Goal: Task Accomplishment & Management: Complete application form

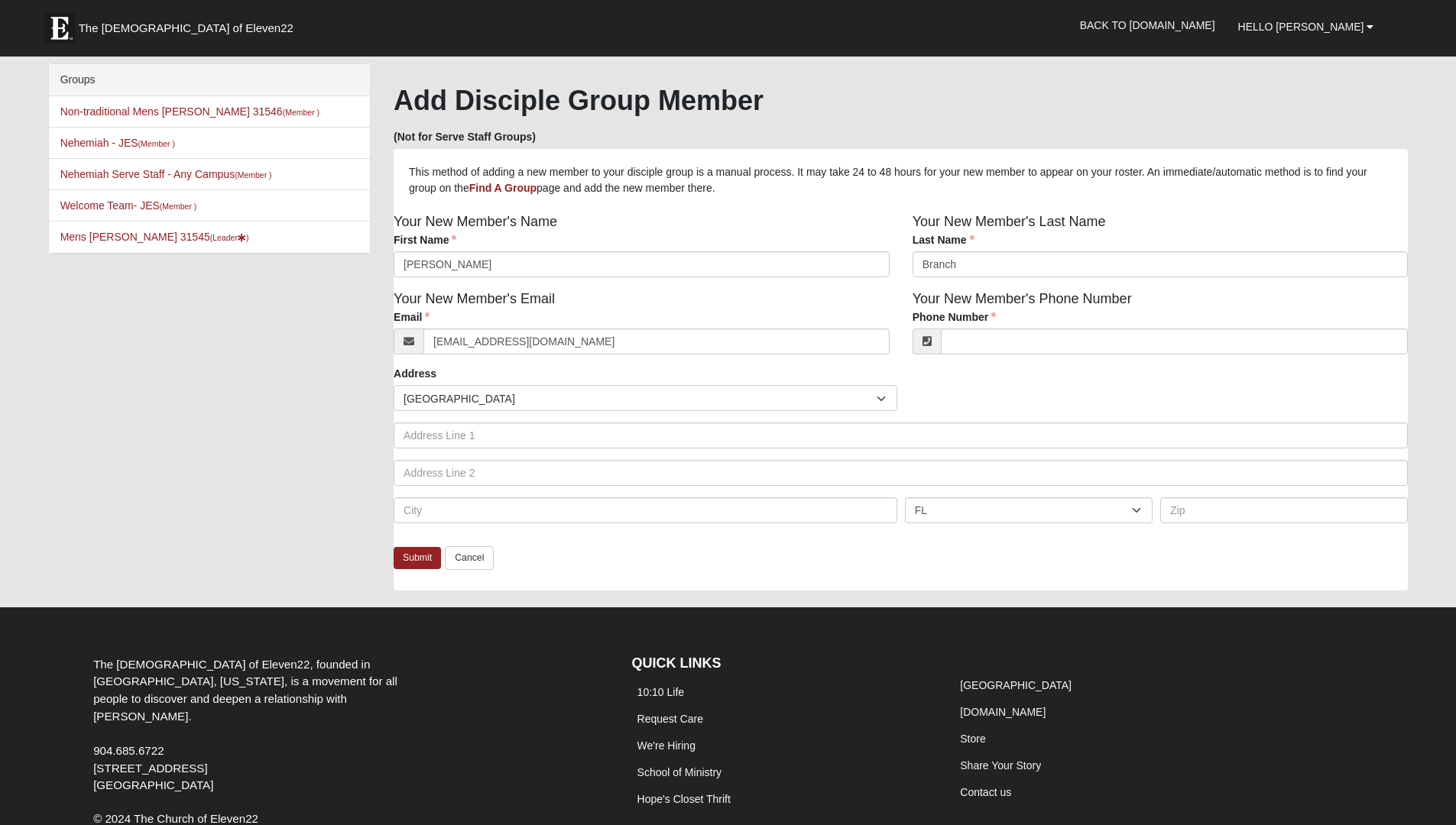
type input "[EMAIL_ADDRESS][DOMAIN_NAME]"
click input "submit" at bounding box center [0, 0] width 0 height 0
type input "[PHONE_NUMBER]"
click at [418, 561] on link "Submit" at bounding box center [417, 558] width 47 height 22
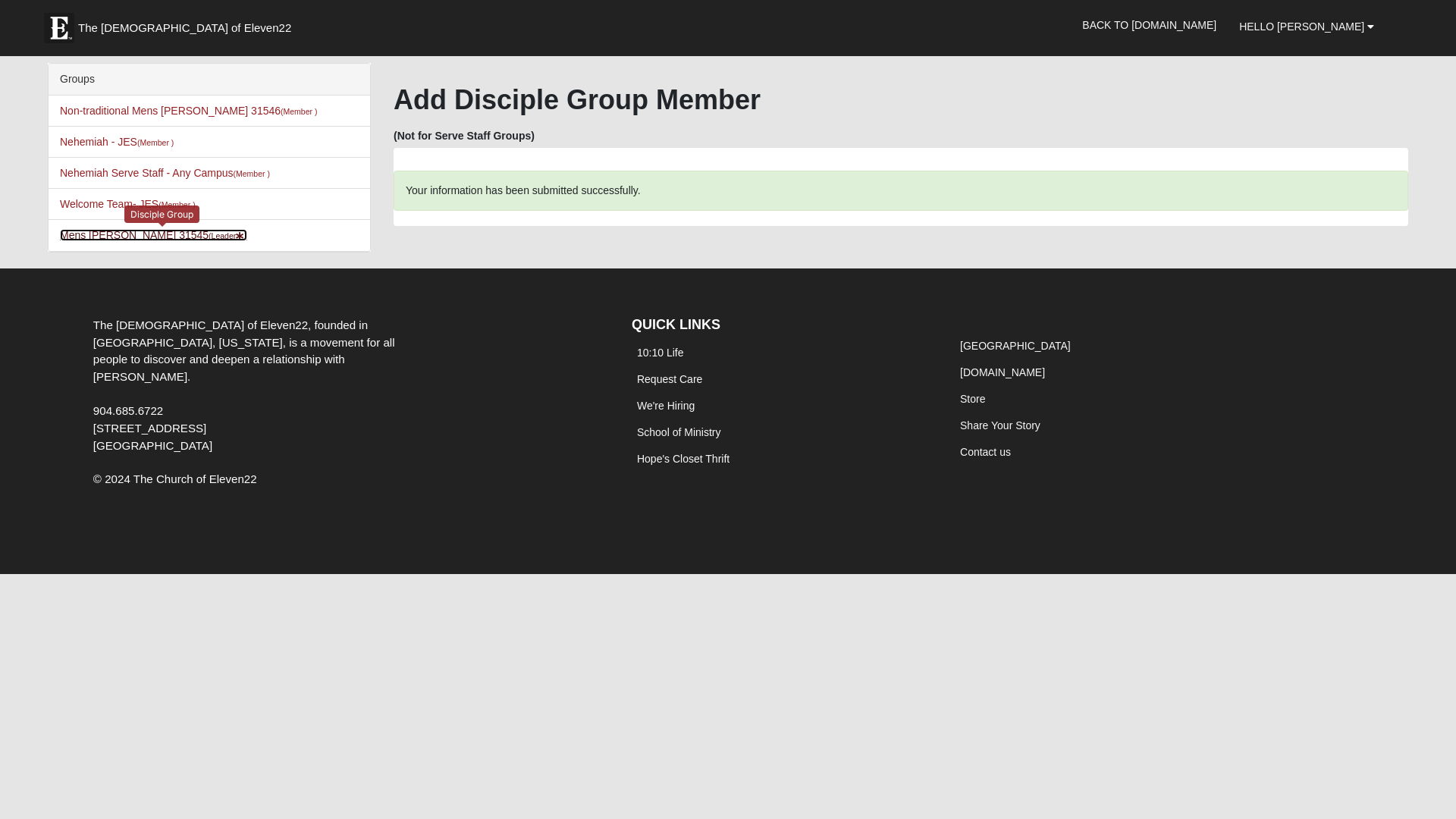
click at [181, 233] on link "Mens Davis - Stossmeister 31545 (Leader )" at bounding box center [153, 235] width 187 height 12
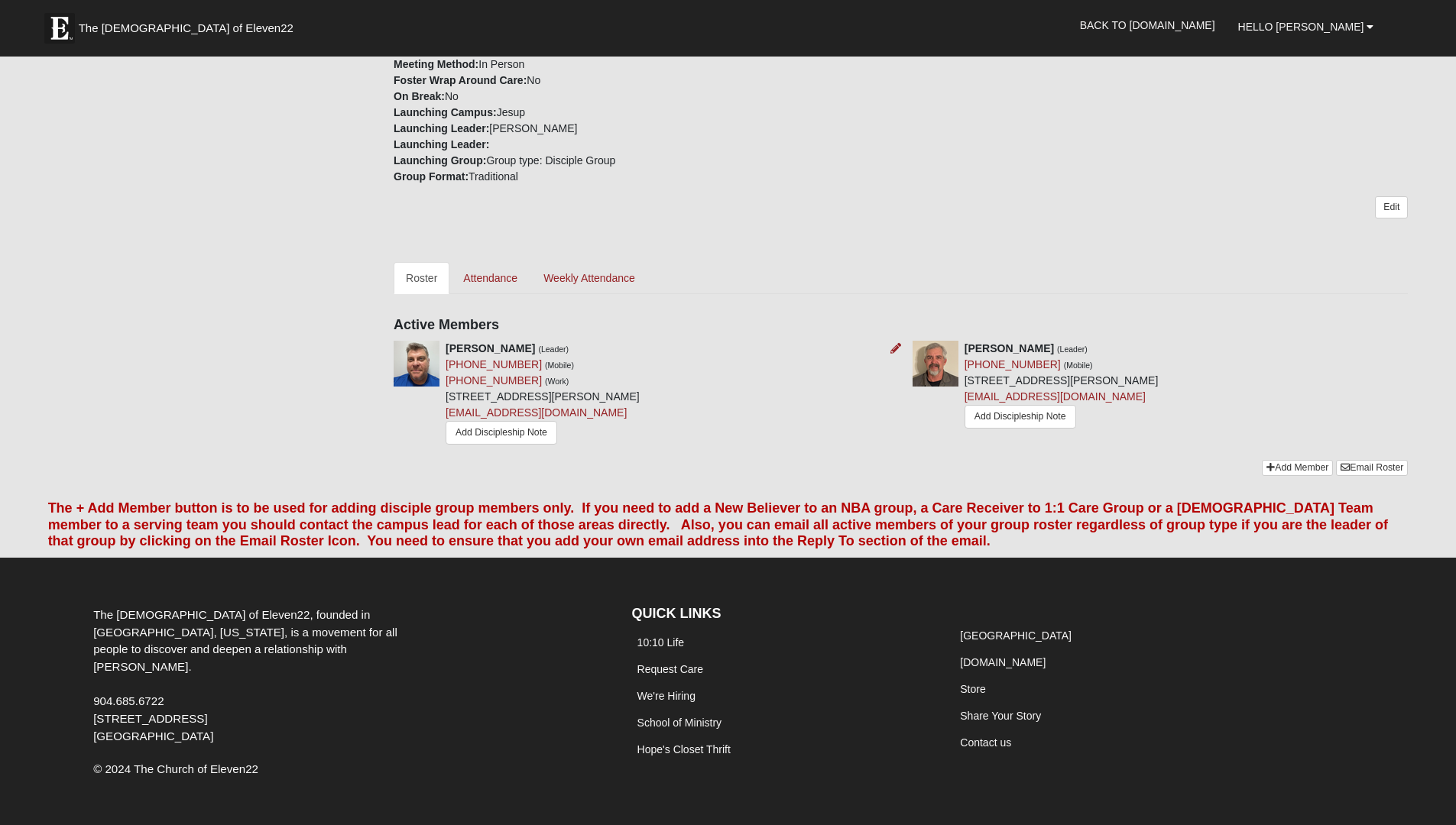
scroll to position [431, 0]
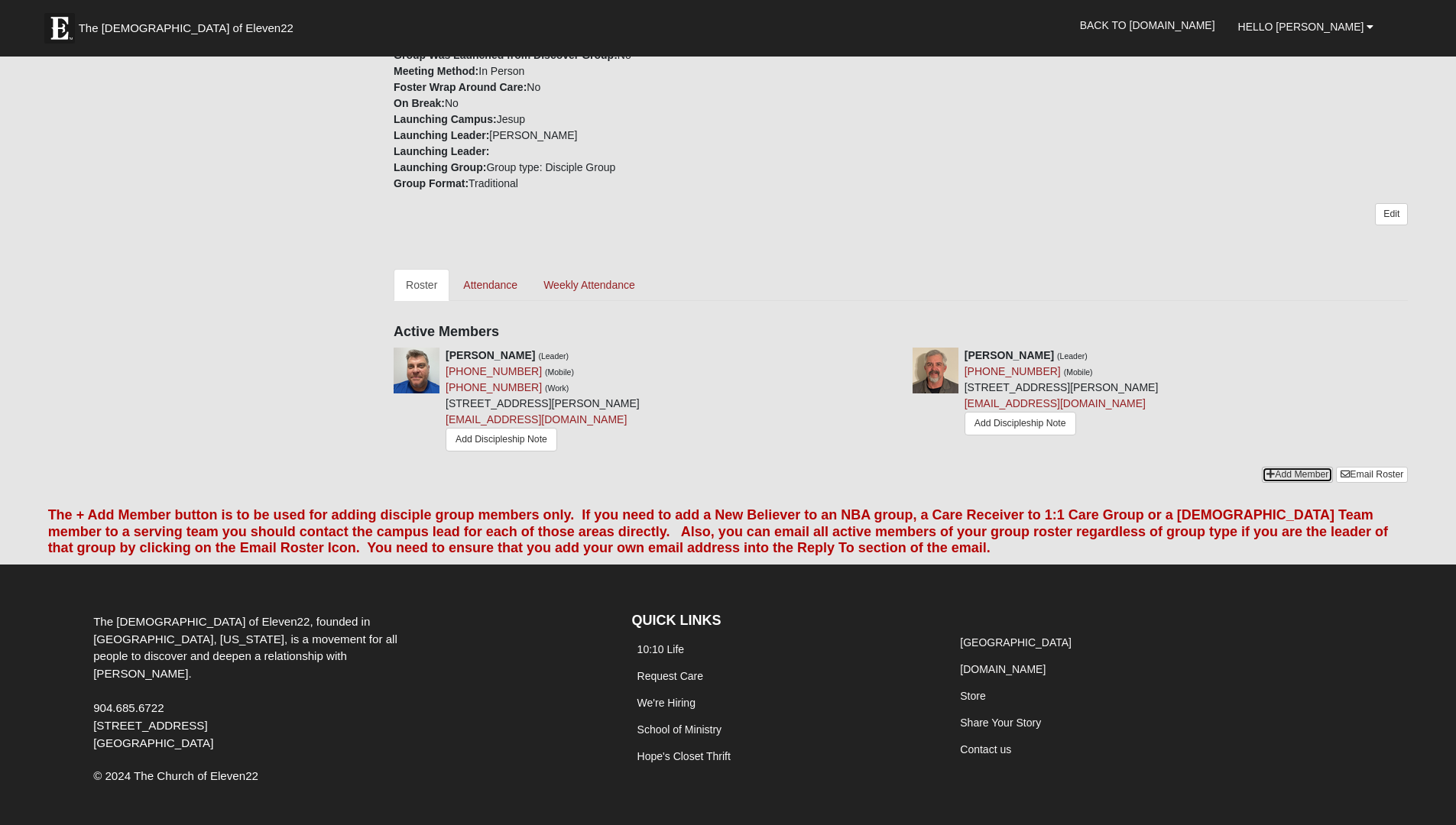
click at [1286, 475] on link "Add Member" at bounding box center [1297, 475] width 71 height 16
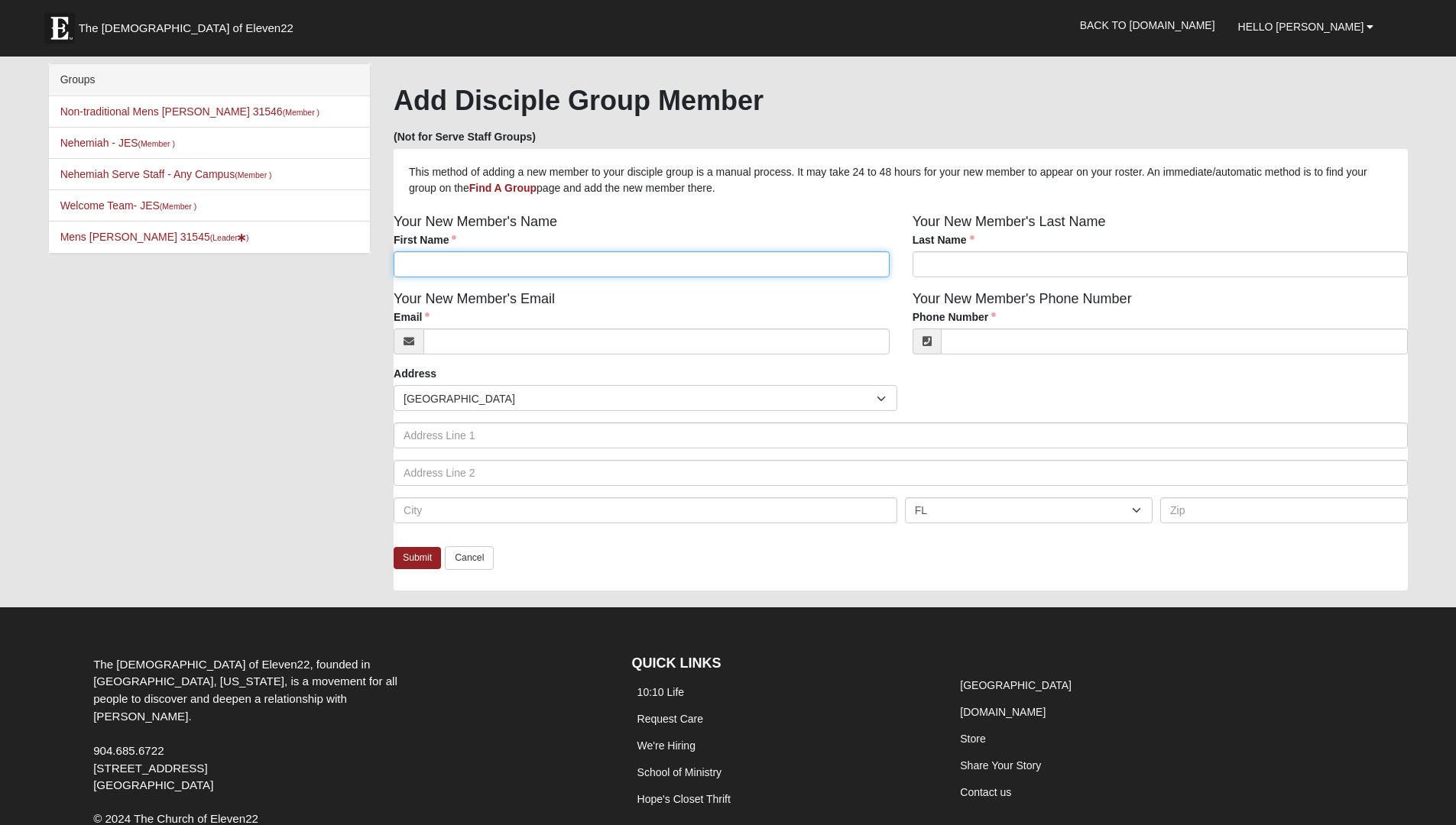
click at [447, 269] on input "First Name" at bounding box center [641, 264] width 496 height 26
type input "Bradley"
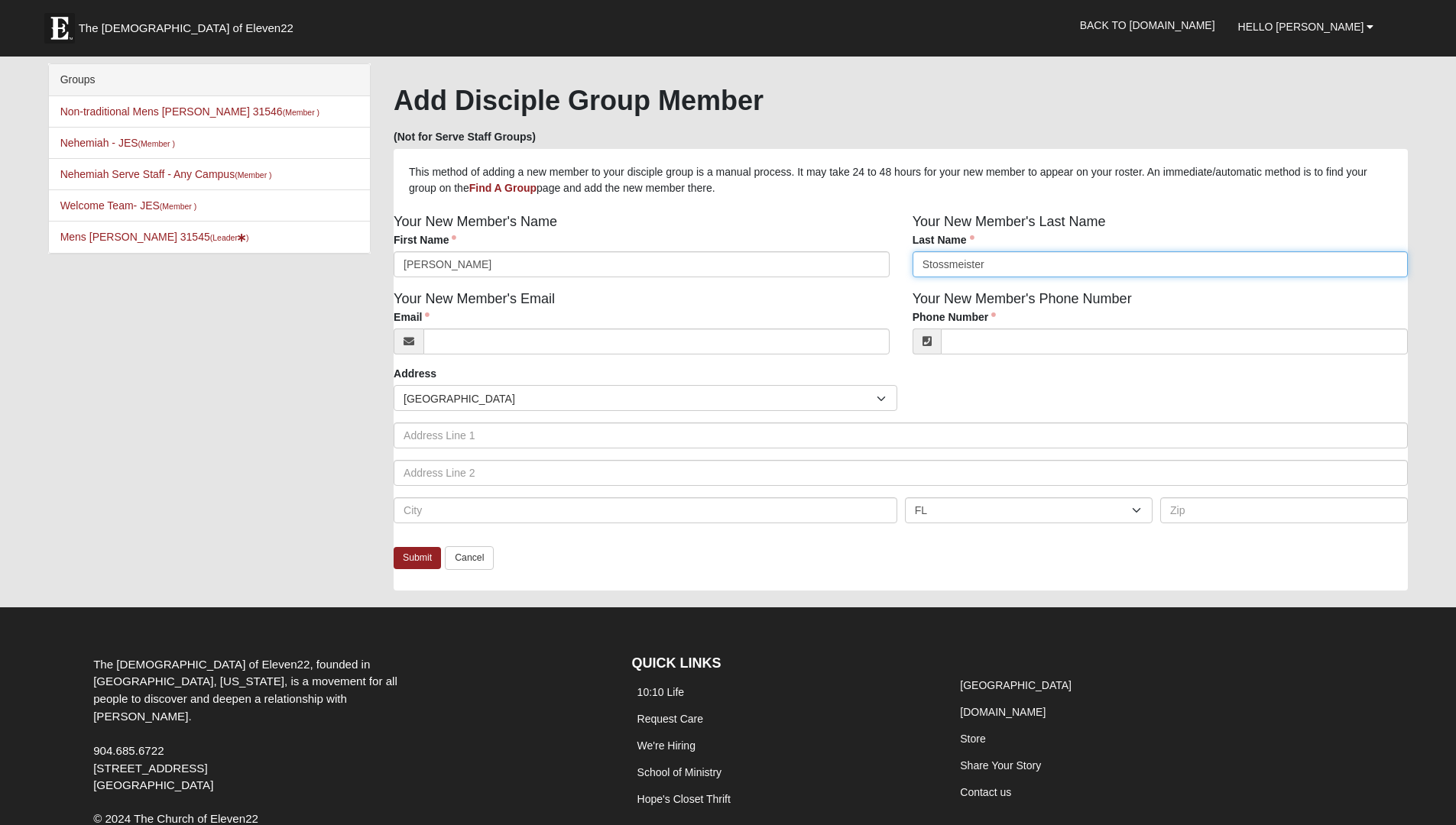
type input "Stossmeister"
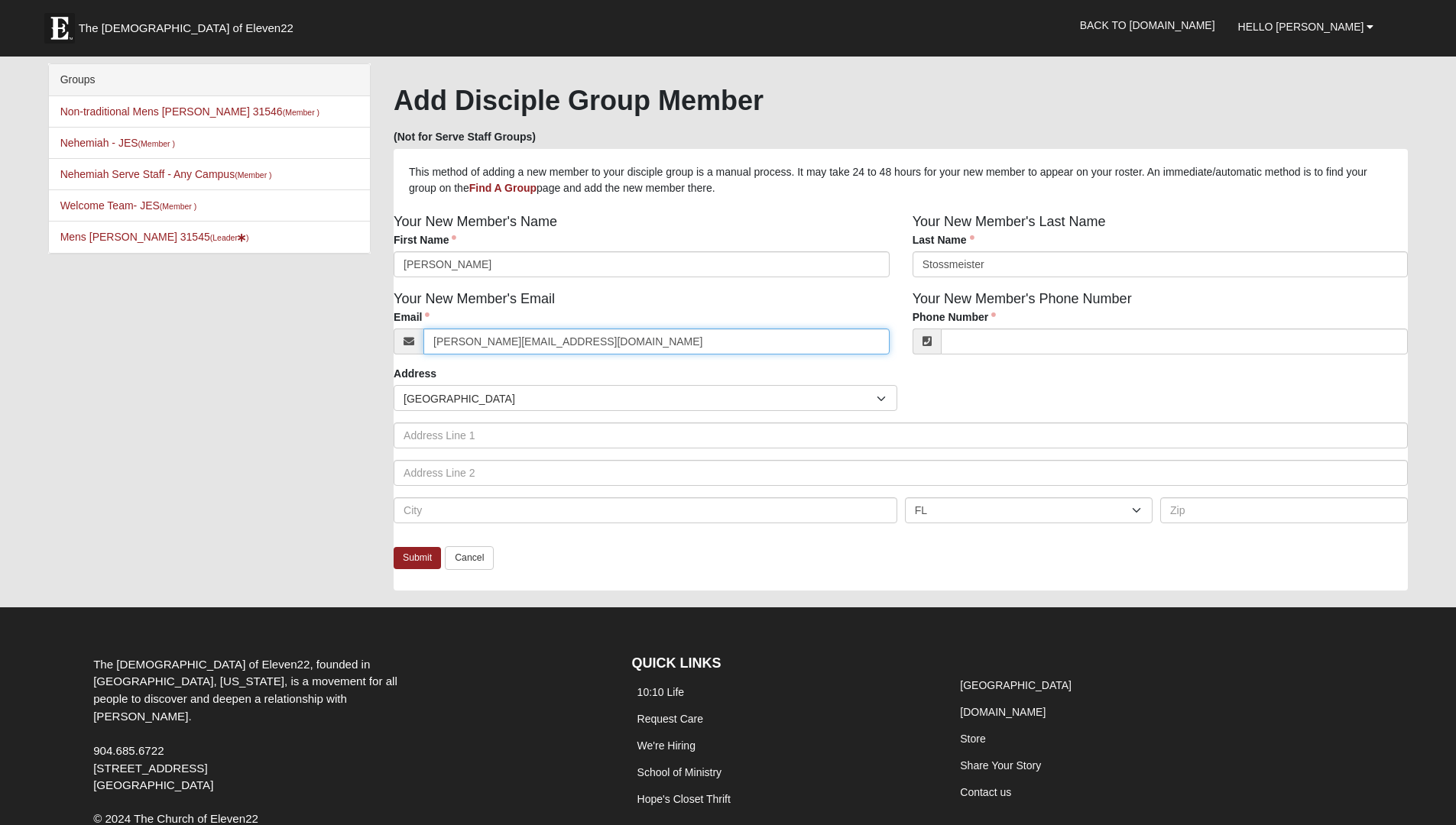
type input "stoss.bs1997@gmail.com"
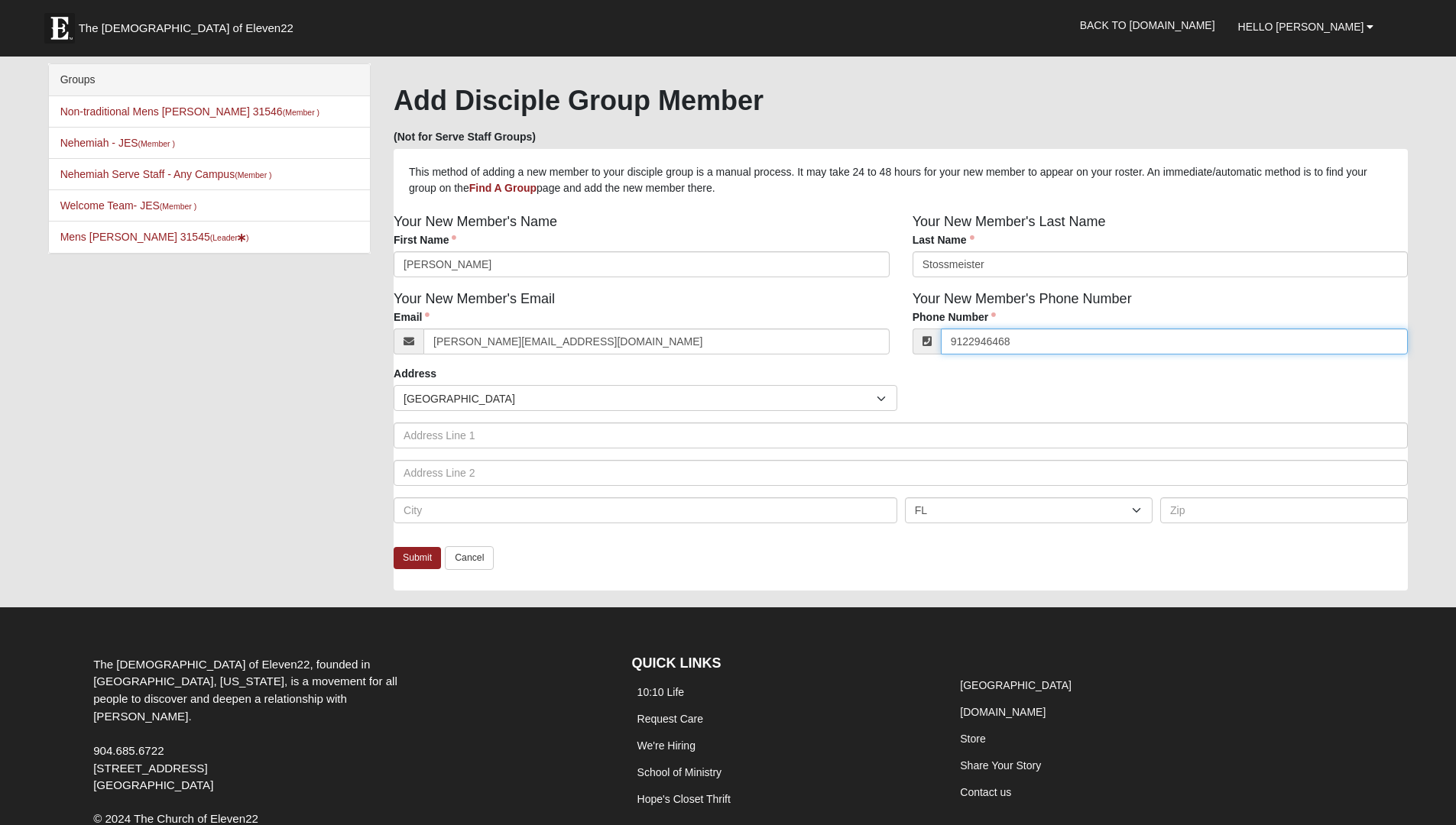
click input "submit" at bounding box center [0, 0] width 0 height 0
type input "(912) 294-6468"
click at [411, 555] on link "Submit" at bounding box center [417, 558] width 47 height 22
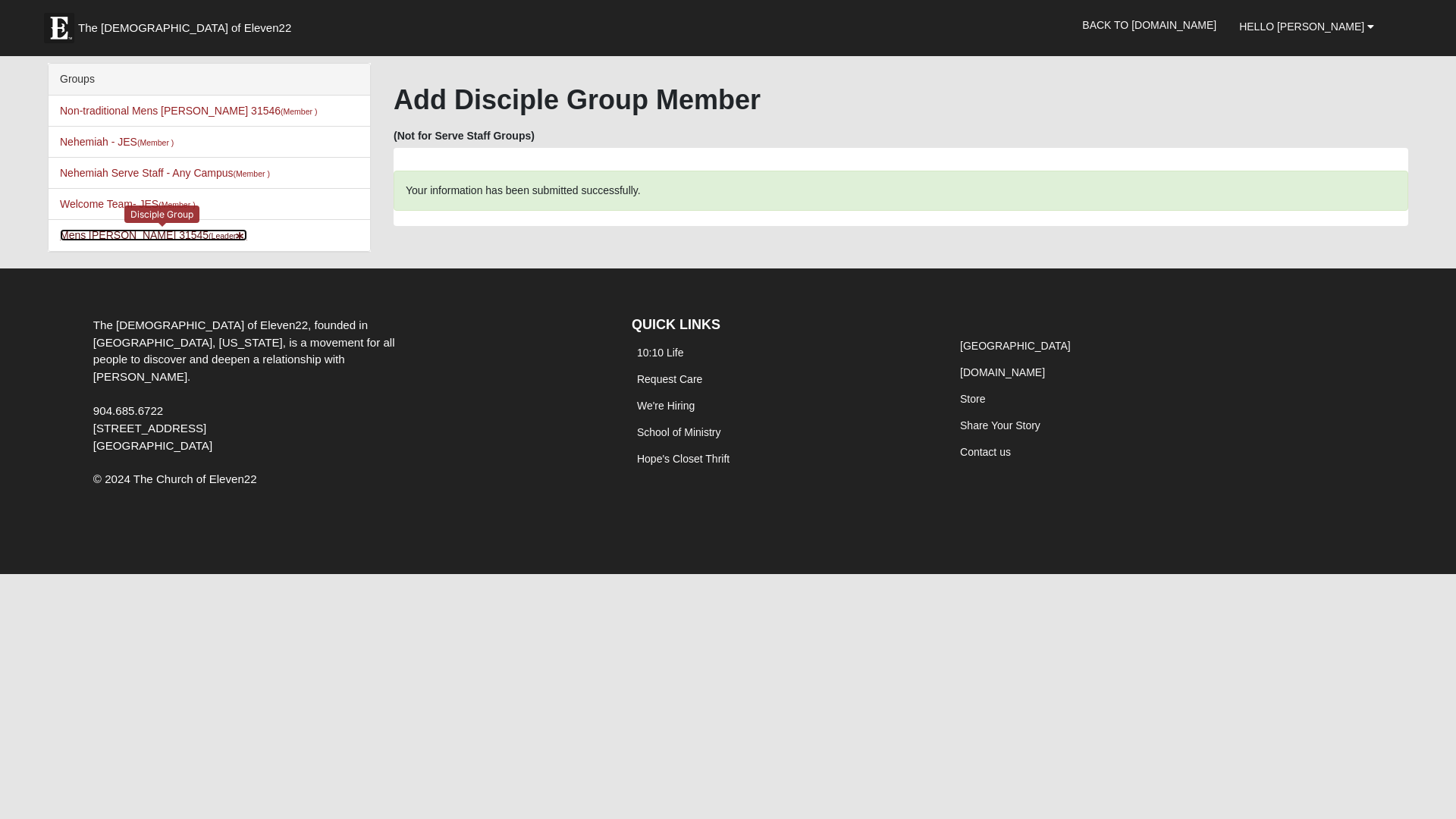
click at [186, 237] on link "Mens Davis - Stossmeister 31545 (Leader )" at bounding box center [153, 235] width 187 height 12
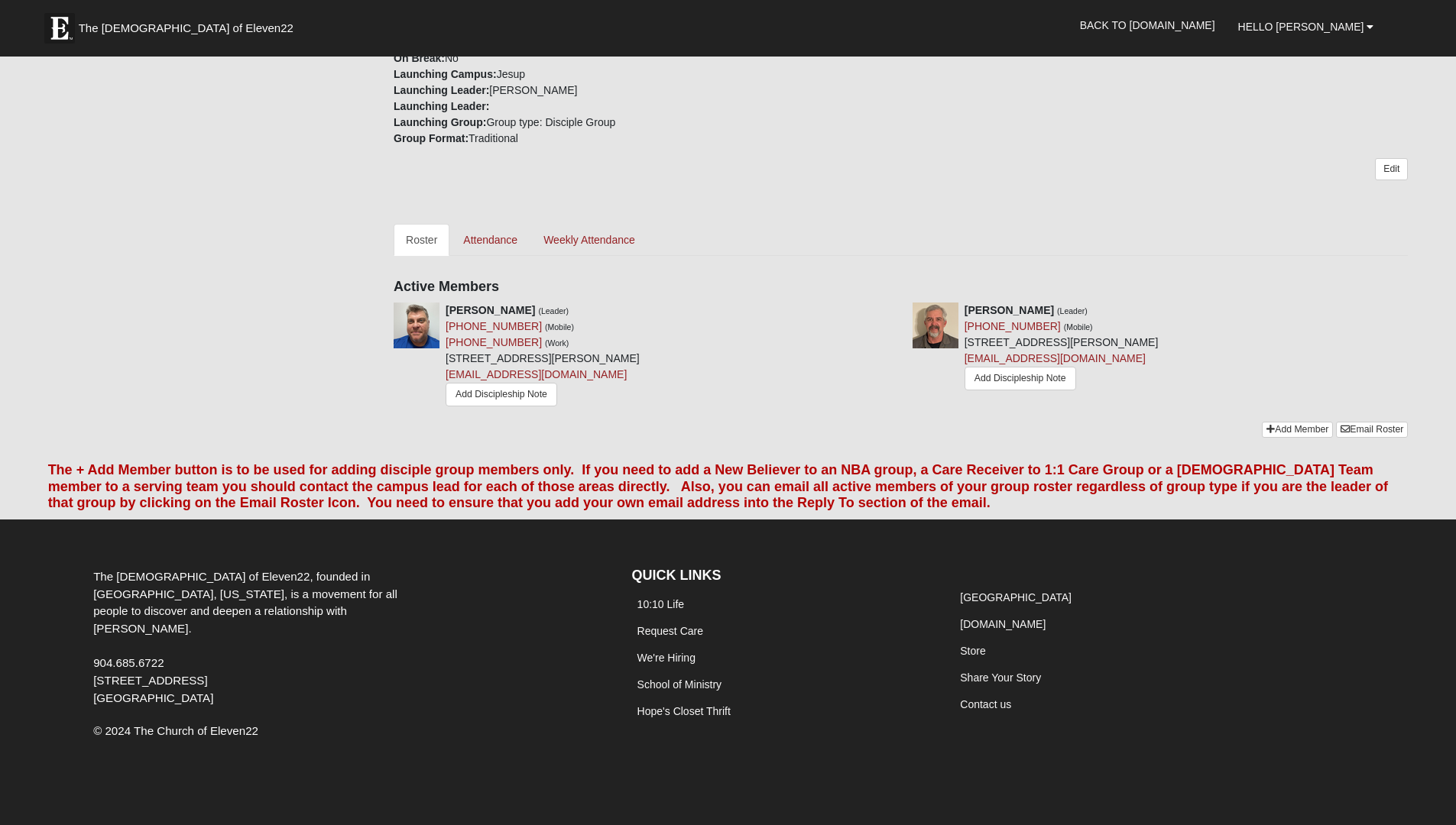
scroll to position [479, 0]
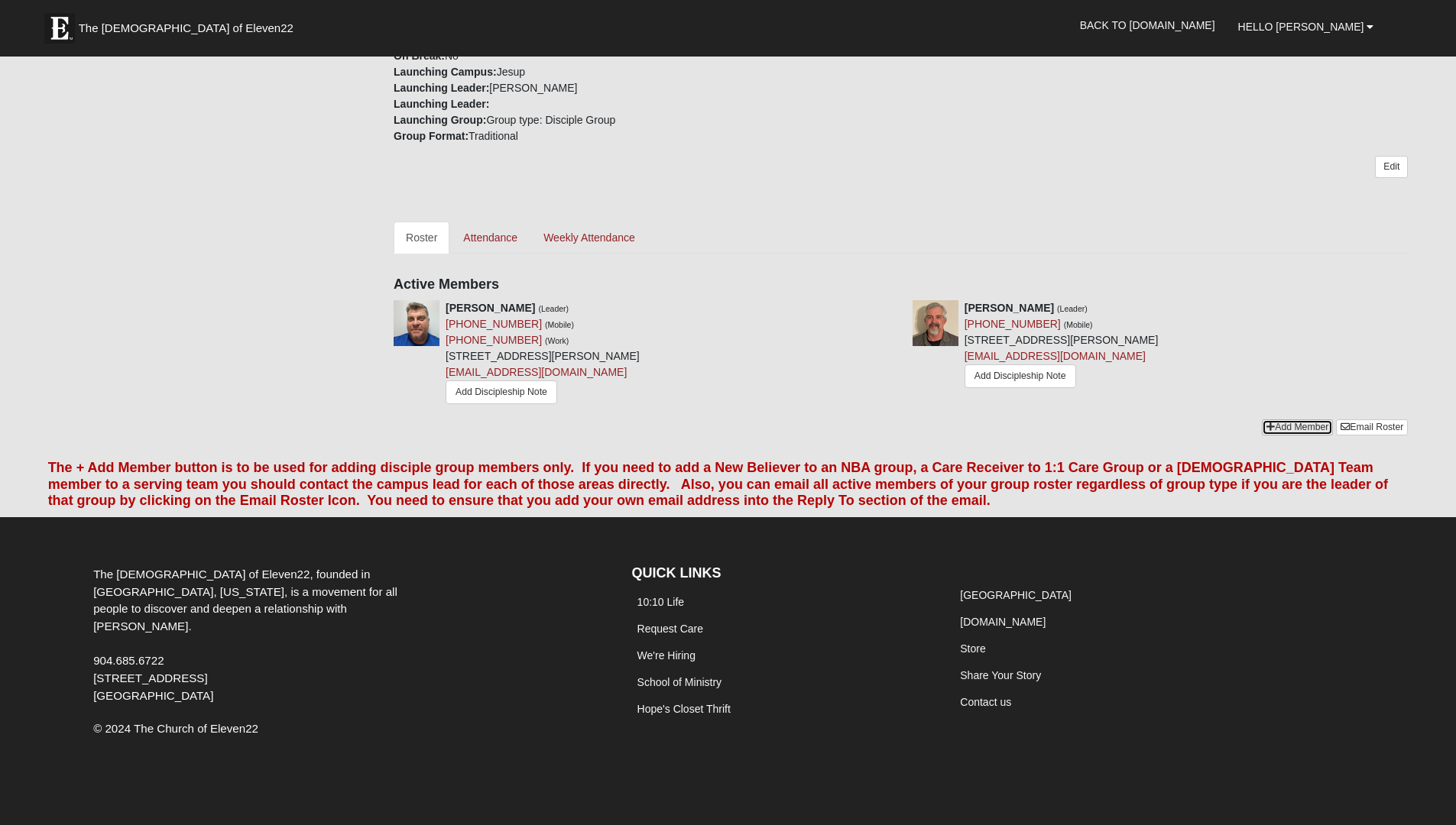
click at [1294, 422] on link "Add Member" at bounding box center [1297, 427] width 71 height 16
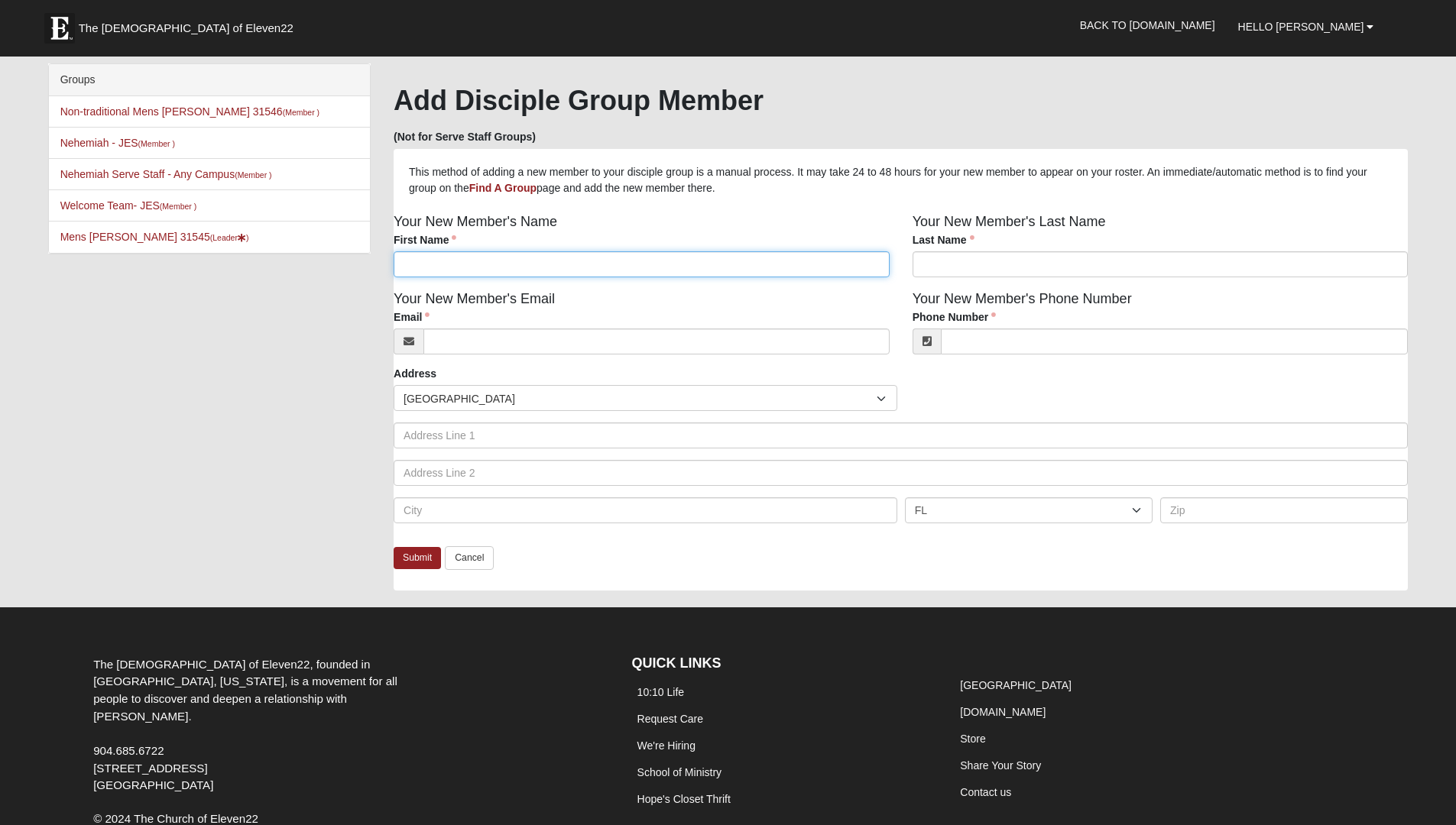
click at [468, 277] on input "First Name" at bounding box center [641, 264] width 496 height 26
type input "Carlton"
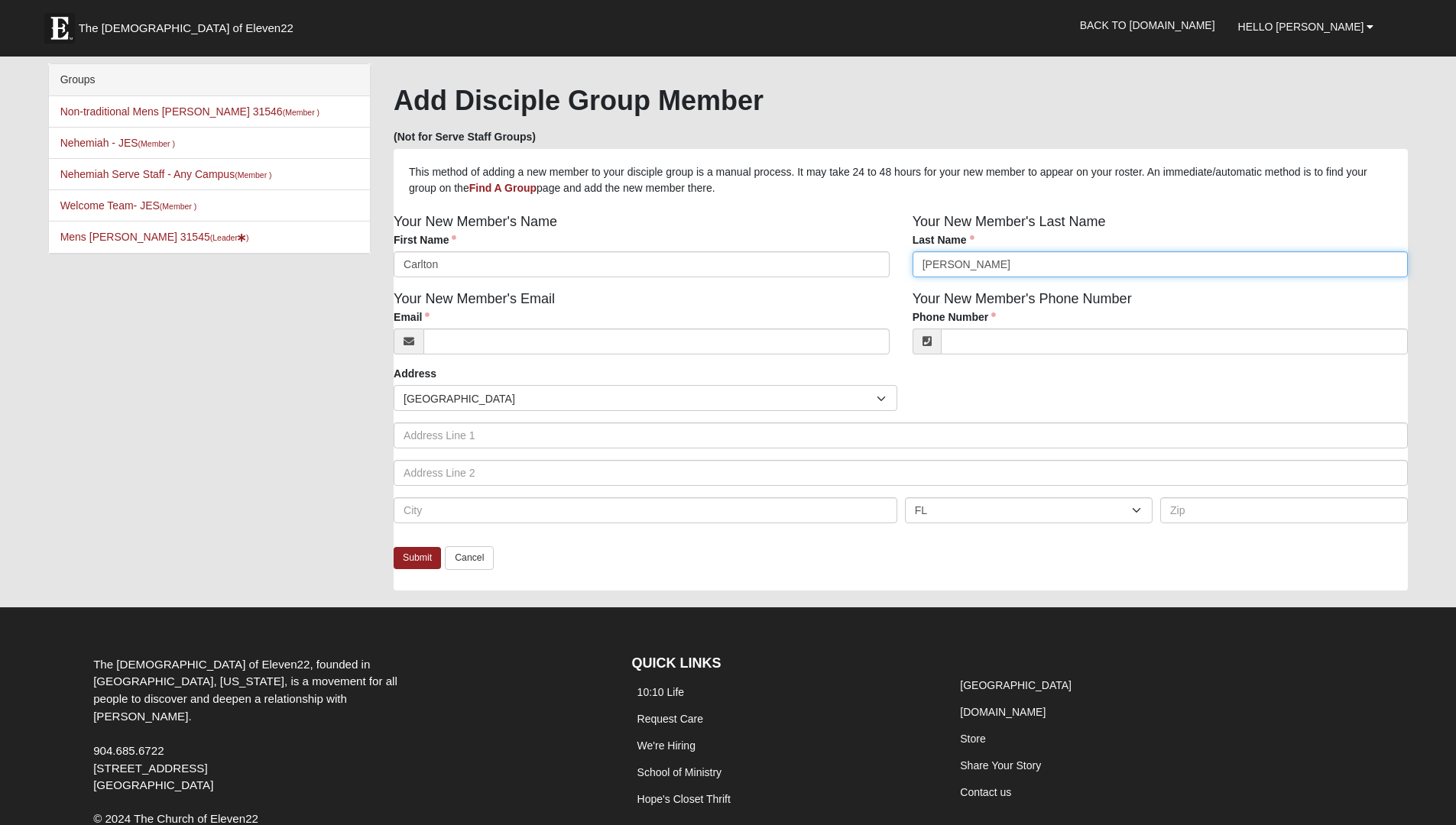
type input "Baxter"
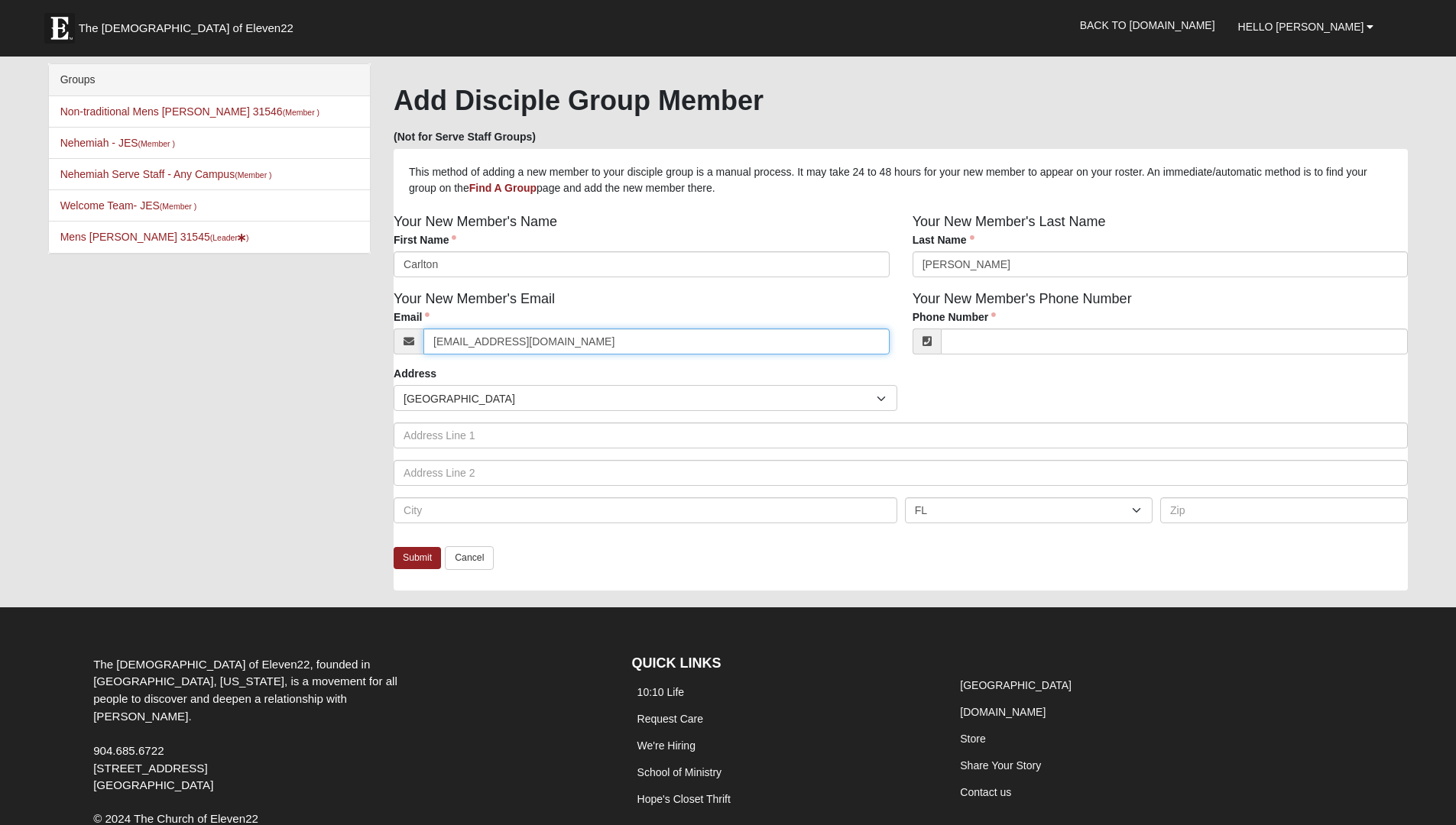
type input "carltonbaxter7@gmail.com"
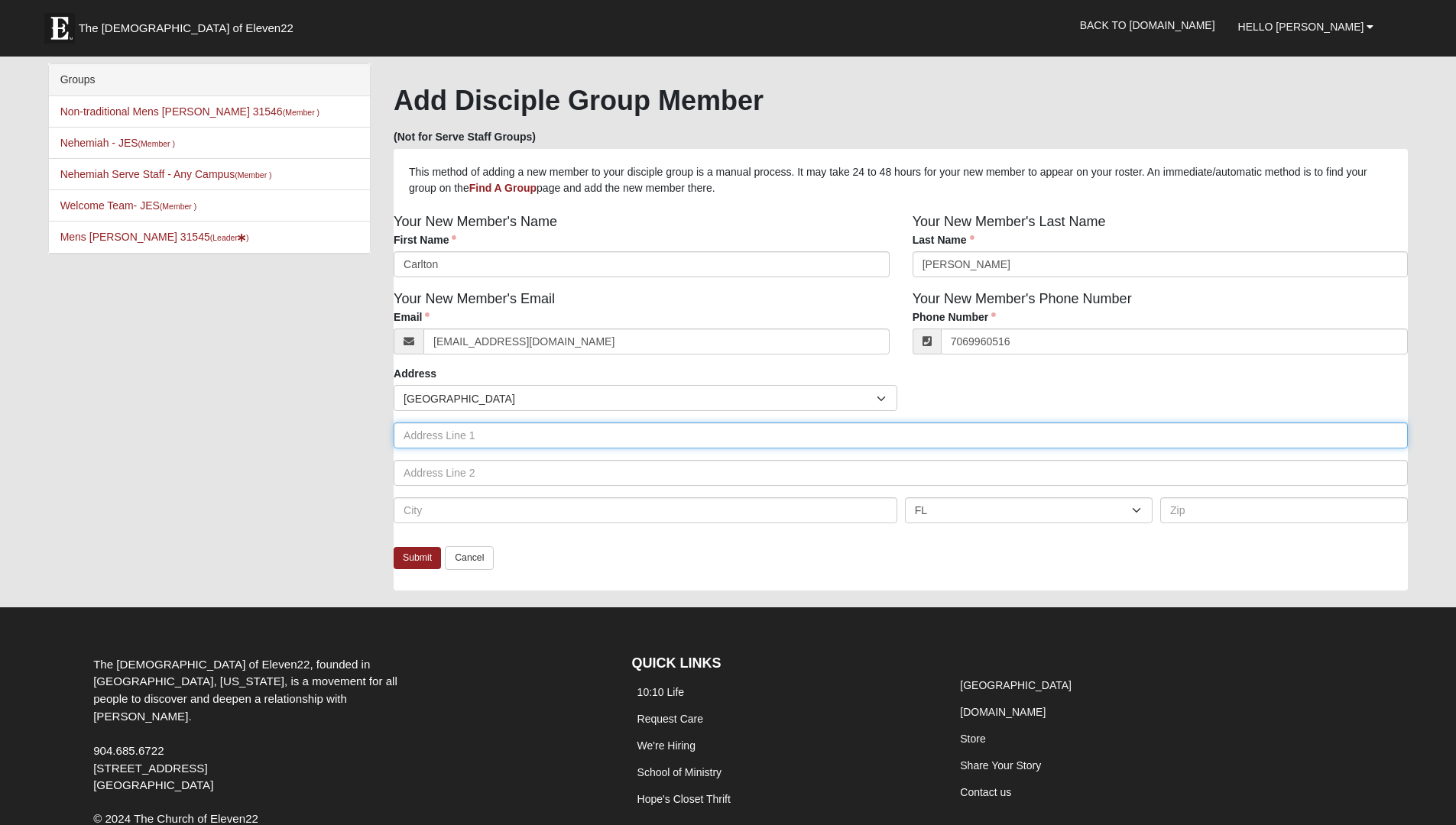
type input "(706) 996-0516"
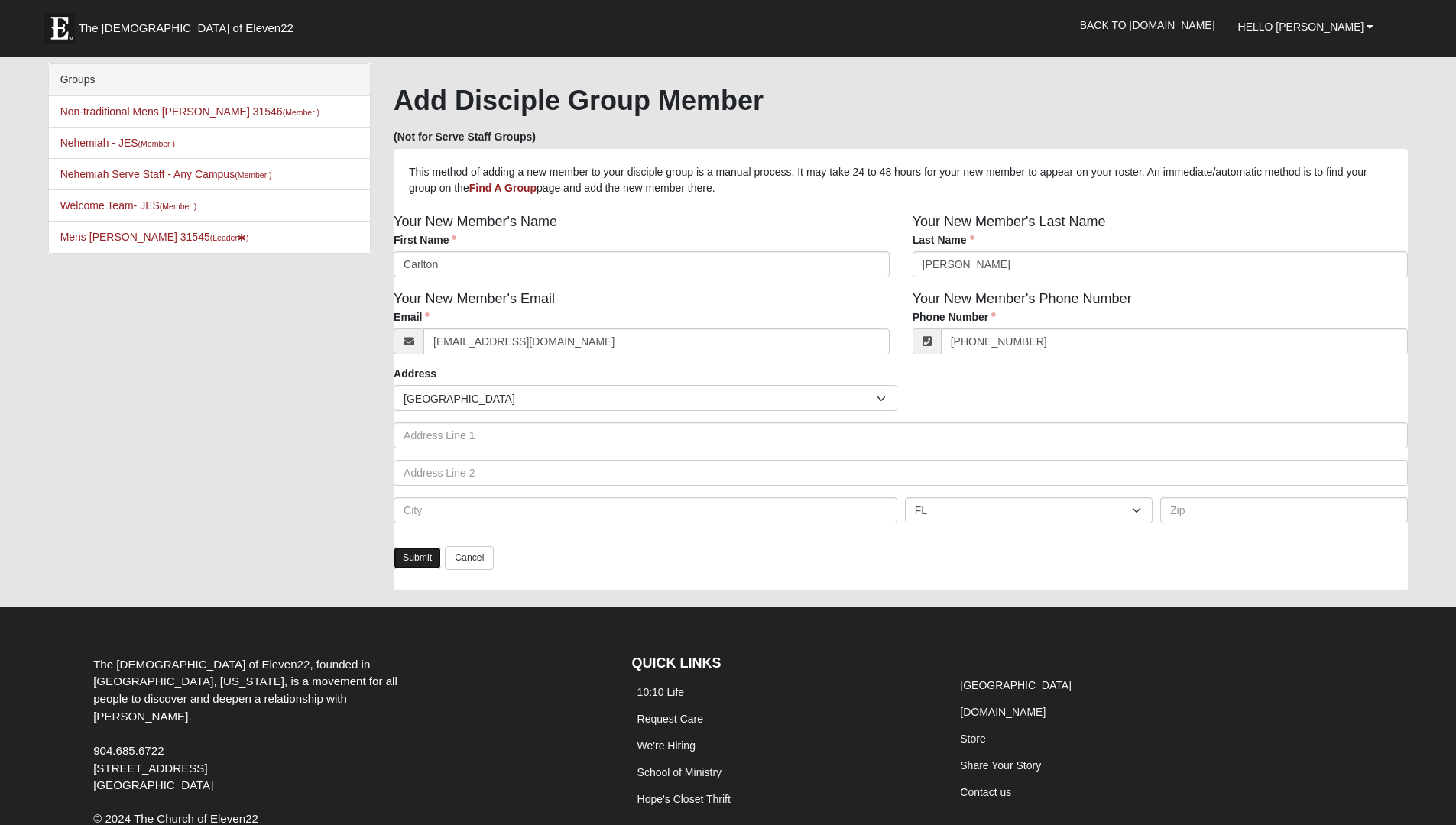
click at [406, 564] on link "Submit" at bounding box center [417, 558] width 47 height 22
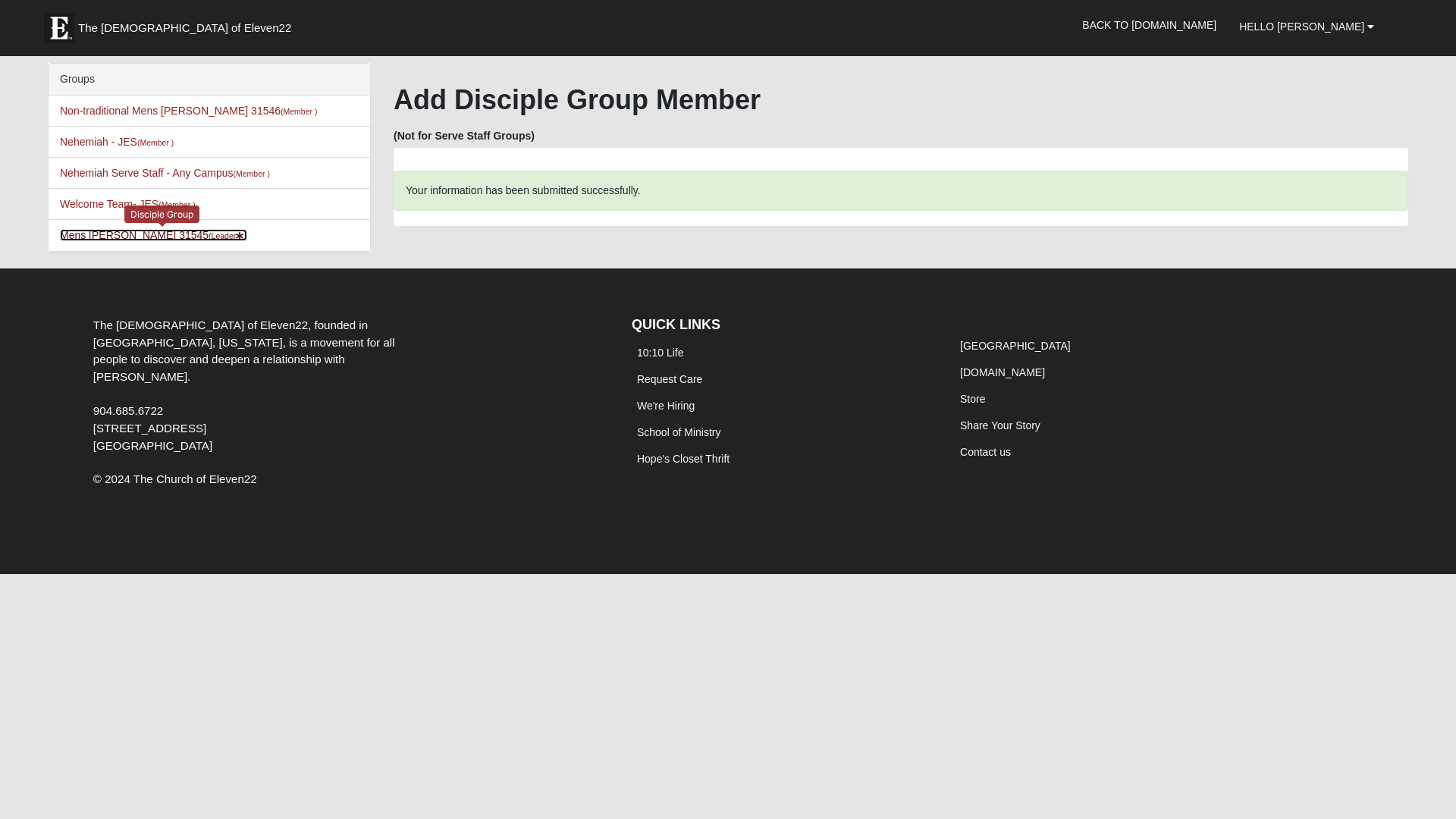
click at [150, 235] on link "Mens Davis - Stossmeister 31545 (Leader )" at bounding box center [153, 235] width 187 height 12
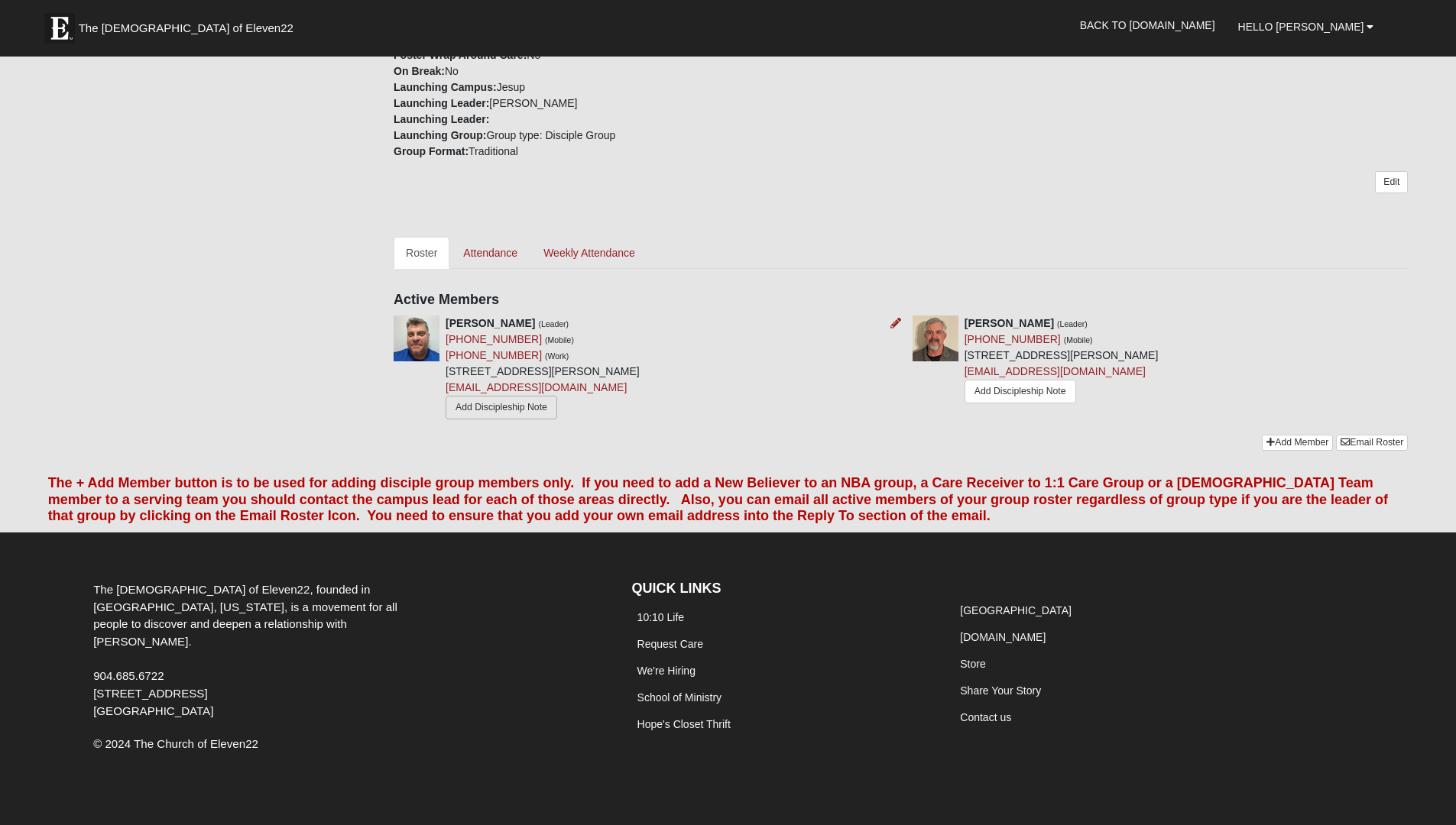
scroll to position [479, 0]
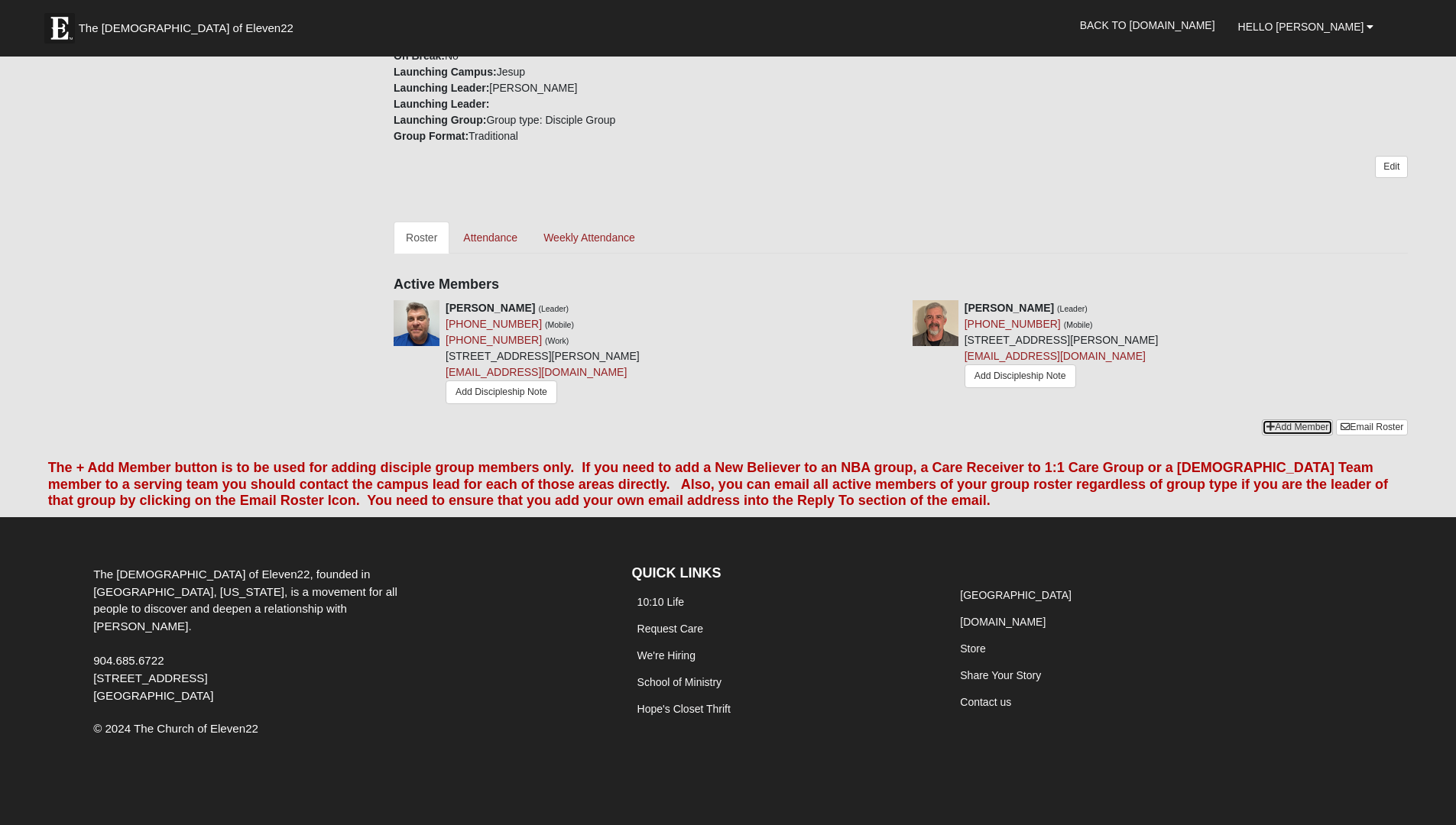
click at [1287, 427] on link "Add Member" at bounding box center [1297, 427] width 71 height 16
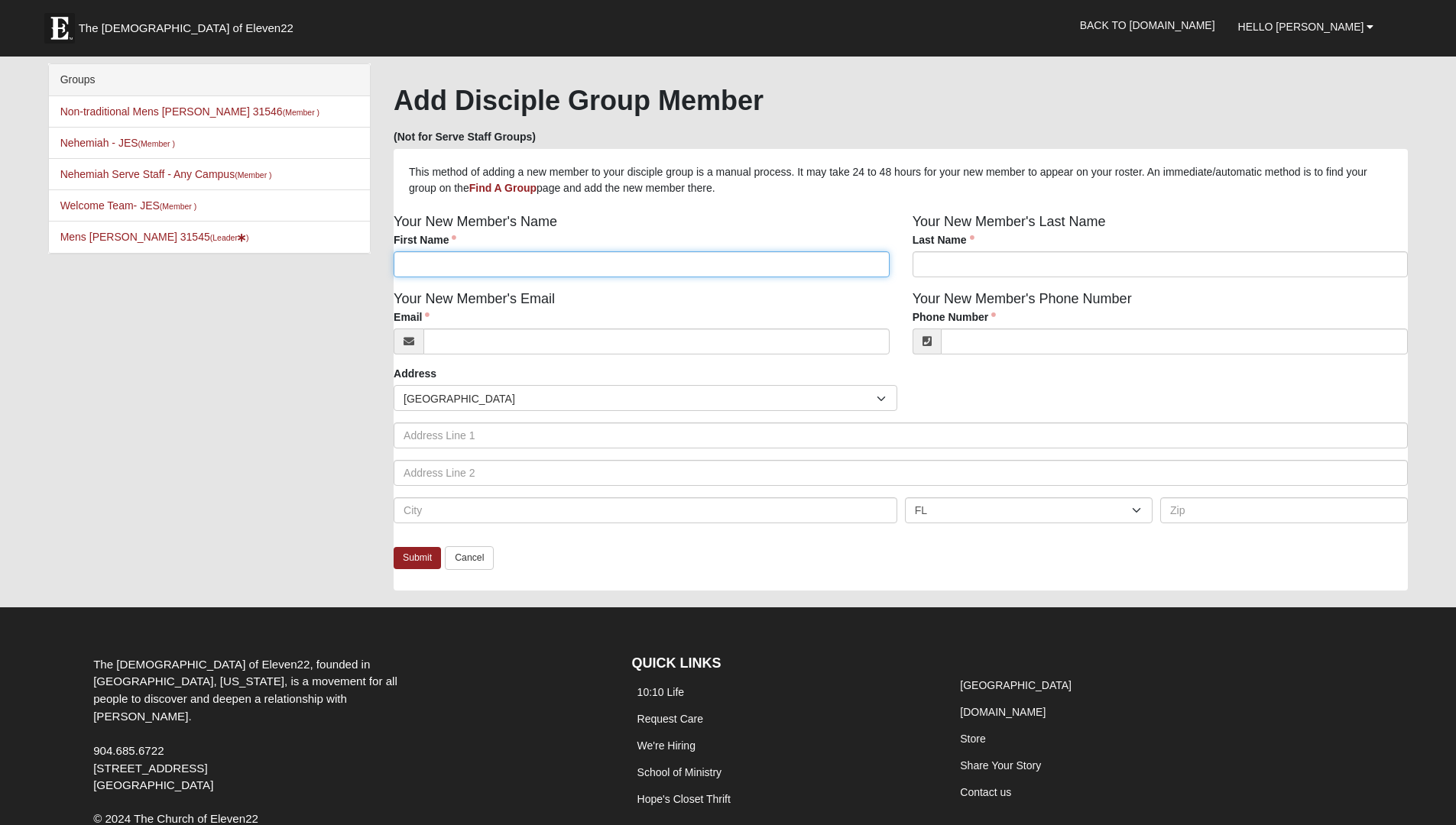
click at [495, 270] on input "First Name" at bounding box center [641, 264] width 496 height 26
type input "Vince"
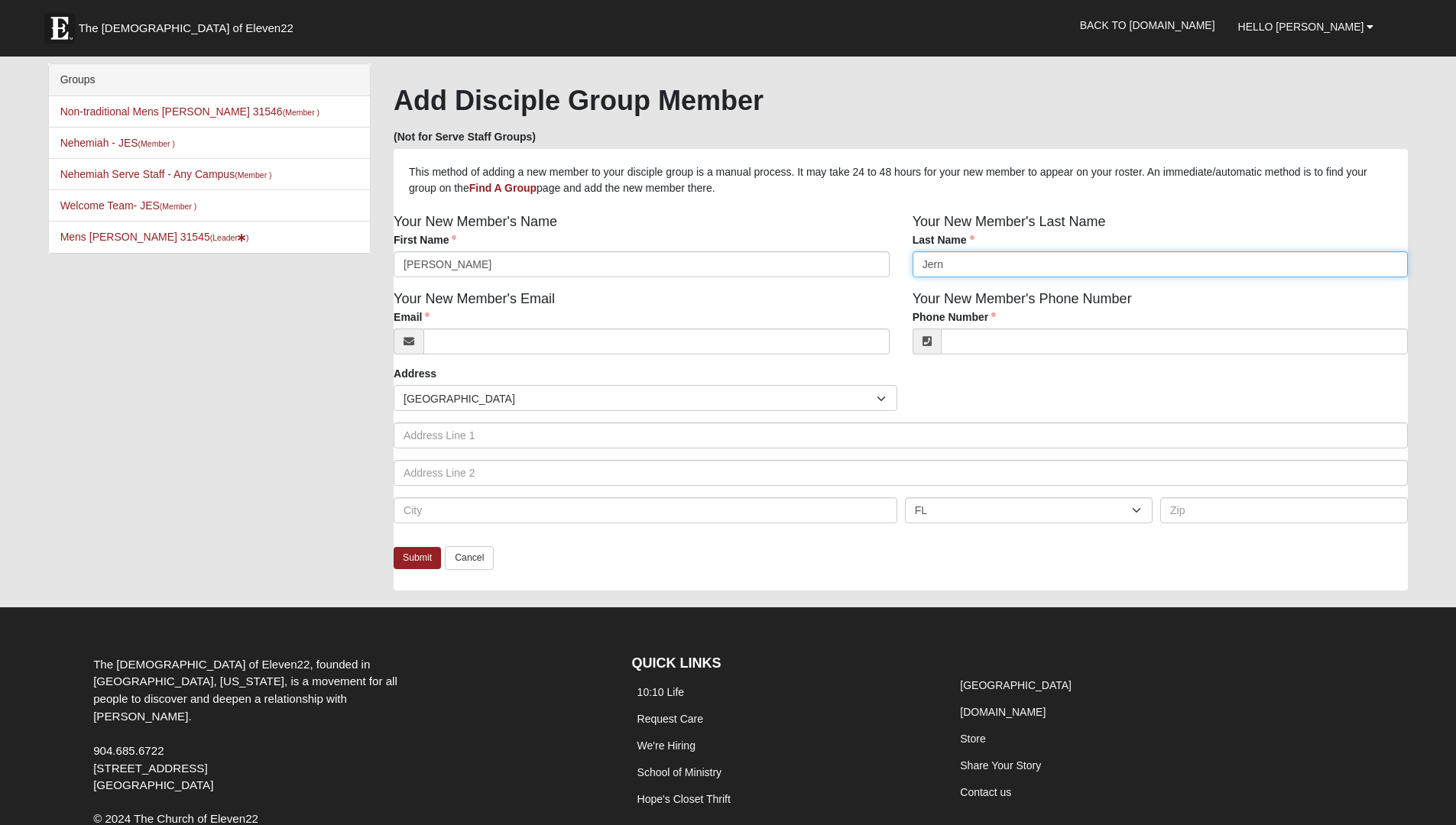
type input "Jern"
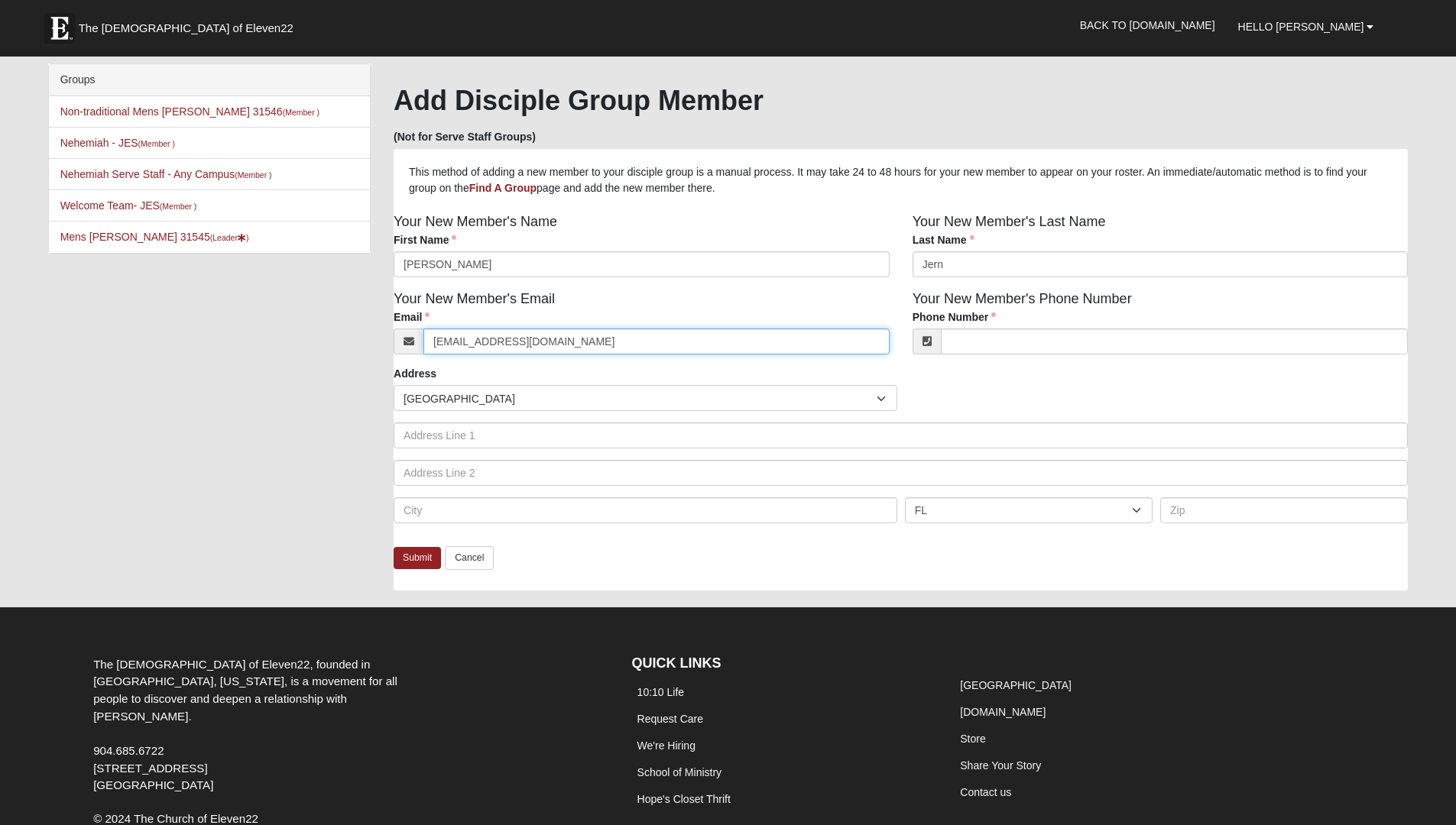
type input "v5_08@yahoo.com"
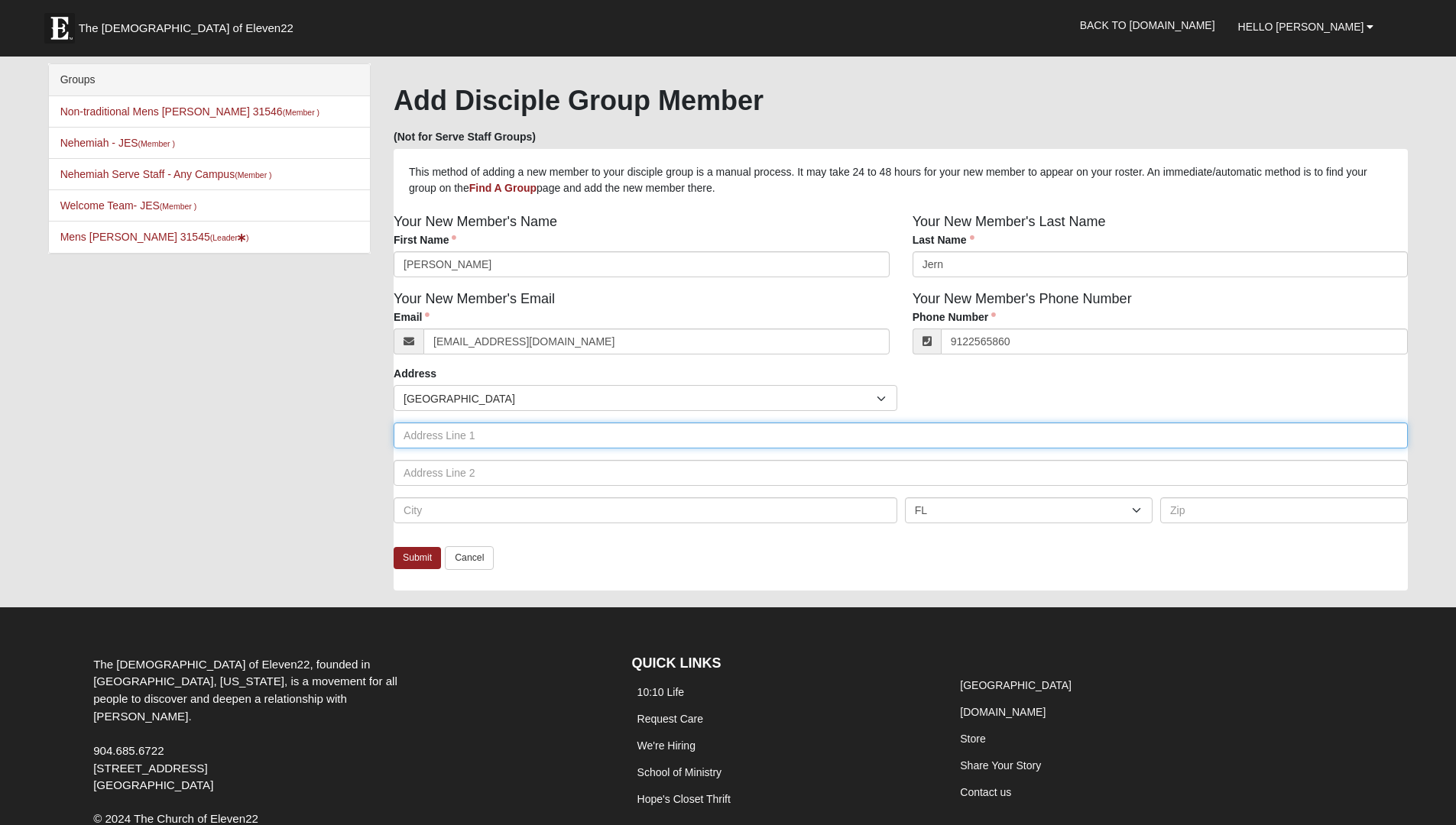
type input "[PHONE_NUMBER]"
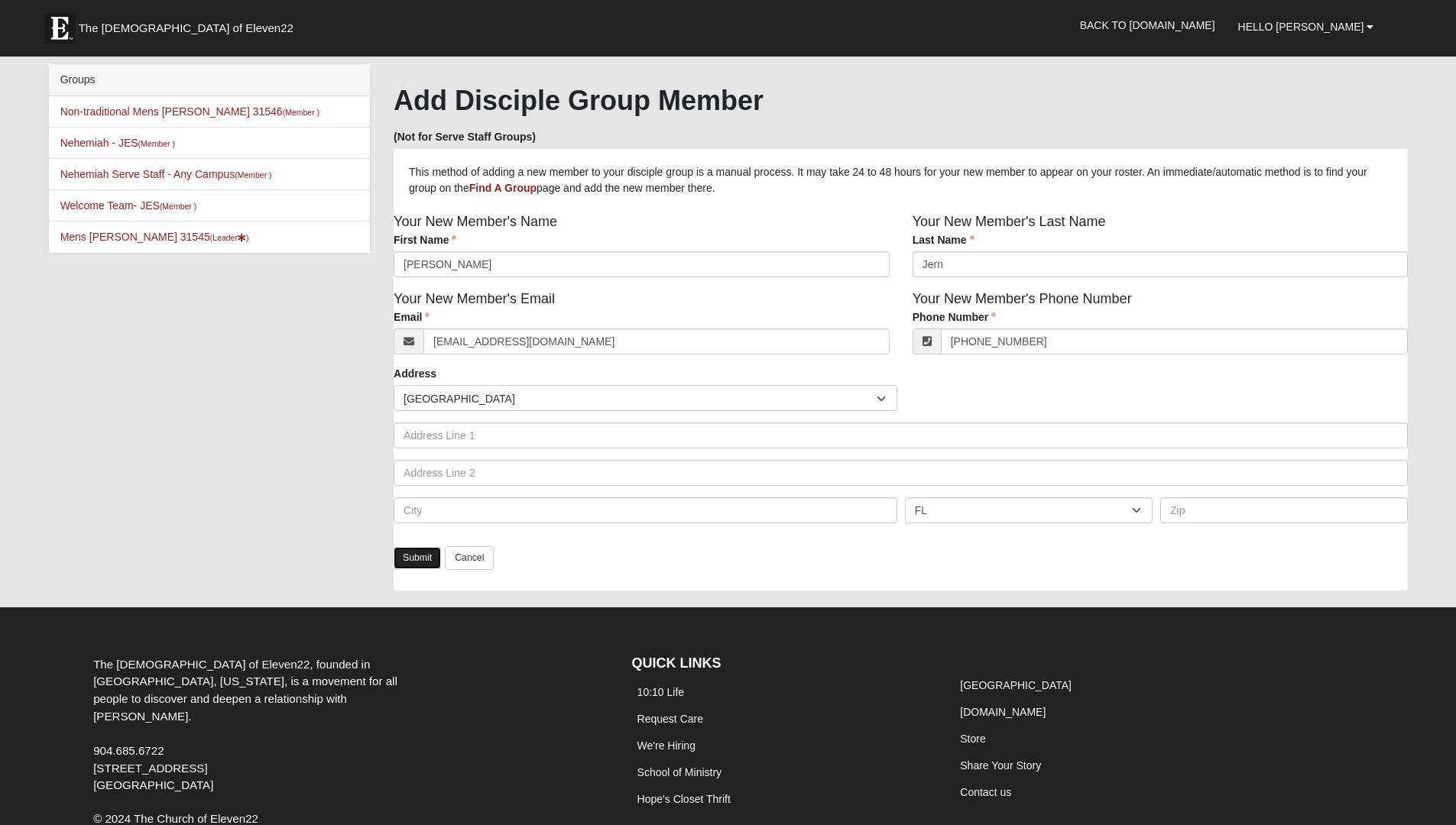
click at [416, 558] on link "Submit" at bounding box center [417, 558] width 47 height 22
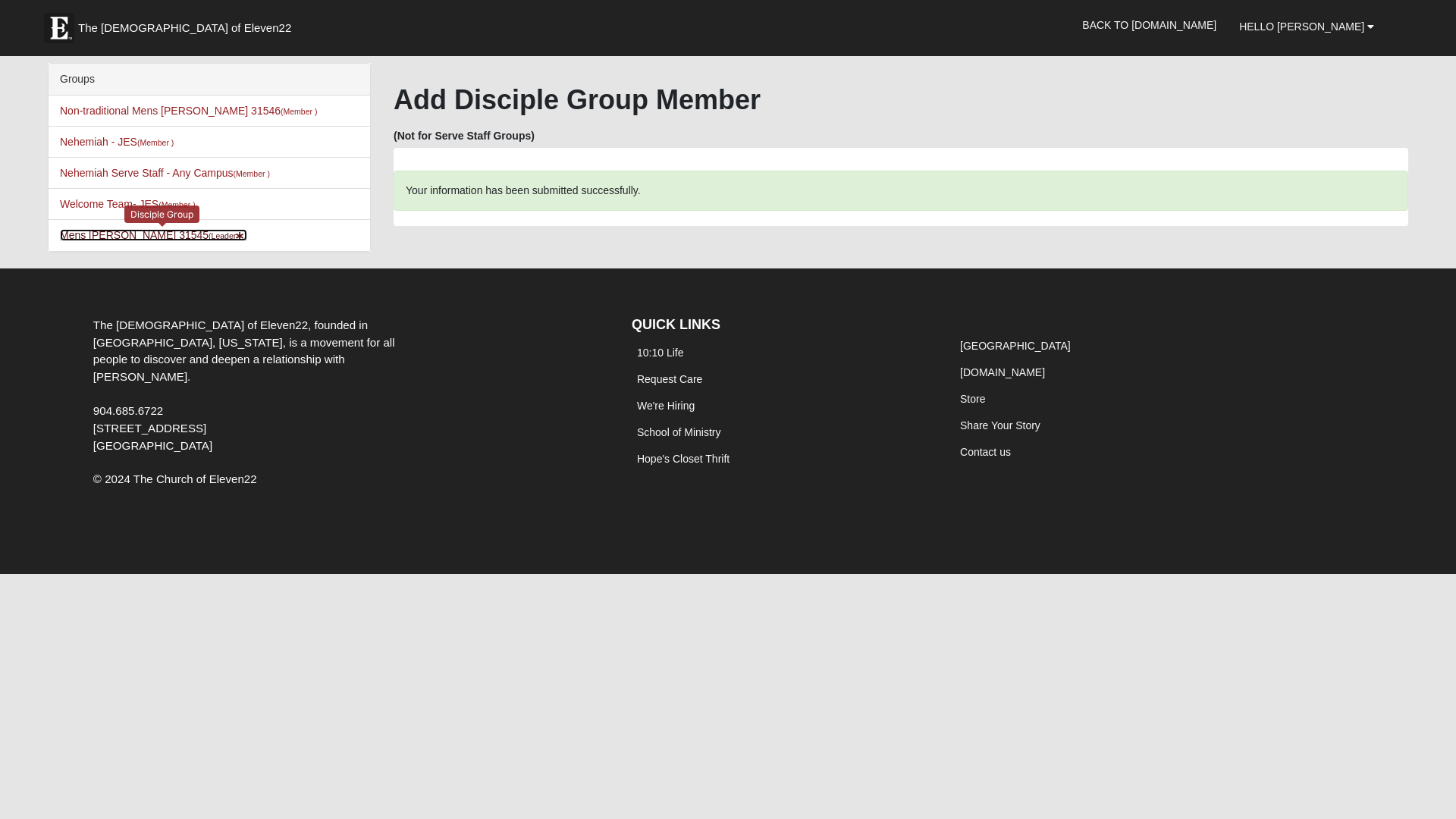
click at [149, 236] on link "Mens Davis - Stossmeister 31545 (Leader )" at bounding box center [153, 235] width 187 height 12
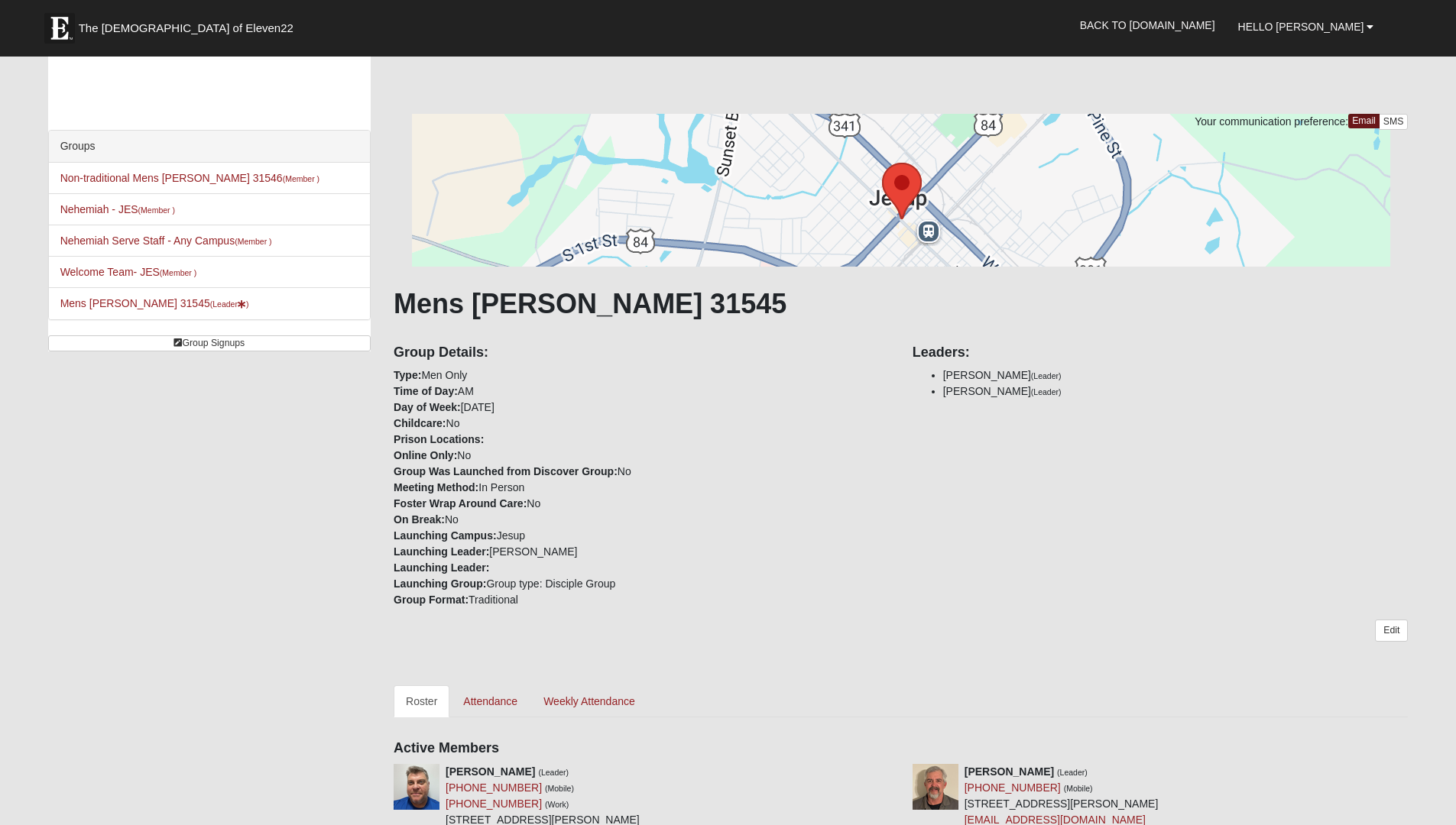
scroll to position [183, 0]
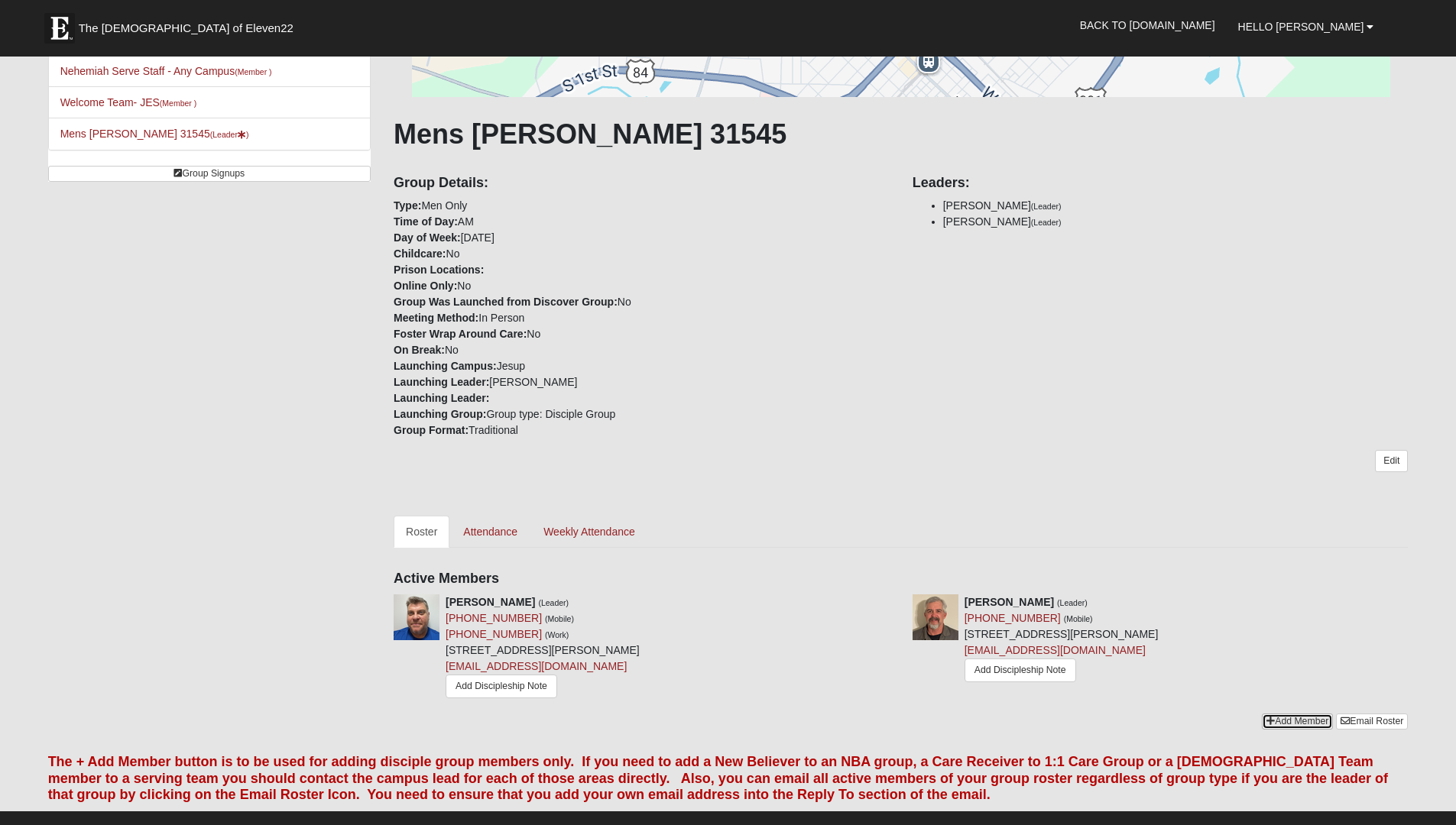
click at [1266, 719] on icon at bounding box center [1270, 721] width 9 height 9
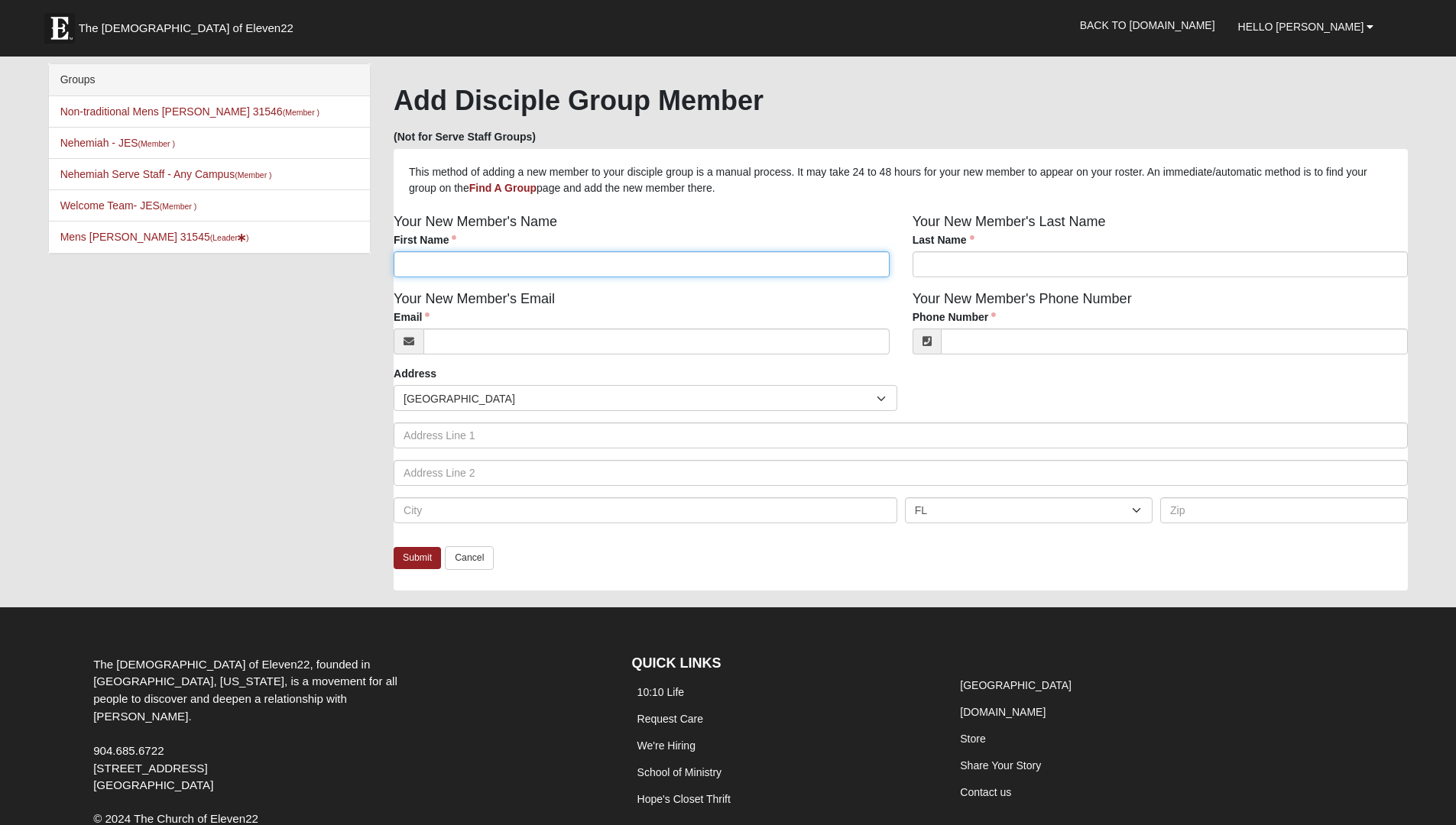
click at [556, 269] on input "First Name" at bounding box center [641, 264] width 496 height 26
type input "Will"
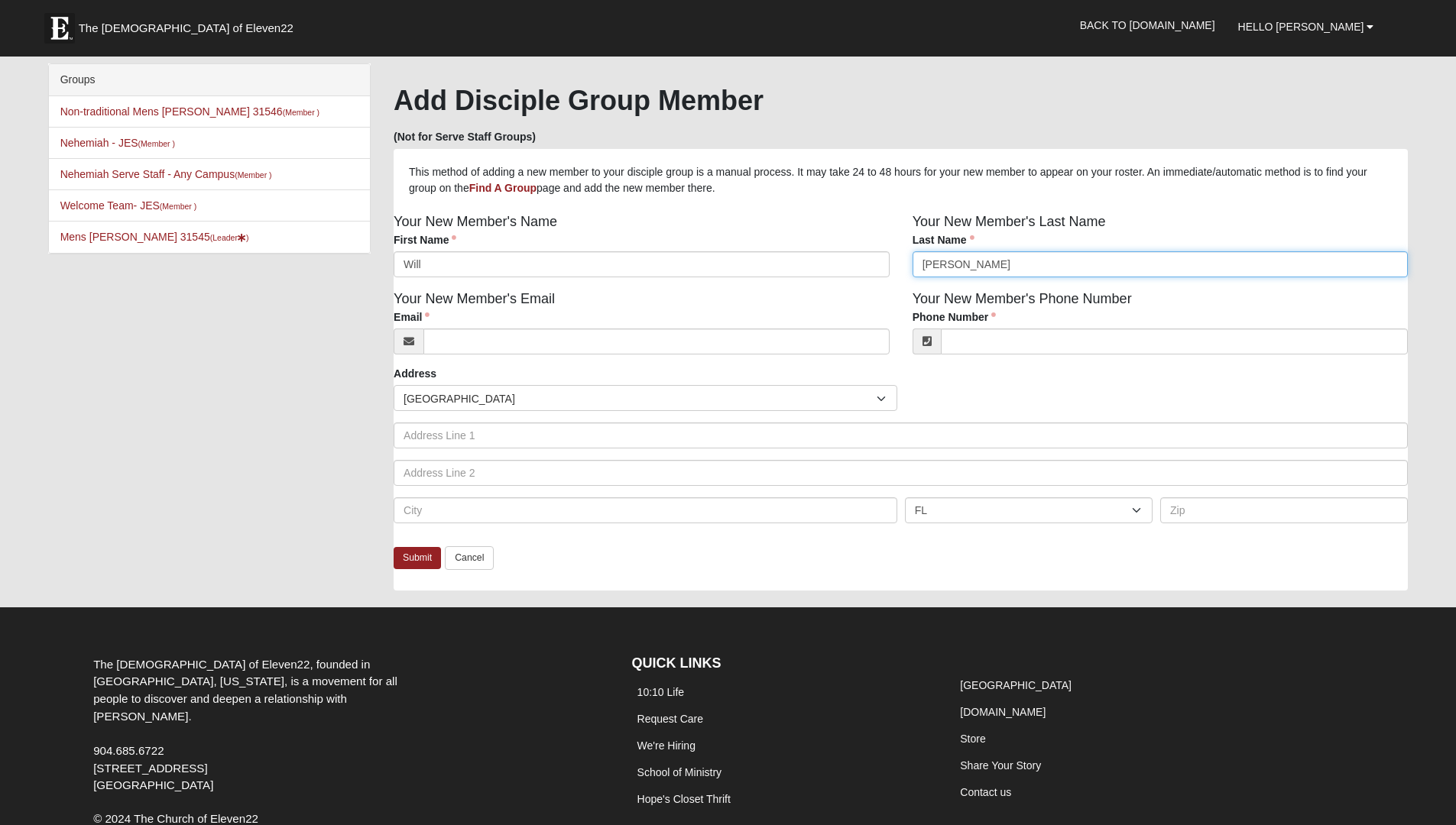
type input "Morris"
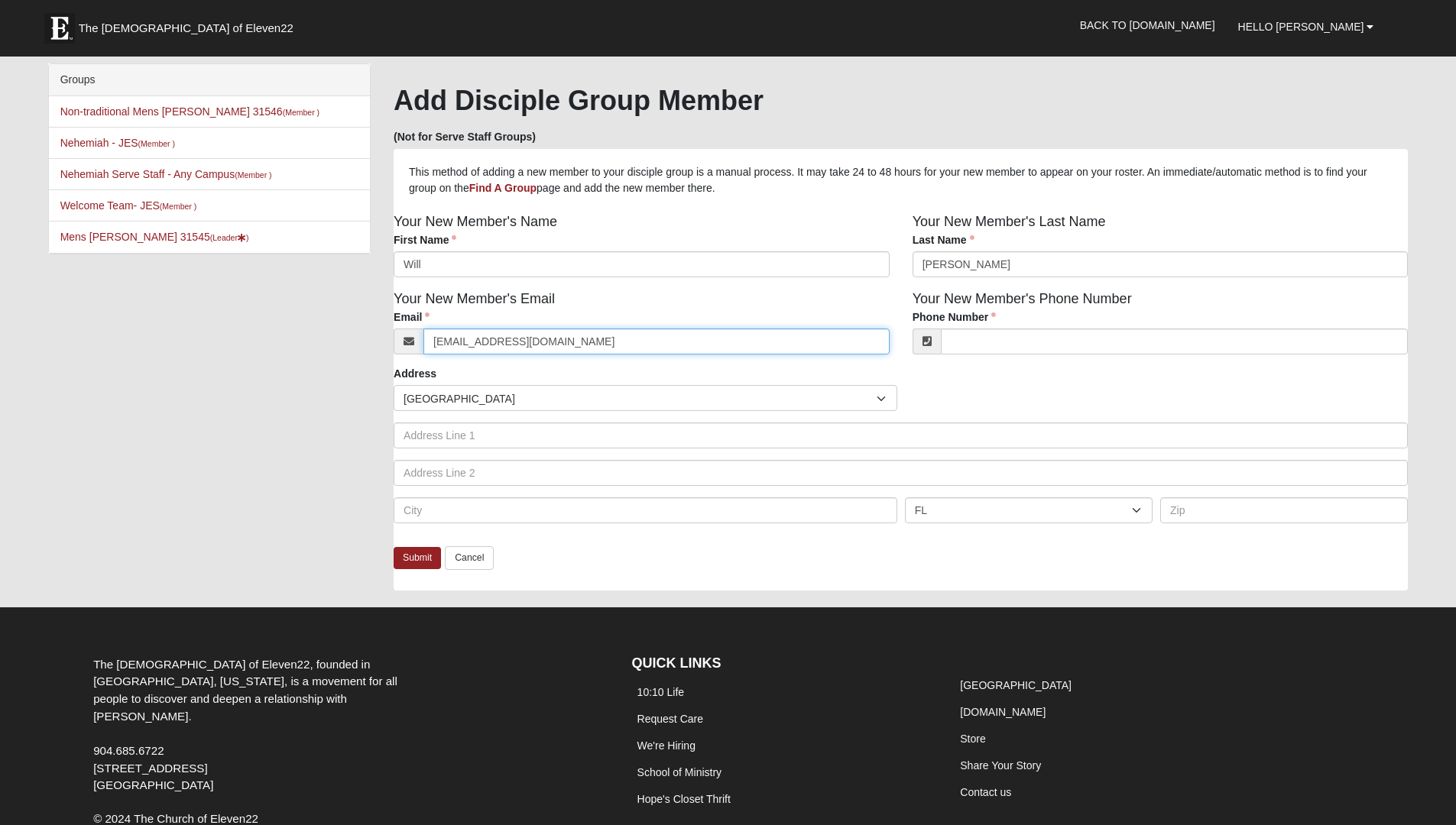
type input "wpmorr7217@gmail.com"
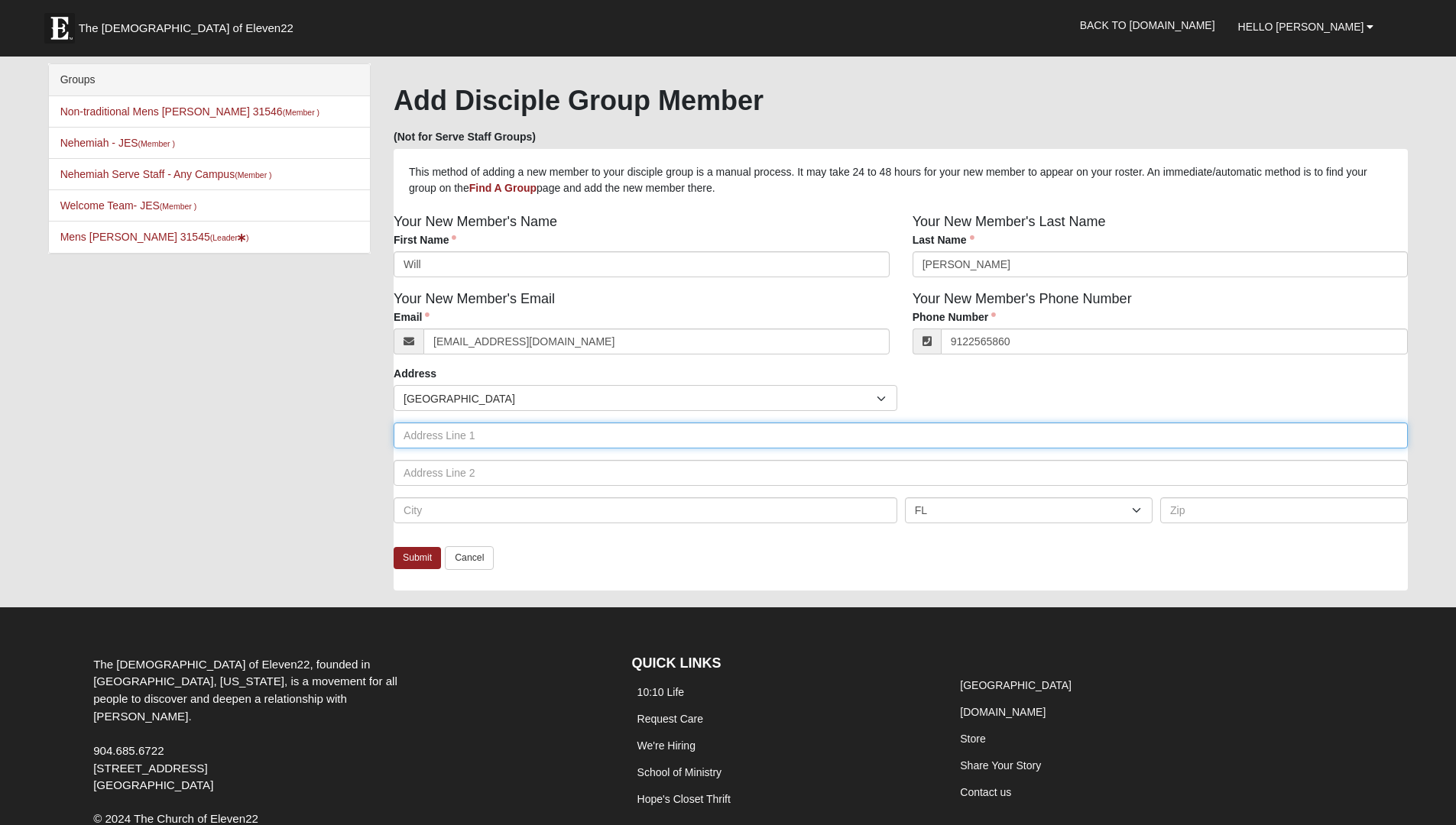
type input "(912) 256-5860"
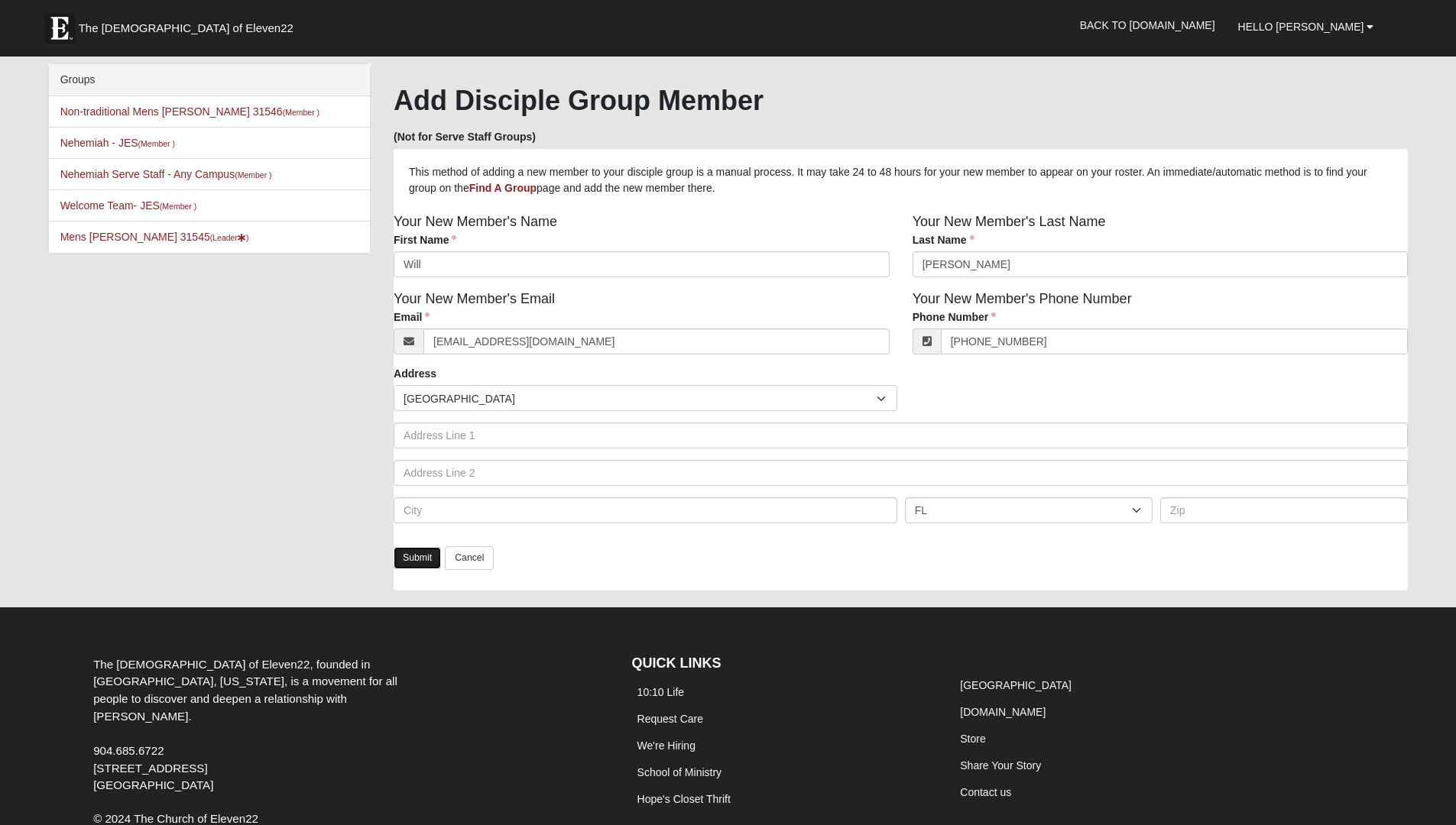
click at [412, 560] on link "Submit" at bounding box center [417, 558] width 47 height 22
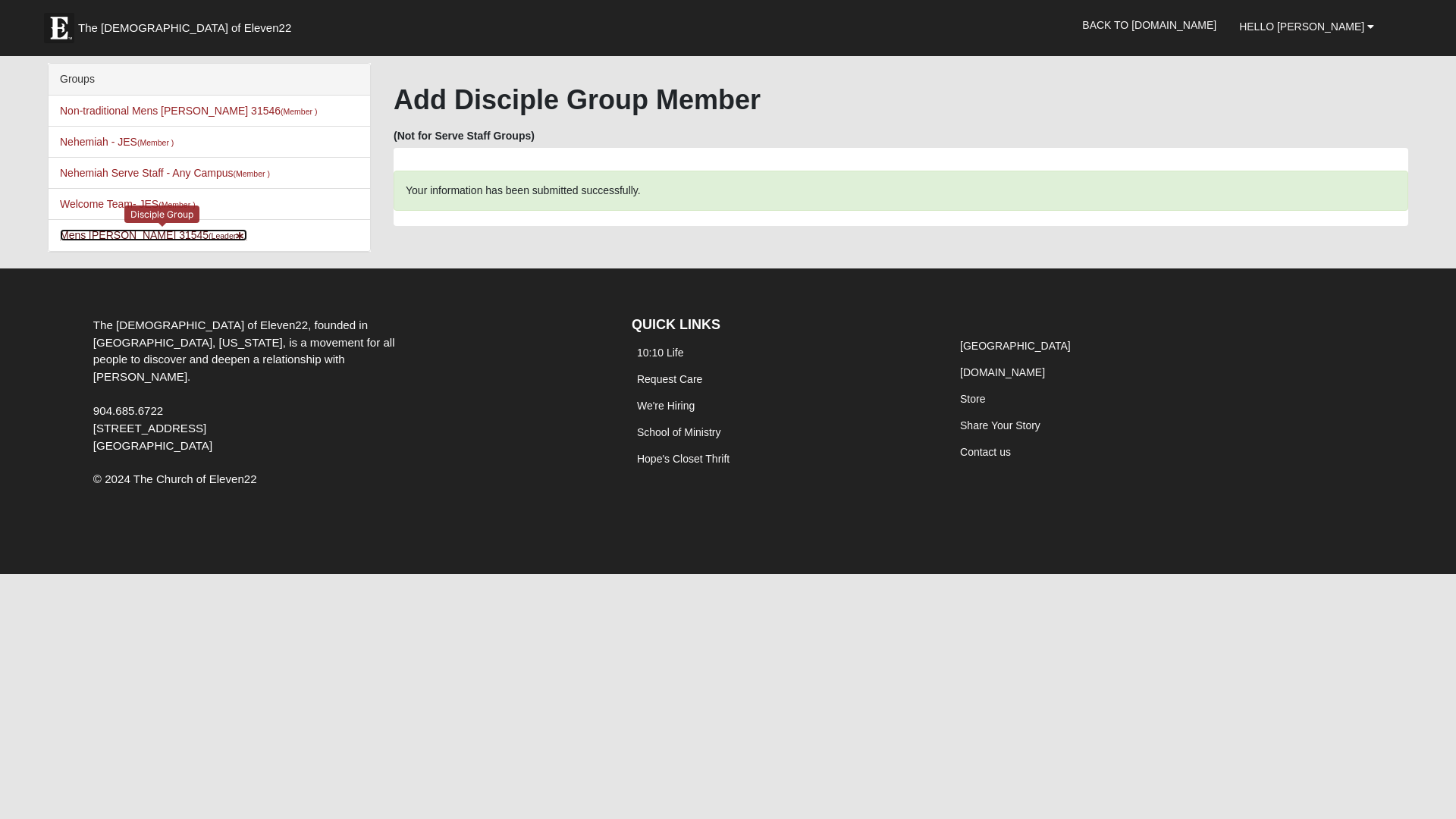
click at [151, 233] on link "Mens Davis - Stossmeister 31545 (Leader )" at bounding box center [153, 235] width 187 height 12
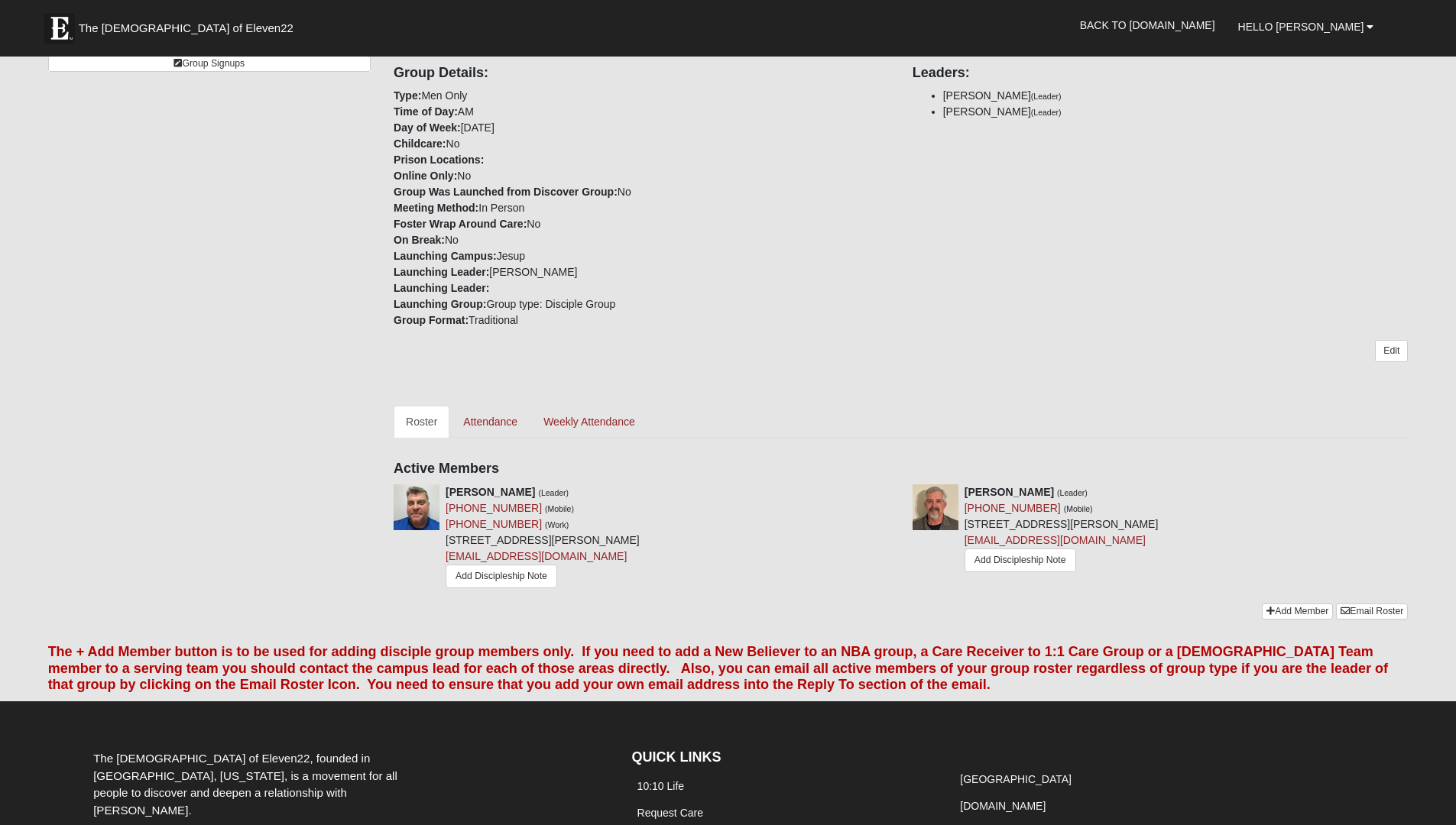
scroll to position [479, 0]
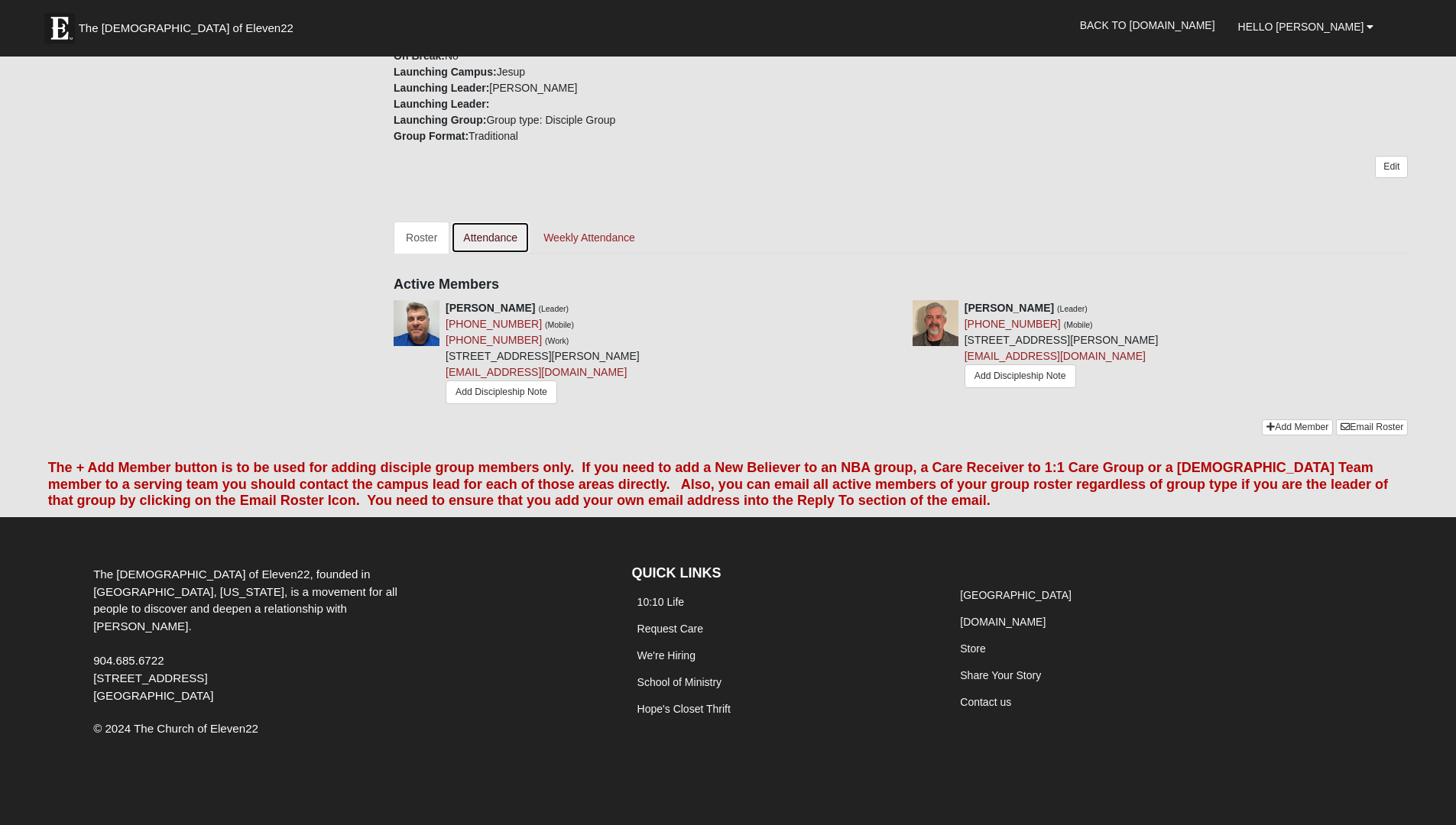
click at [482, 234] on link "Attendance" at bounding box center [490, 237] width 78 height 32
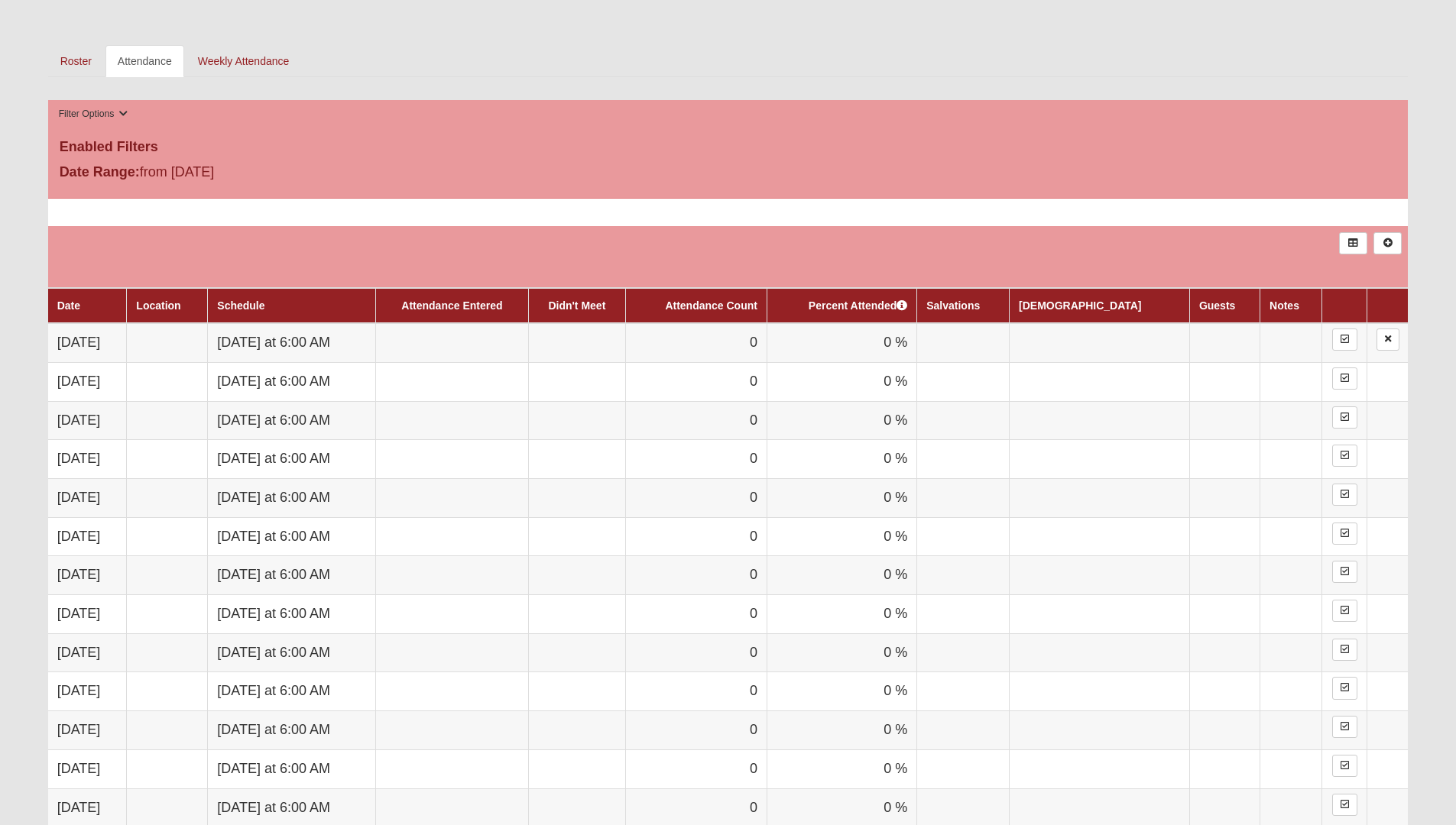
scroll to position [708, 0]
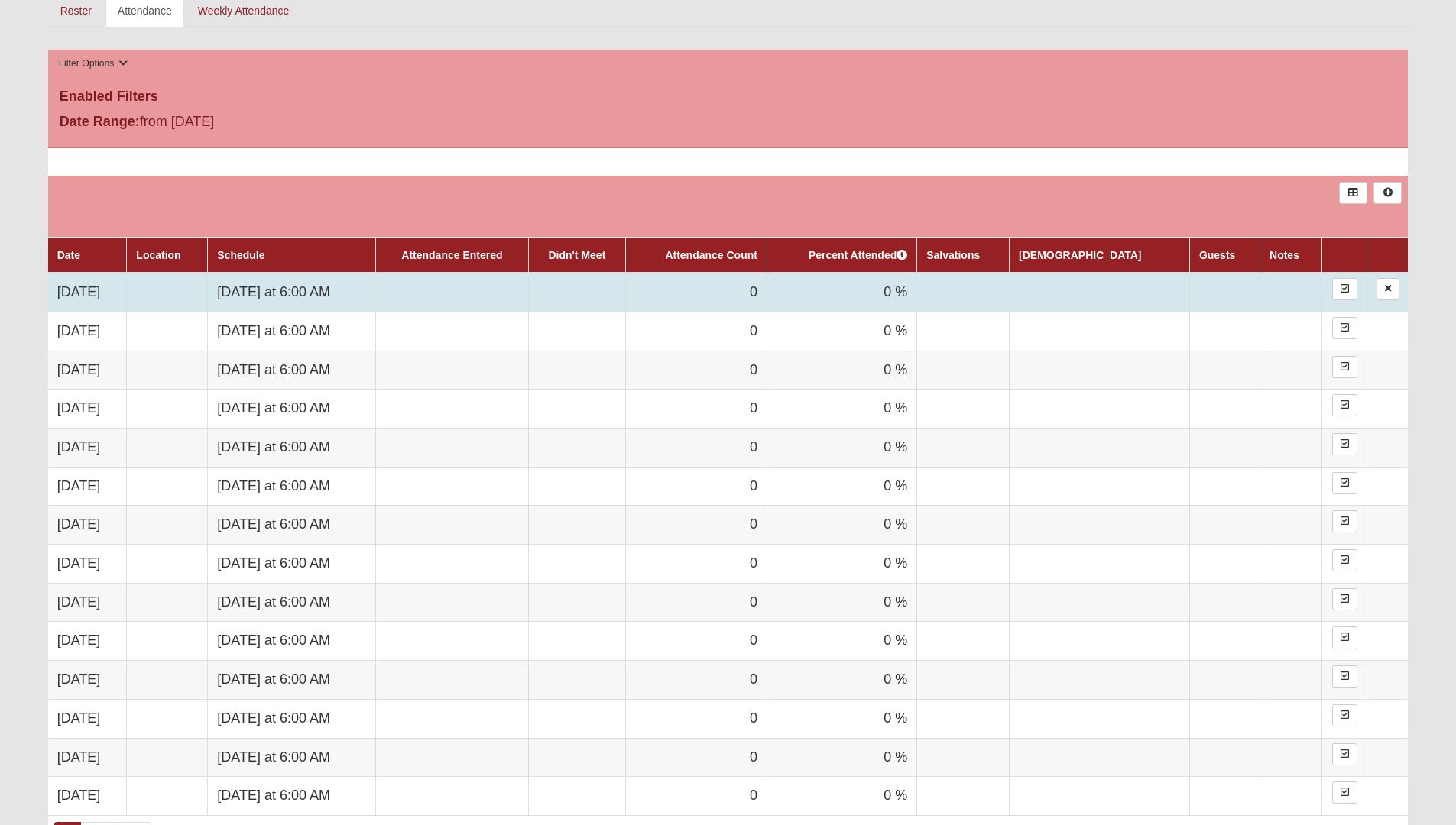
click at [766, 283] on td "0" at bounding box center [696, 292] width 141 height 39
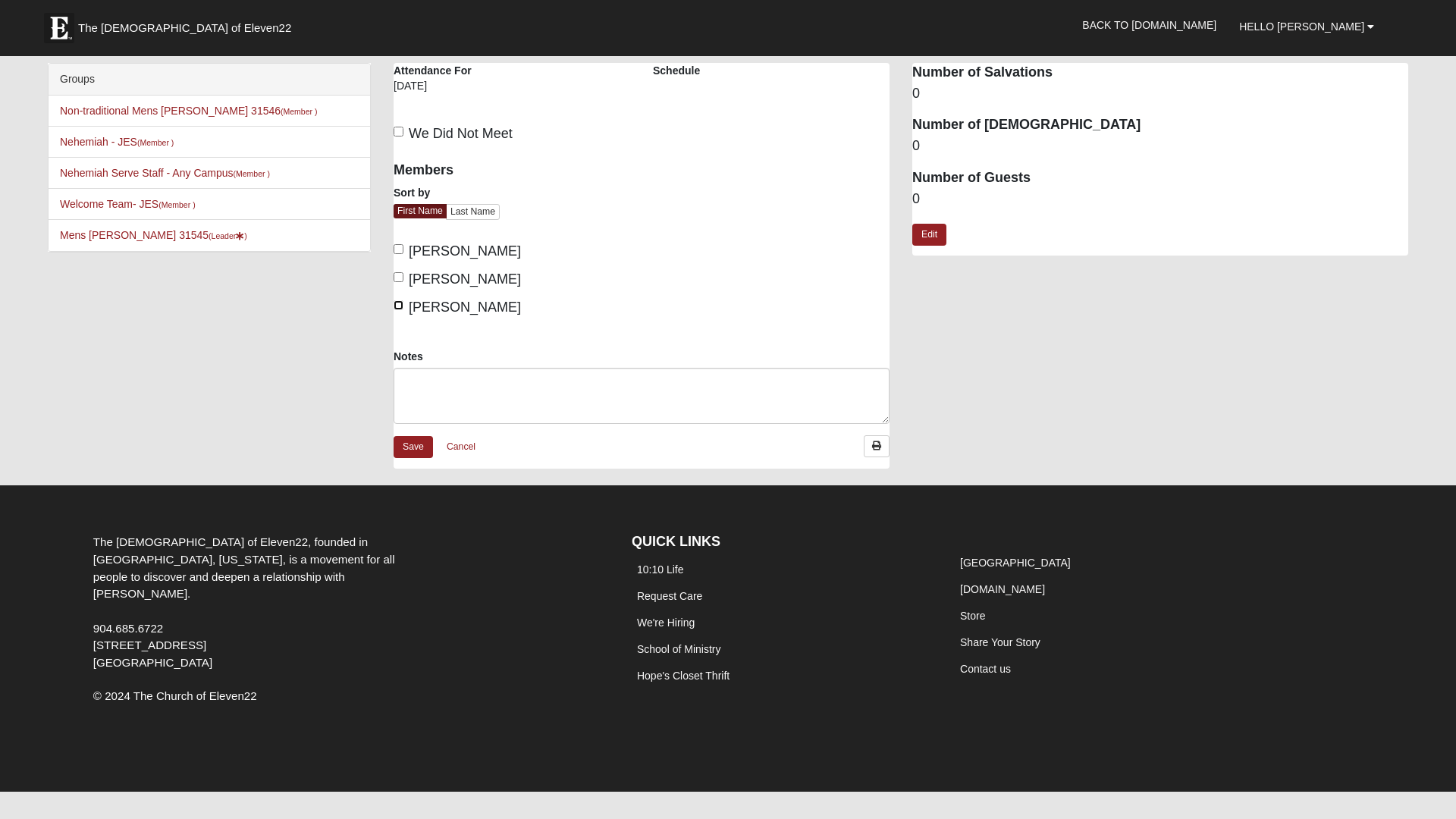
click at [399, 304] on input "[PERSON_NAME]" at bounding box center [399, 305] width 10 height 10
checkbox input "true"
click at [400, 280] on input "Jason Branch" at bounding box center [399, 278] width 10 height 10
checkbox input "true"
click at [396, 262] on div "Members Sort by First Name Last Name Brant Davis Jason Branch Jim Stossmeister" at bounding box center [512, 234] width 237 height 166
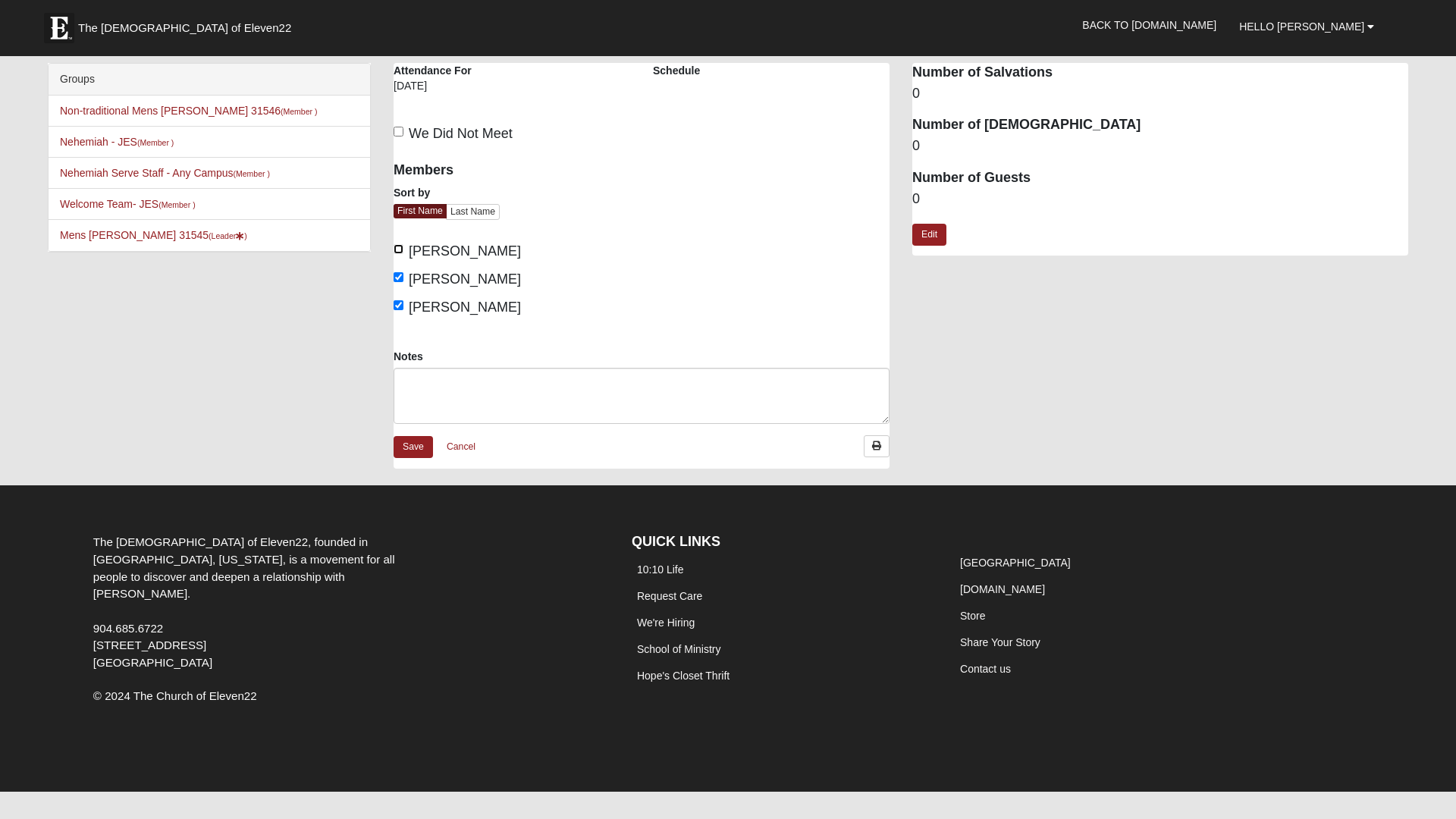
click at [402, 245] on input "[PERSON_NAME]" at bounding box center [399, 250] width 10 height 10
checkbox input "true"
click at [410, 441] on link "Save" at bounding box center [414, 447] width 39 height 22
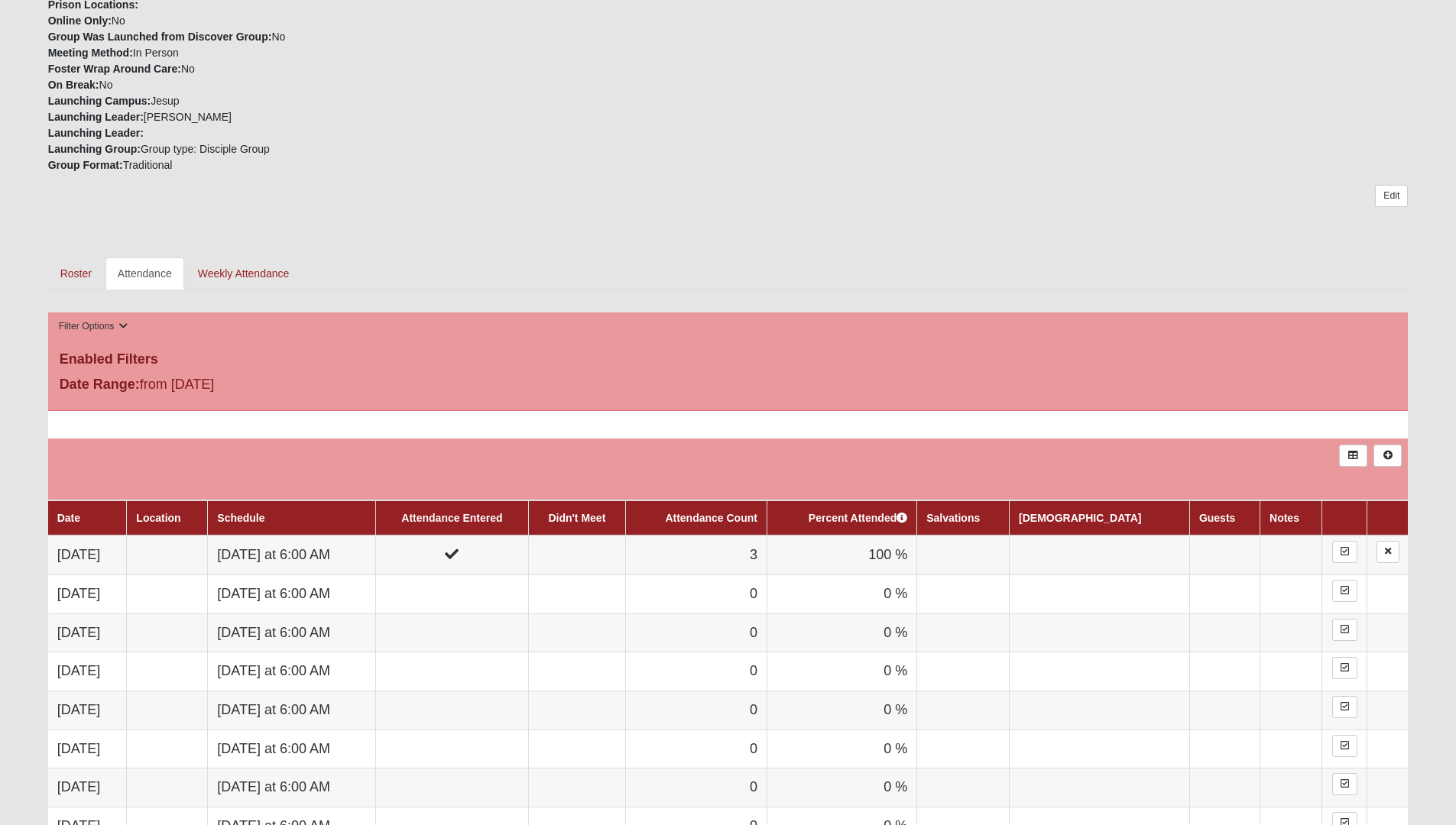
scroll to position [474, 0]
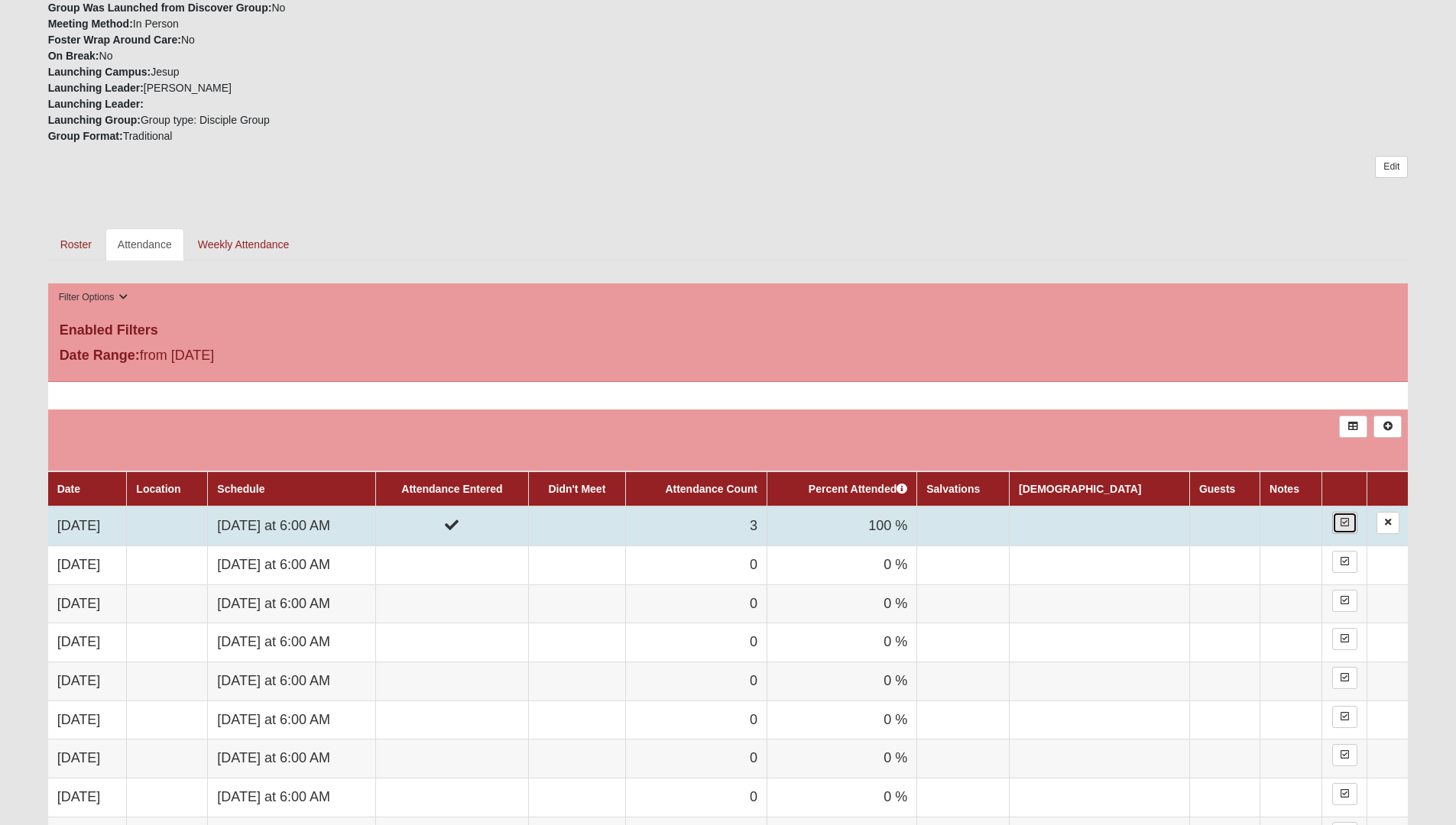
click at [1342, 525] on icon at bounding box center [1345, 523] width 9 height 9
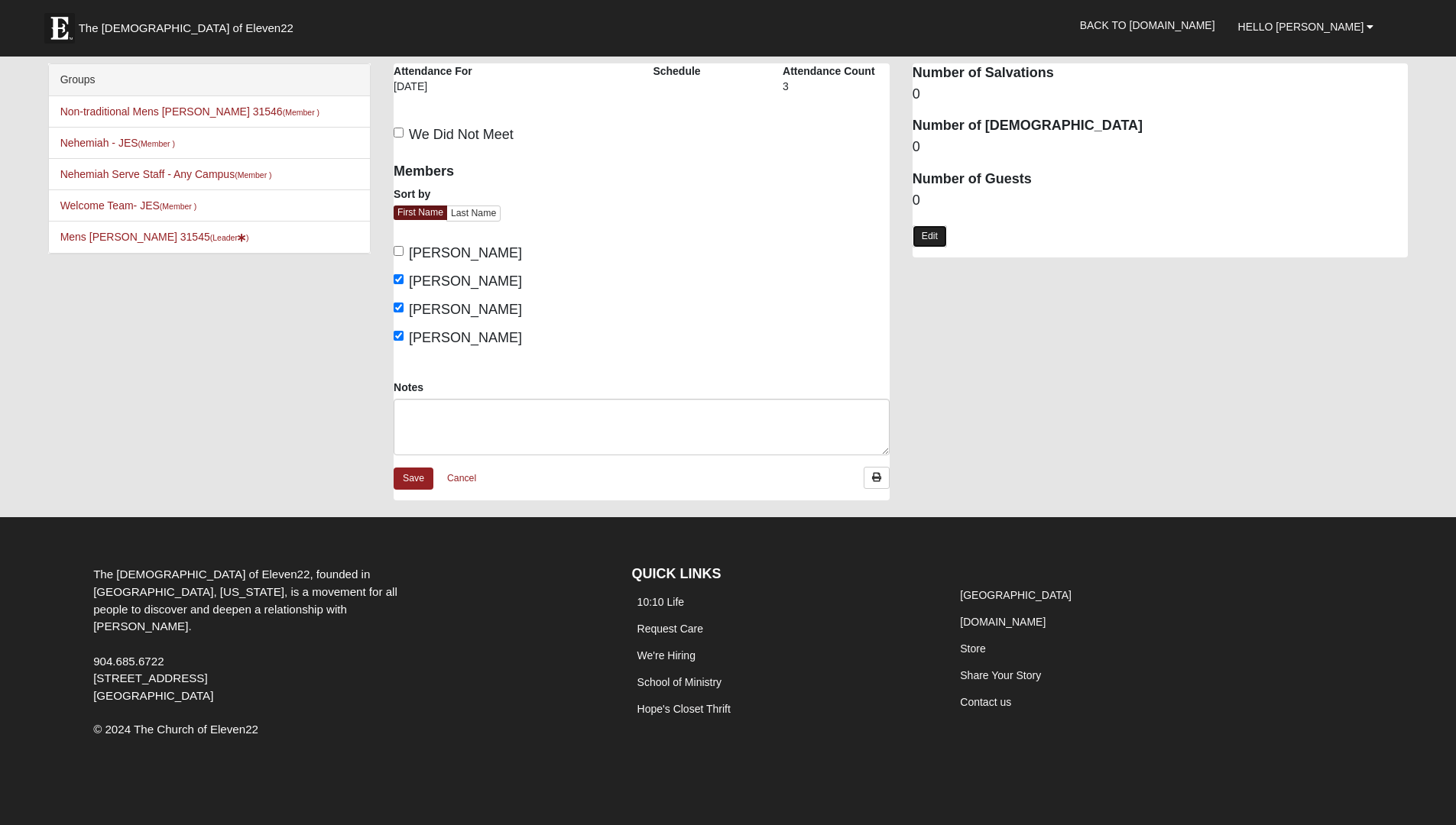
click at [939, 235] on link "Edit" at bounding box center [930, 237] width 34 height 22
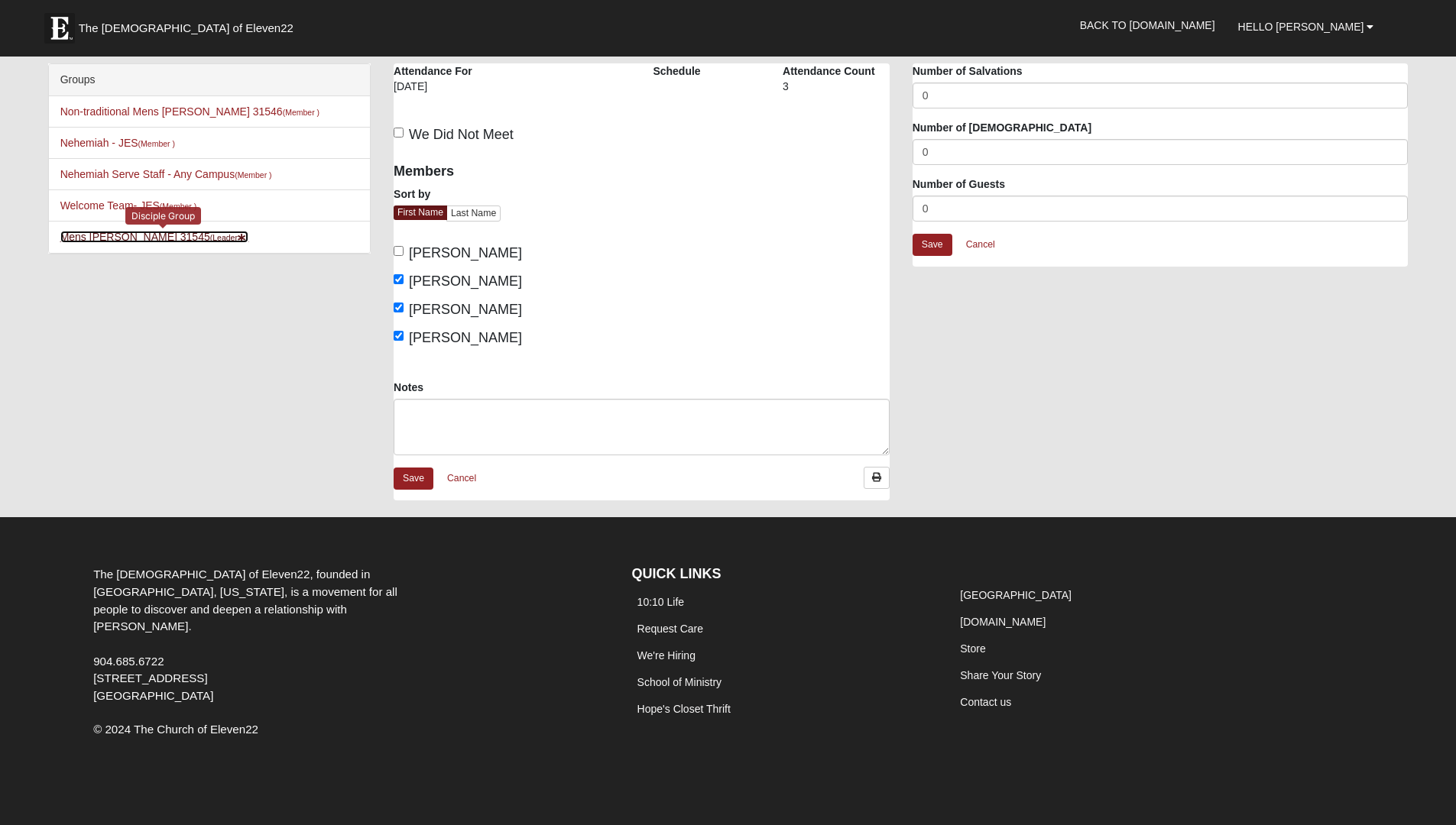
click at [125, 239] on link "Mens Davis - Stossmeister 31545 (Leader )" at bounding box center [154, 237] width 189 height 12
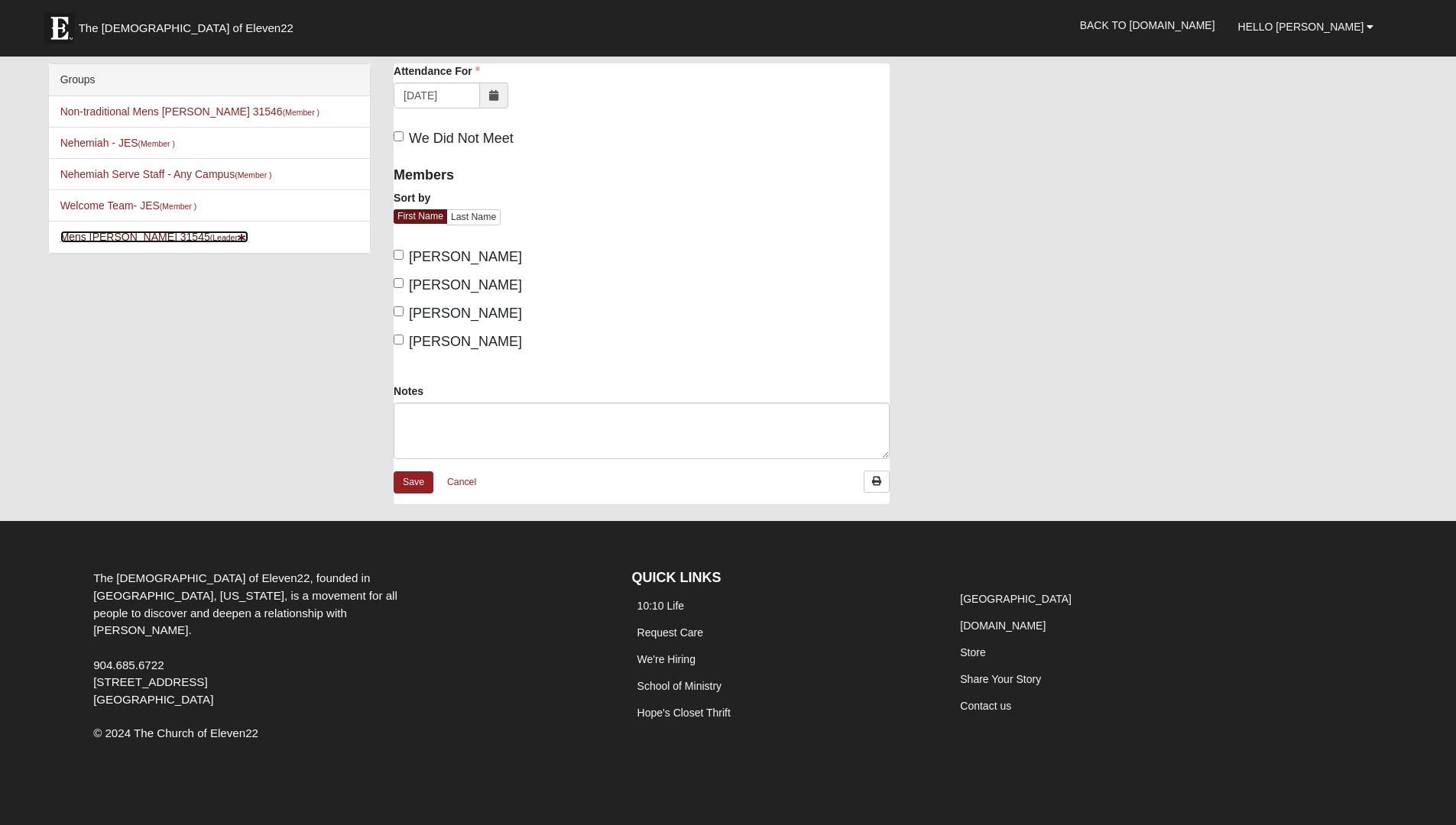
click at [126, 239] on link "[PERSON_NAME] 31545 (Leader )" at bounding box center [154, 237] width 189 height 12
click at [173, 244] on li "Mens Davis - Stossmeister 31545 (Leader )" at bounding box center [209, 236] width 321 height 32
click at [176, 238] on link "Mens Davis - Stossmeister 31545 (Leader )" at bounding box center [154, 237] width 189 height 12
click at [58, 27] on img at bounding box center [59, 28] width 30 height 30
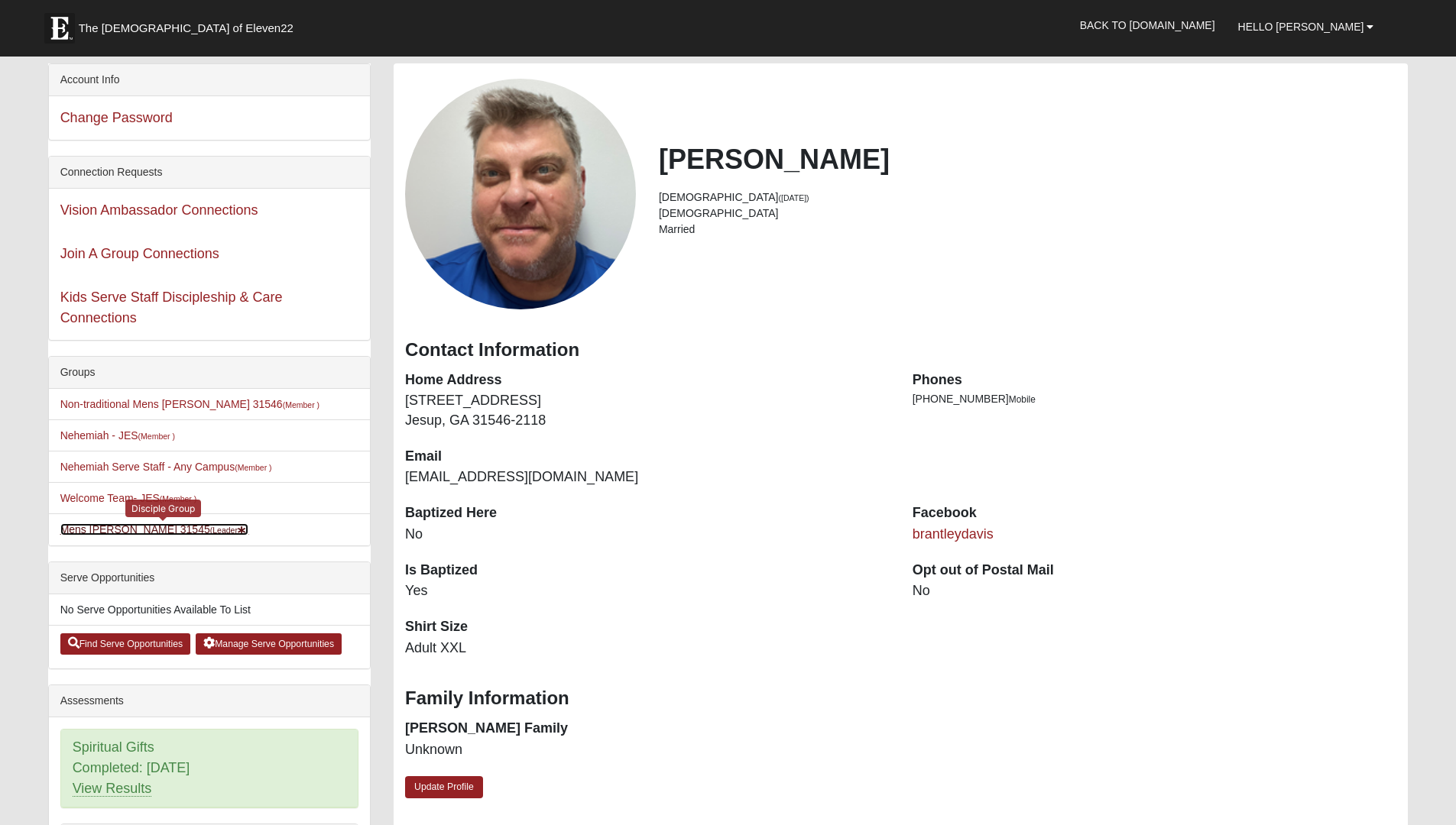
click at [139, 533] on link "Mens Davis - Stossmeister 31545 (Leader )" at bounding box center [154, 530] width 189 height 12
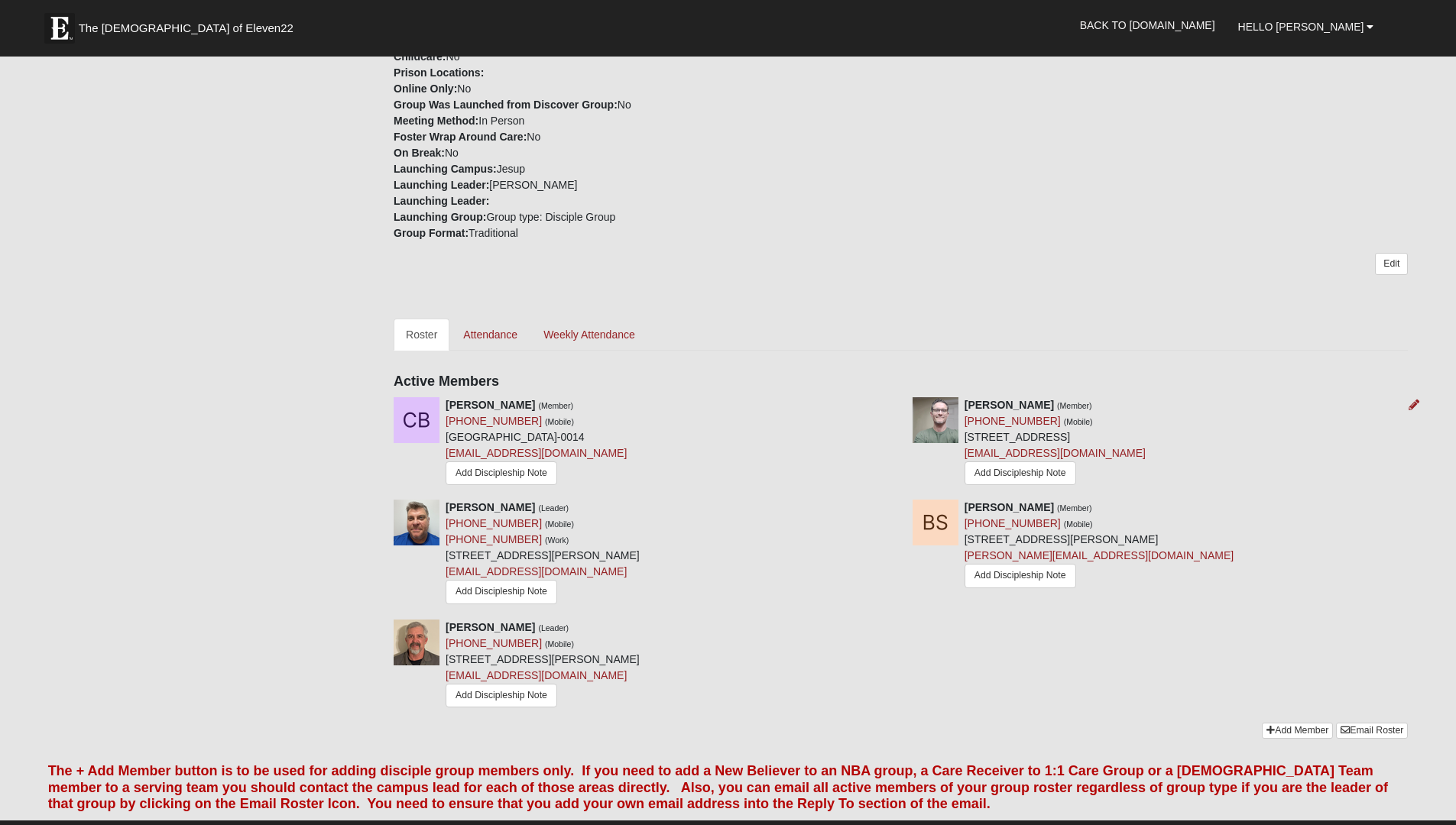
scroll to position [369, 0]
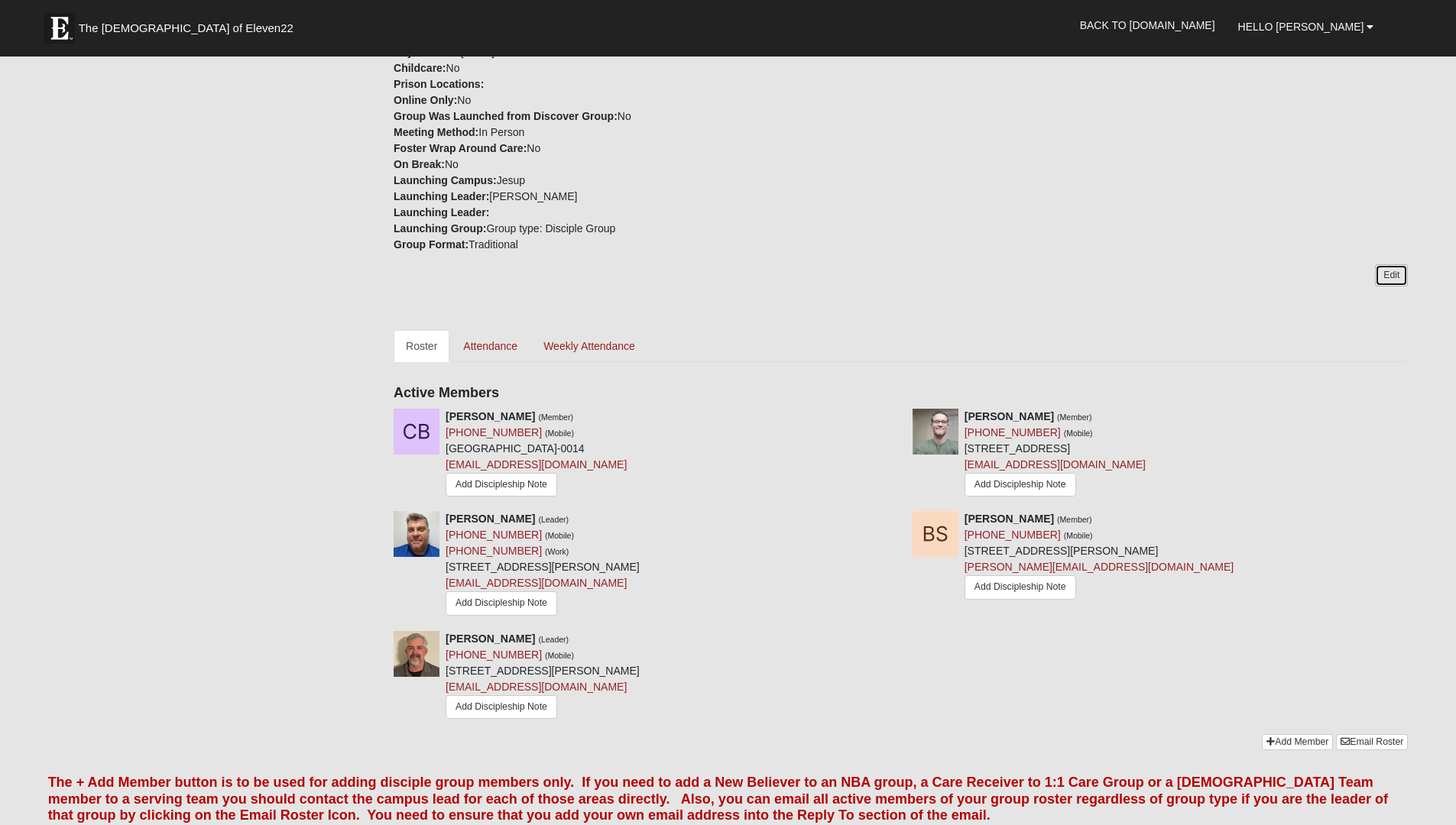
click at [1395, 279] on link "Edit" at bounding box center [1391, 276] width 33 height 22
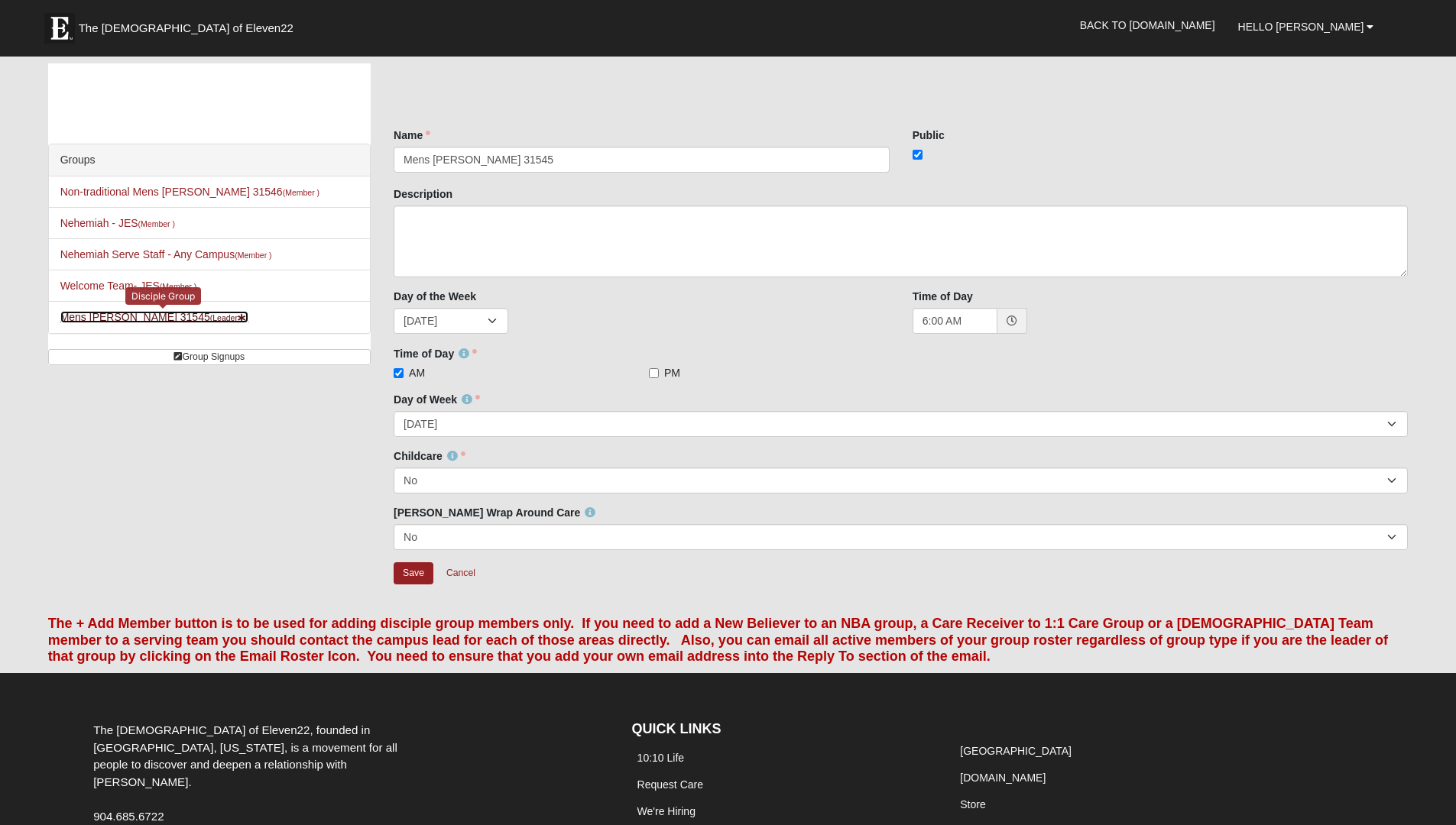
click at [200, 311] on link "Mens Davis - Stossmeister 31545 (Leader )" at bounding box center [154, 317] width 189 height 12
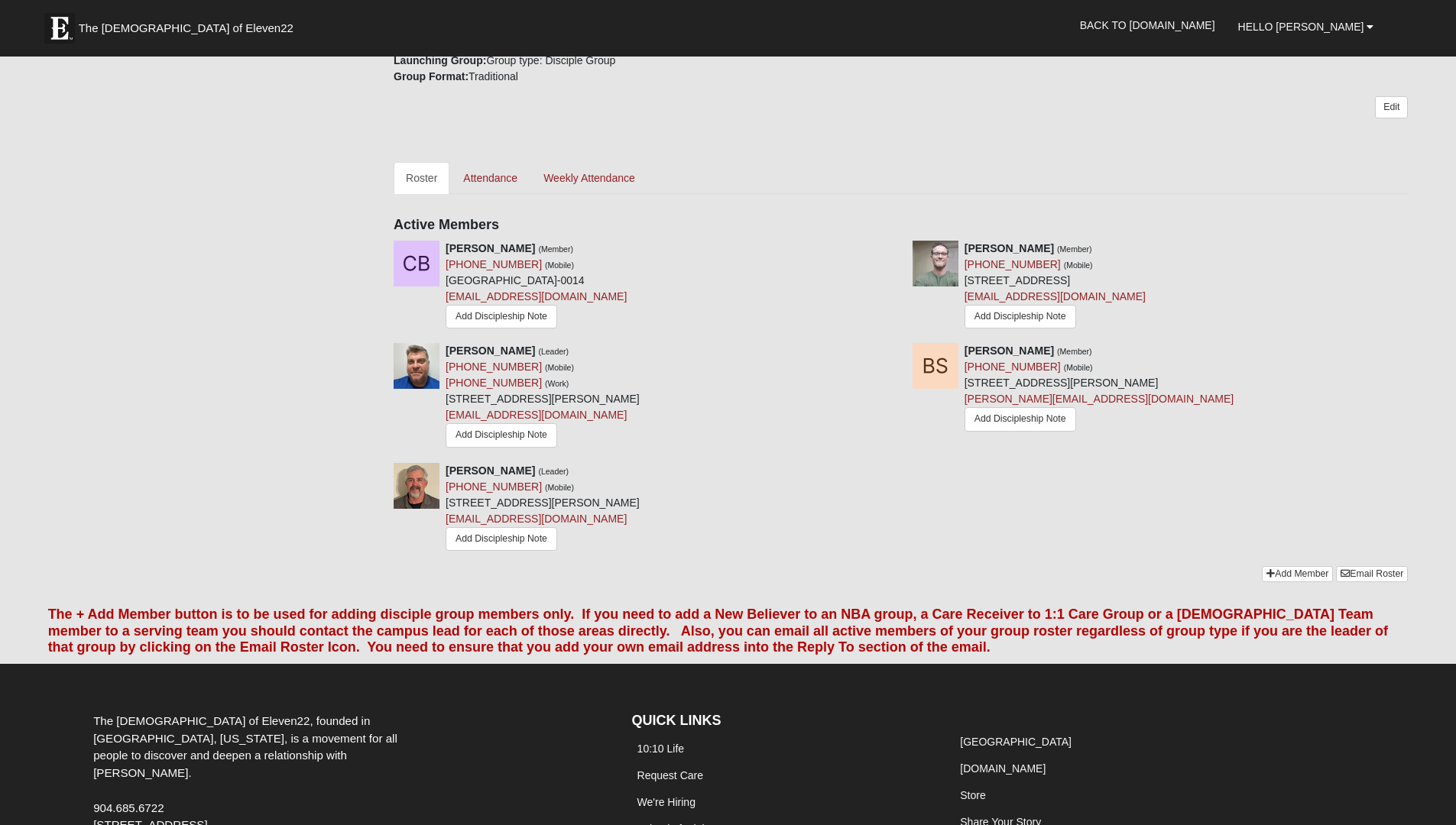
scroll to position [686, 0]
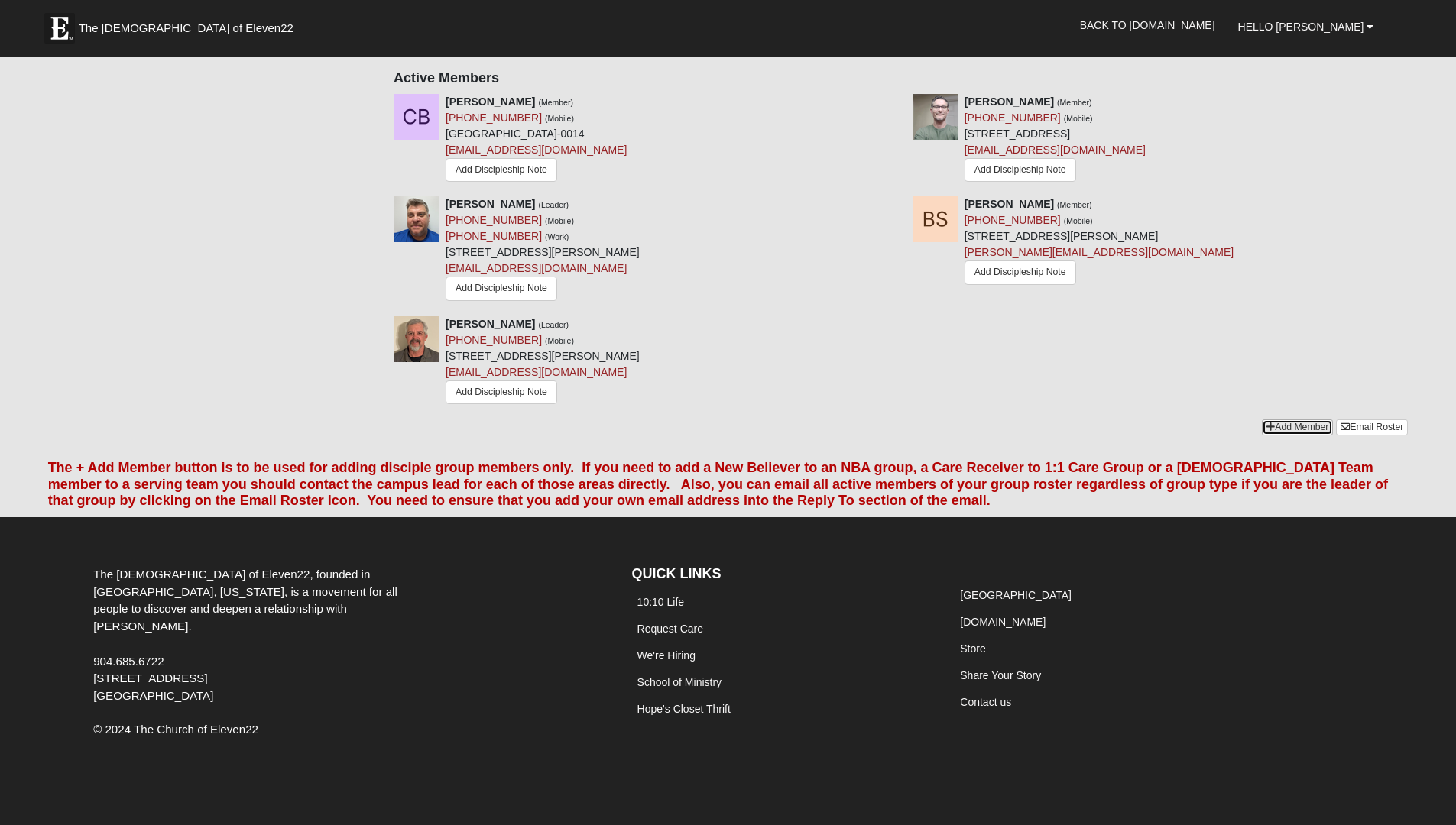
click at [1272, 427] on link "Add Member" at bounding box center [1297, 427] width 71 height 16
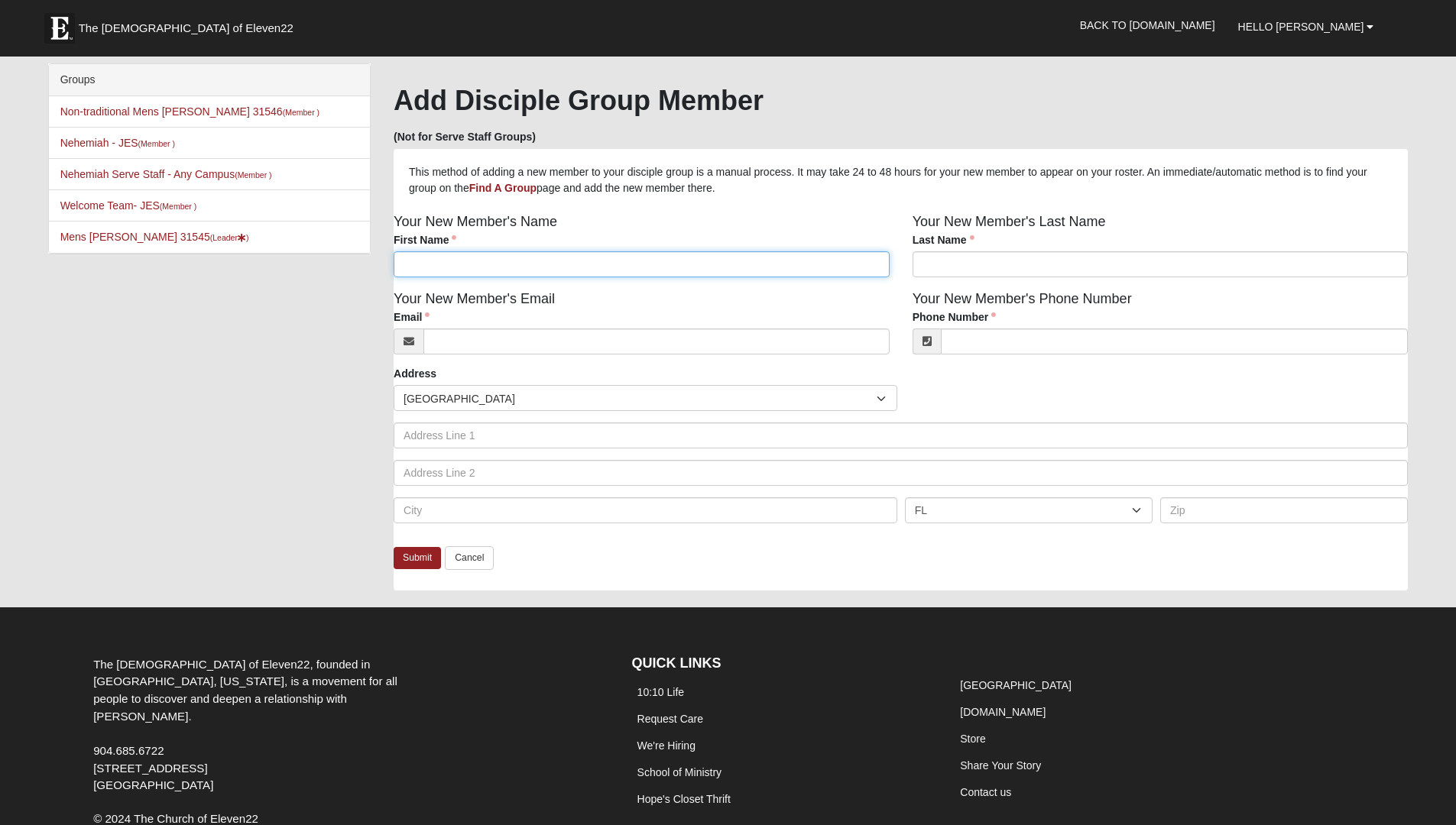
click at [461, 265] on input "First Name" at bounding box center [641, 264] width 496 height 26
type input "Steve"
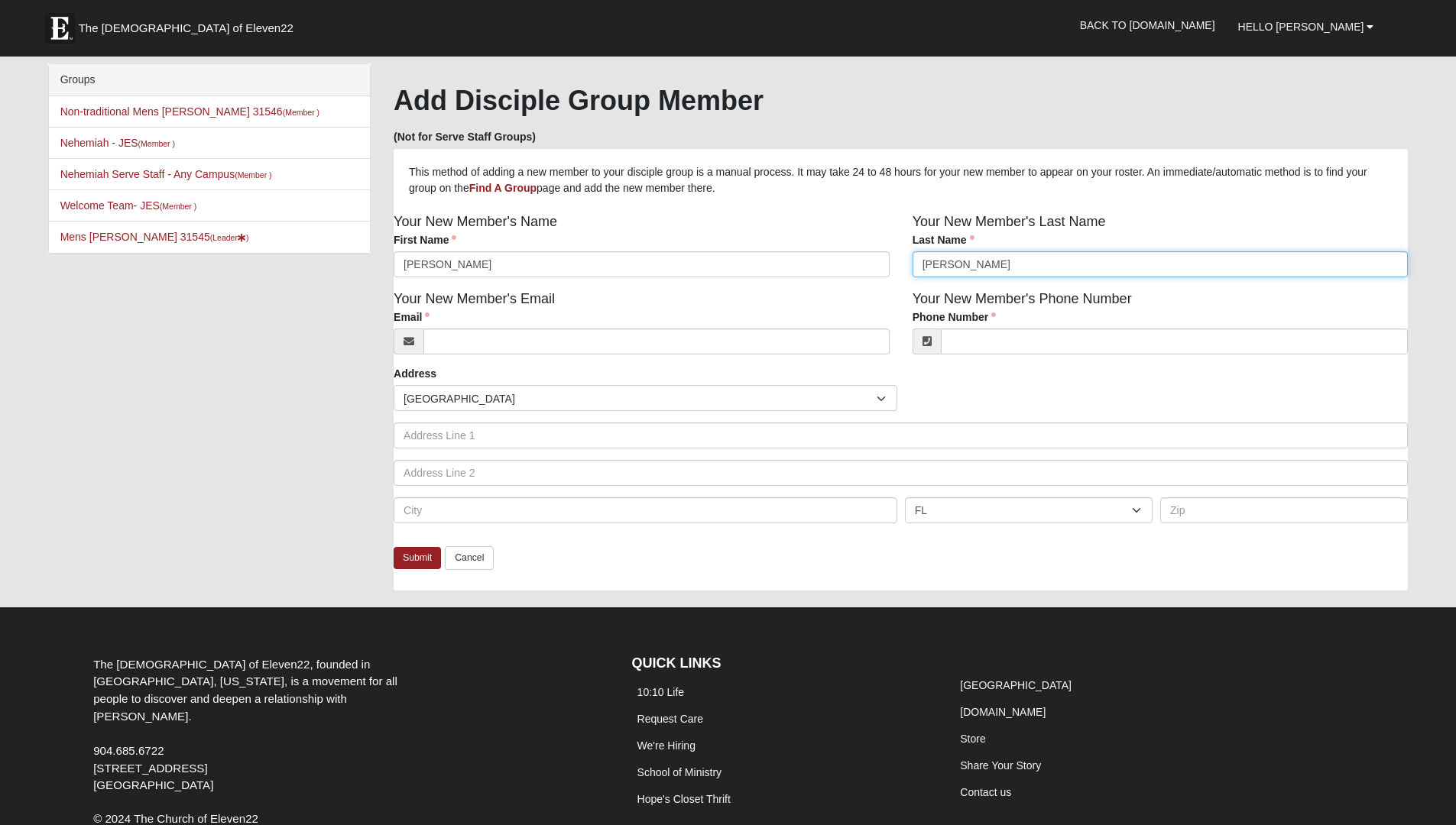
type input "Kicklighter"
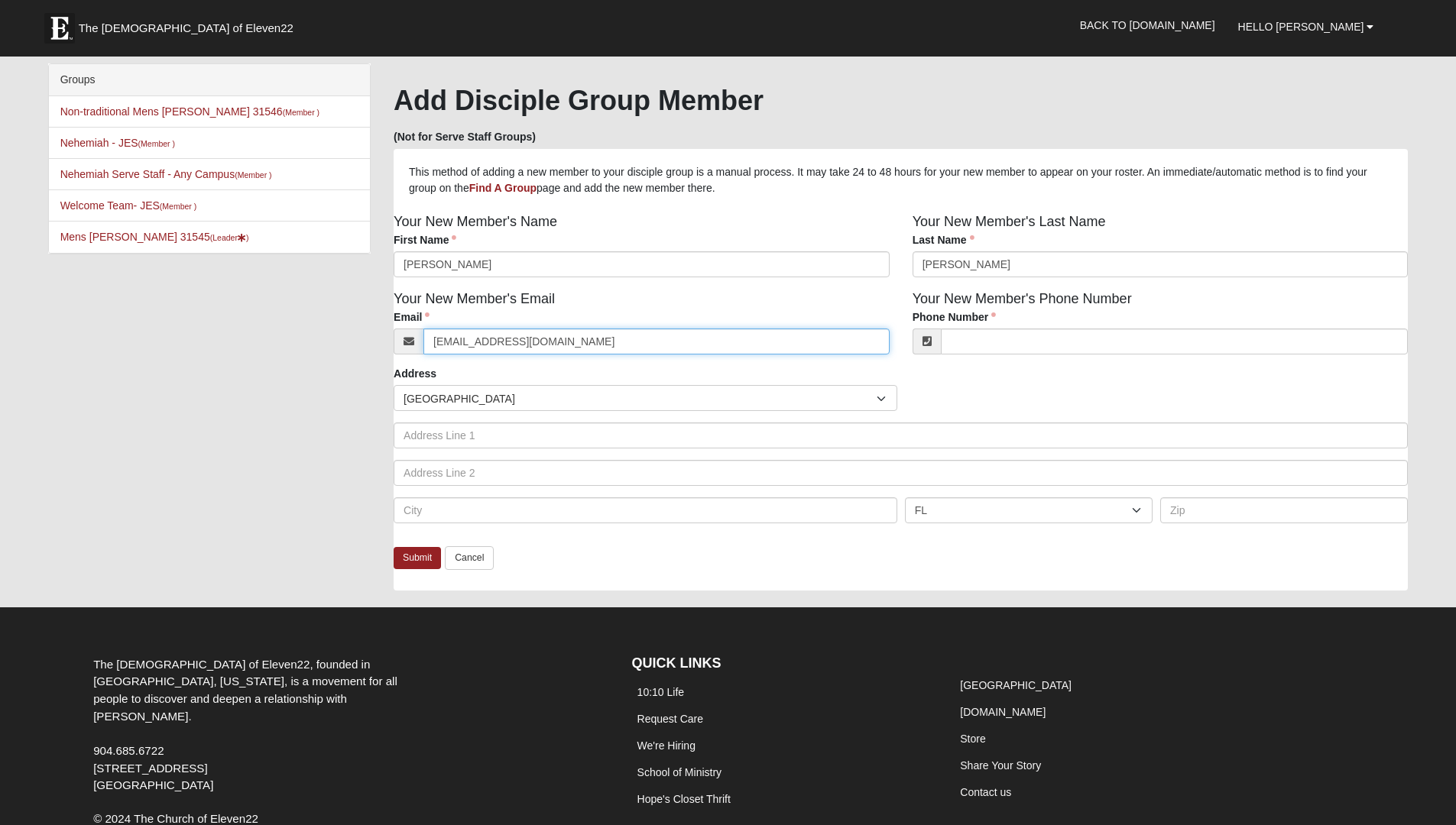
type input "Skicklighter25@gmail.com"
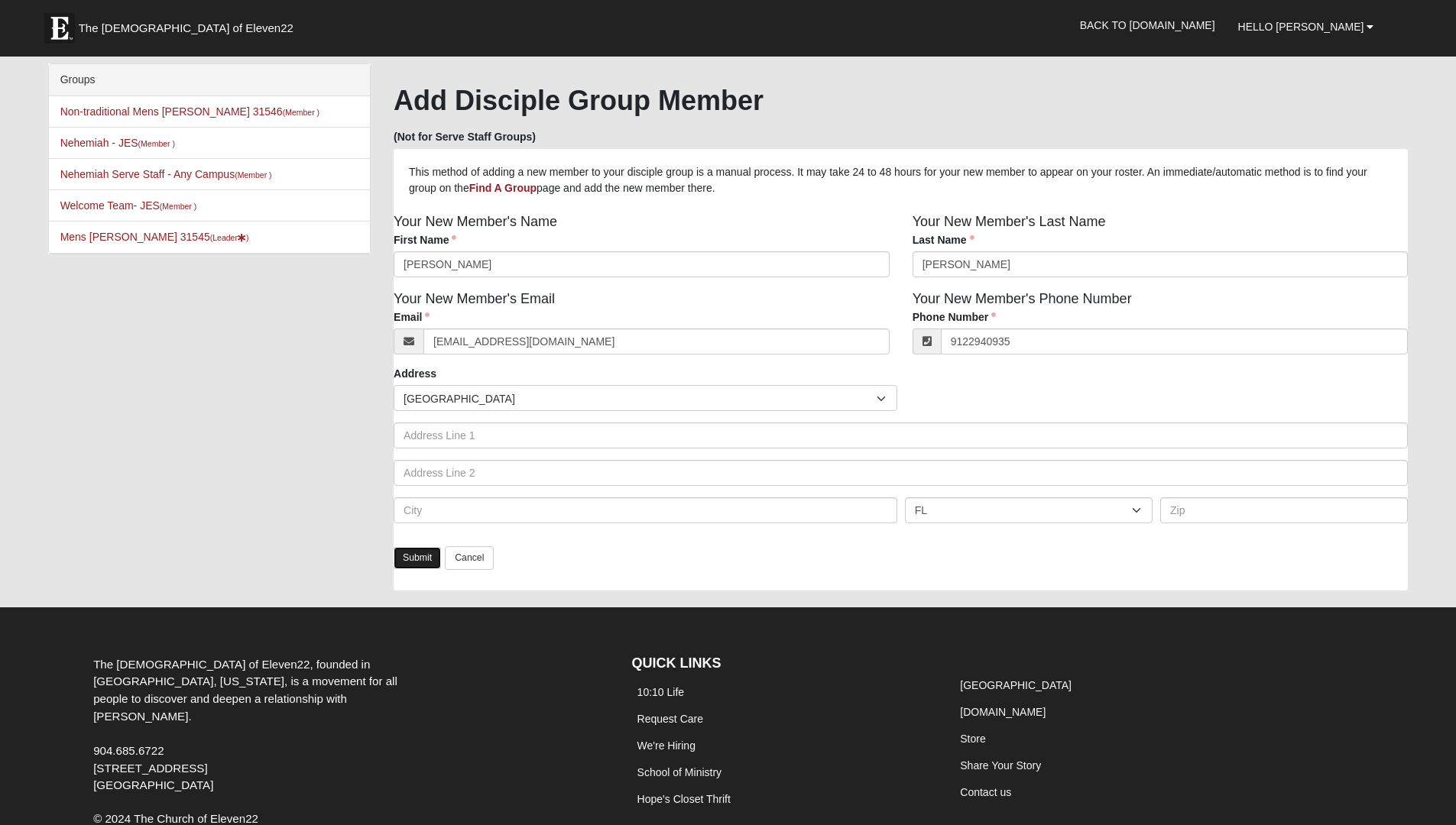
type input "(912) 294-0935"
click at [418, 563] on link "Submit" at bounding box center [417, 558] width 47 height 22
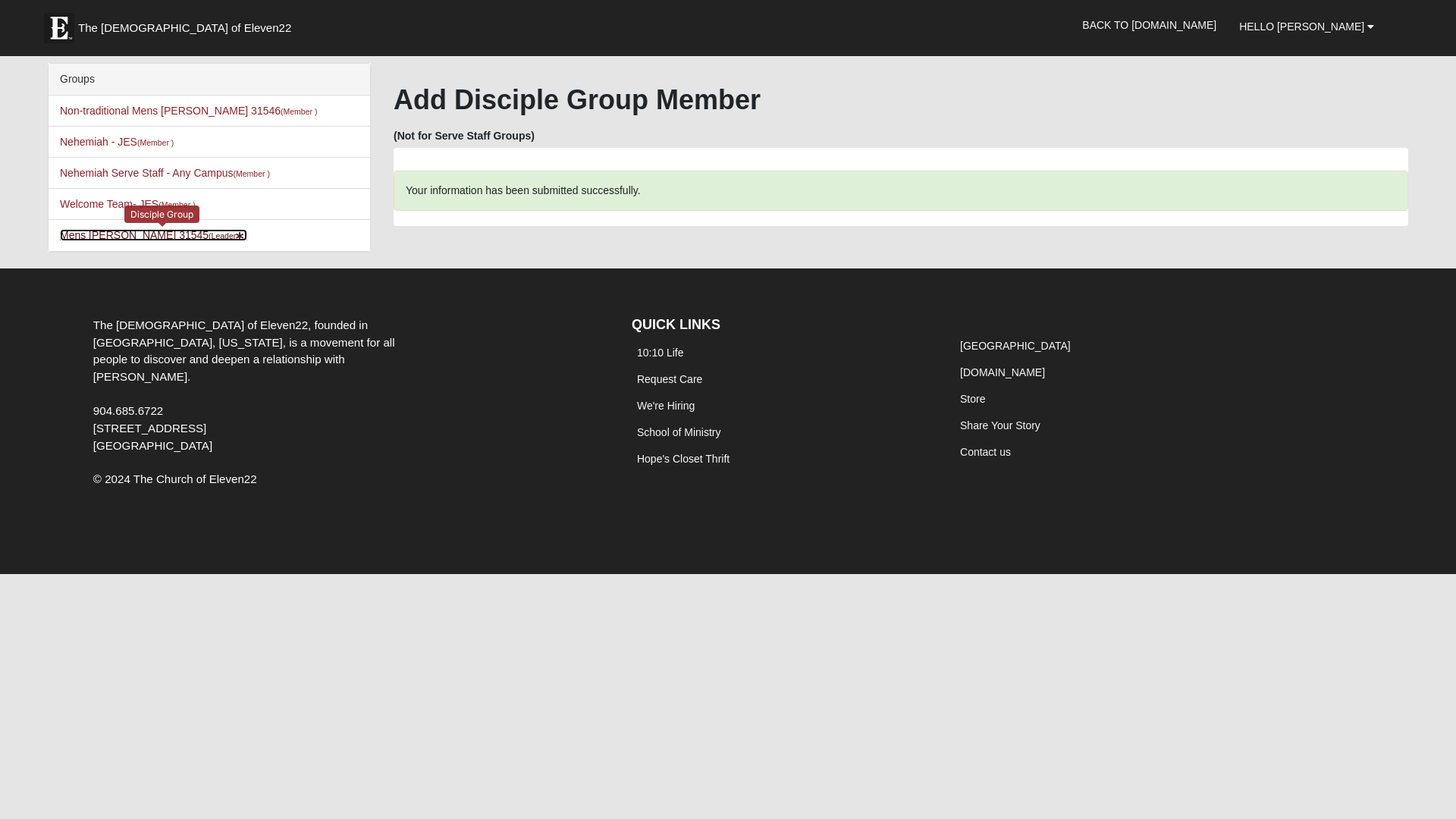
click at [173, 236] on link "Mens Davis - Stossmeister 31545 (Leader )" at bounding box center [153, 235] width 187 height 12
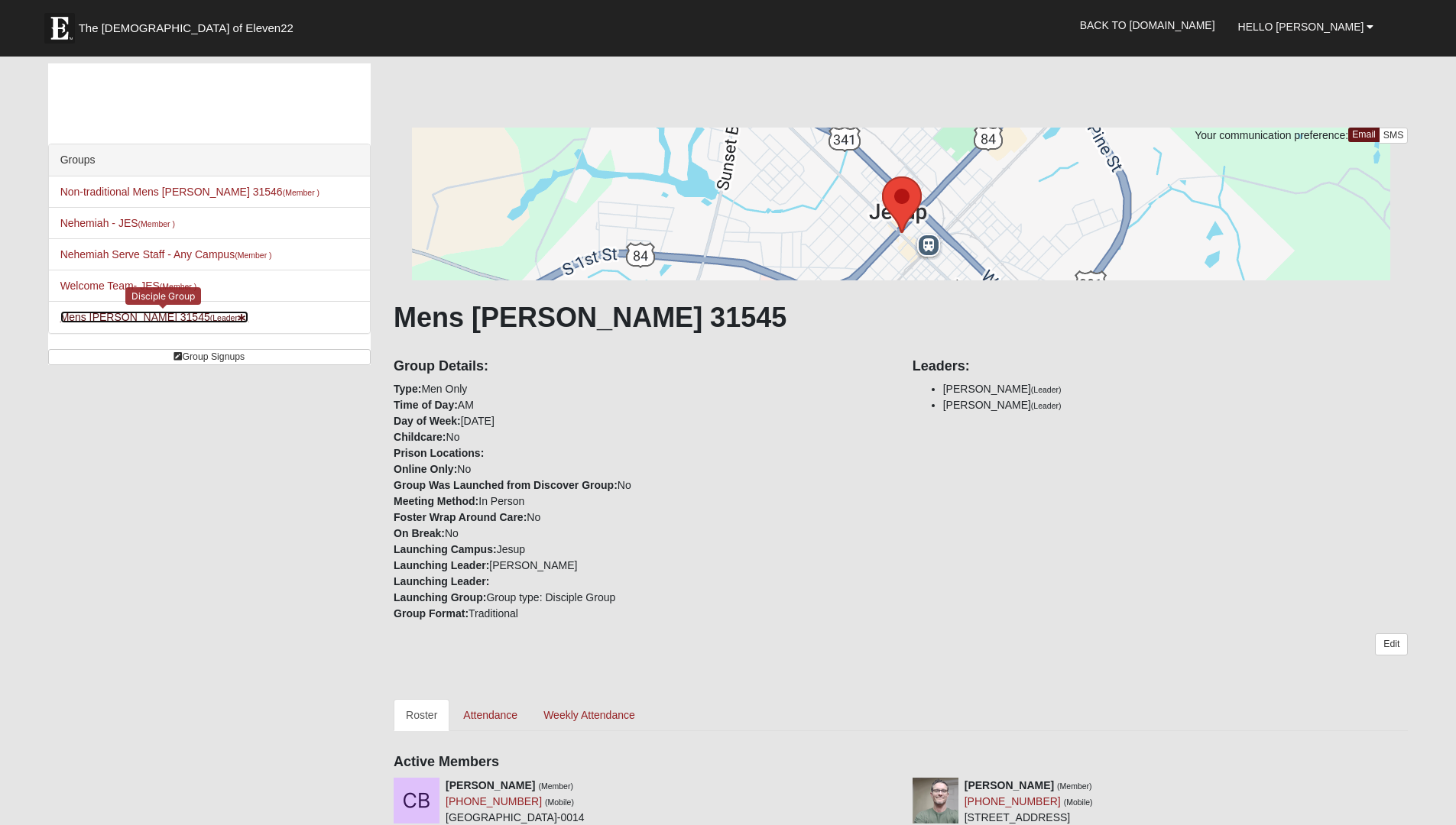
click at [164, 320] on link "Mens Davis - Stossmeister 31545 (Leader )" at bounding box center [154, 317] width 189 height 12
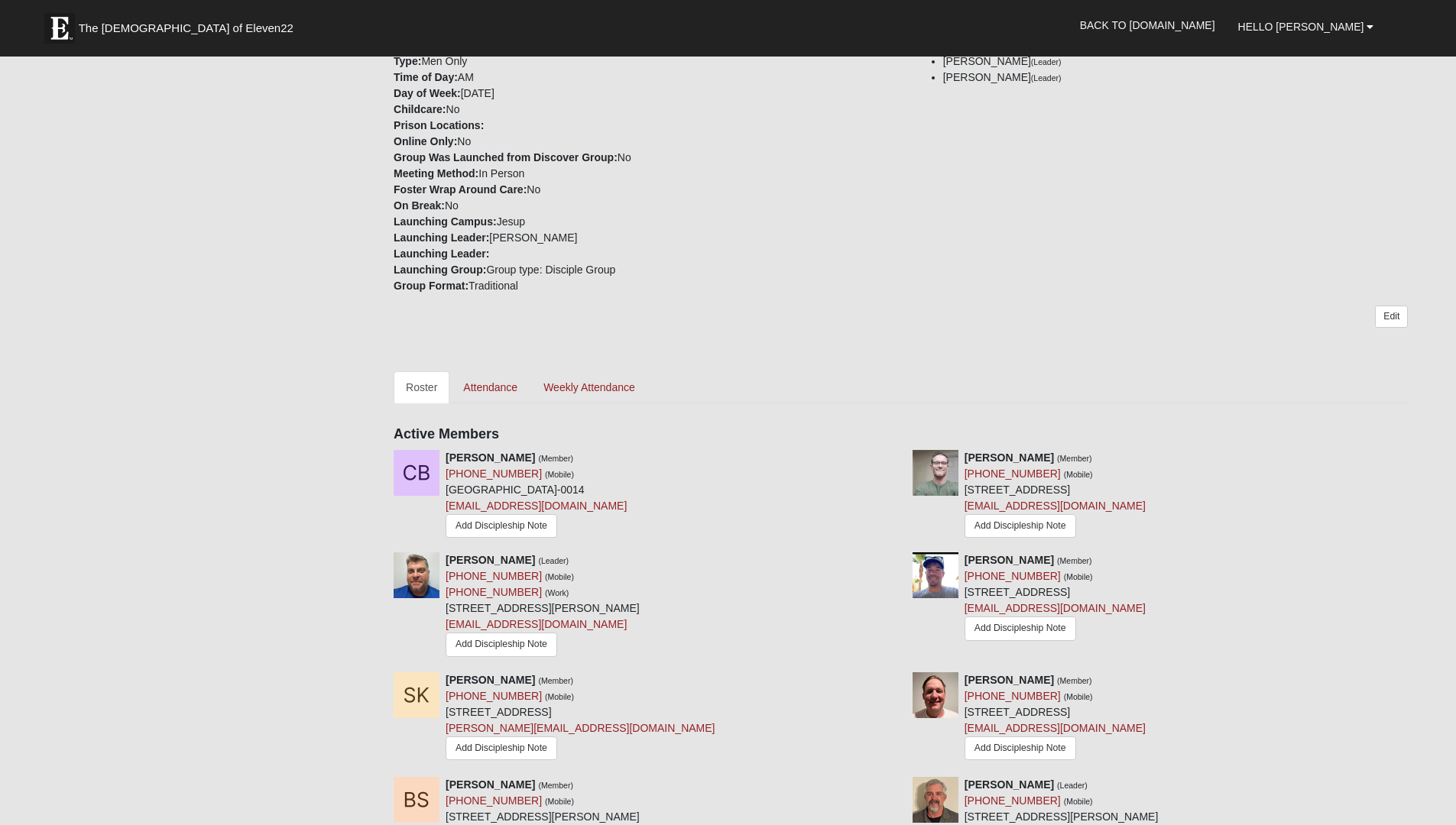
scroll to position [322, 0]
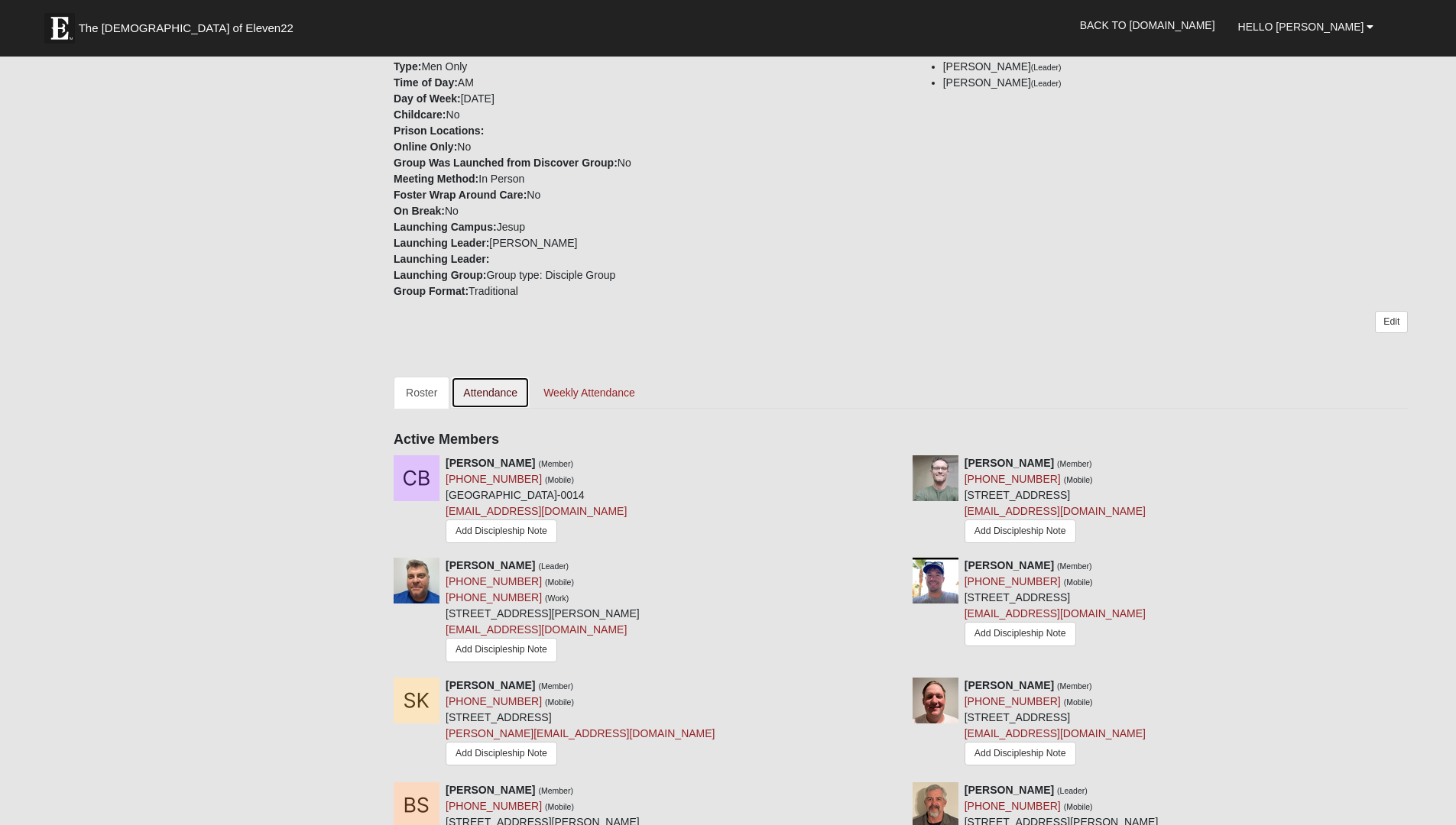
click at [471, 390] on link "Attendance" at bounding box center [490, 392] width 78 height 32
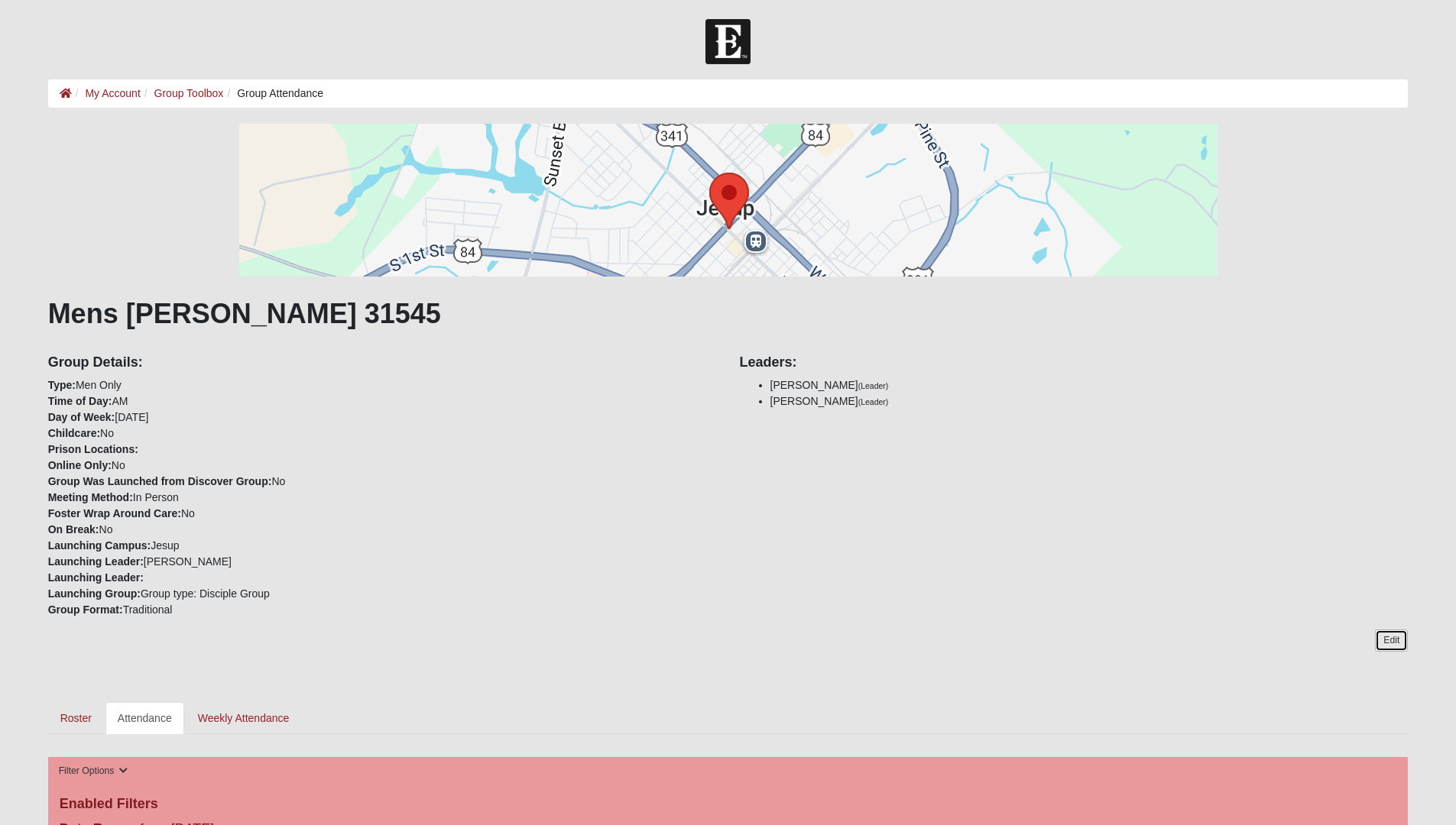
click at [1402, 644] on link "Edit" at bounding box center [1391, 641] width 33 height 22
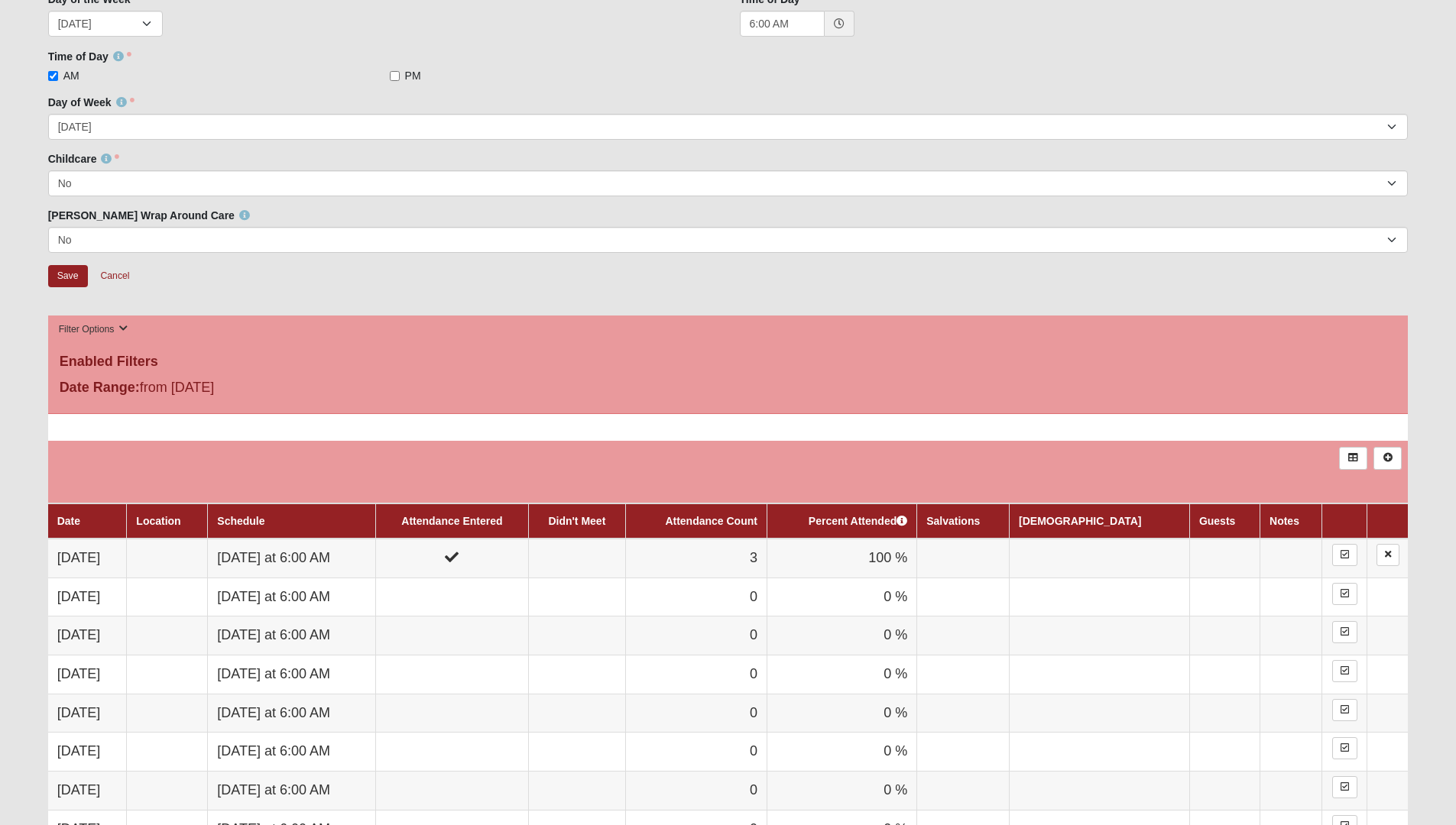
scroll to position [329, 0]
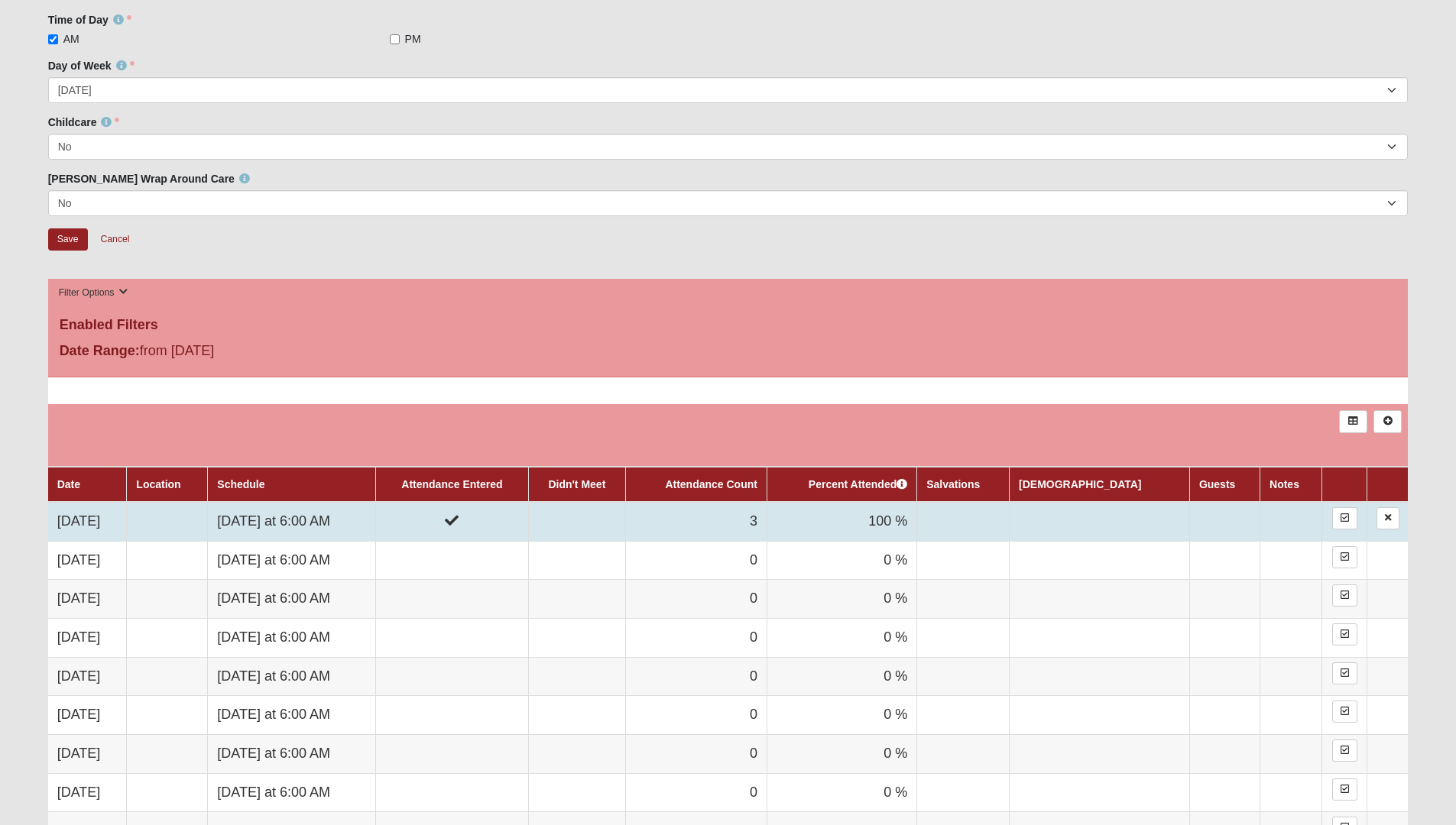
click at [766, 526] on td "3" at bounding box center [696, 521] width 141 height 39
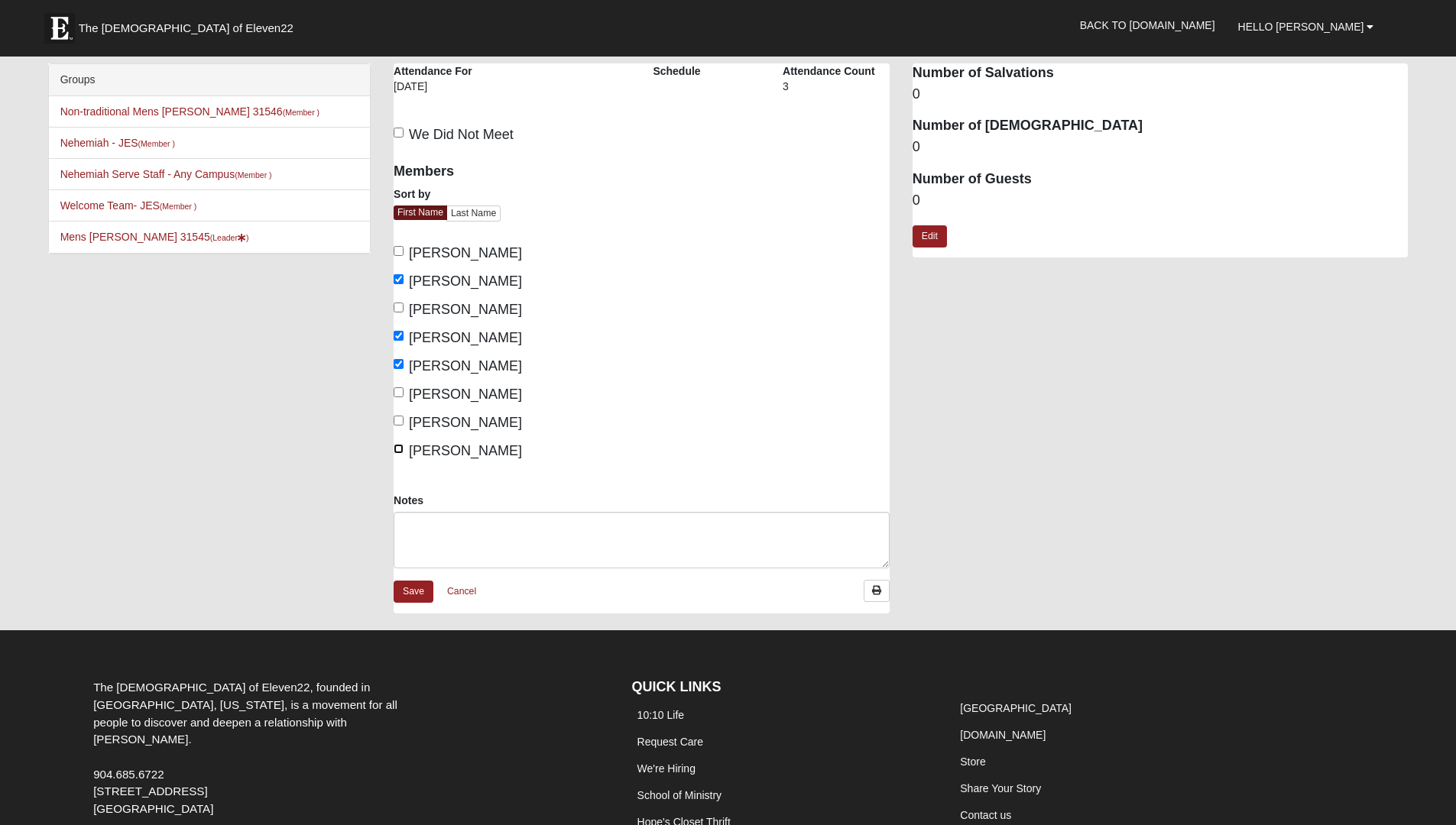
click at [400, 452] on input "[PERSON_NAME]" at bounding box center [399, 450] width 10 height 10
checkbox input "true"
click at [399, 422] on input "[PERSON_NAME]" at bounding box center [399, 421] width 10 height 10
checkbox input "true"
click at [401, 394] on input "[PERSON_NAME]" at bounding box center [399, 393] width 10 height 10
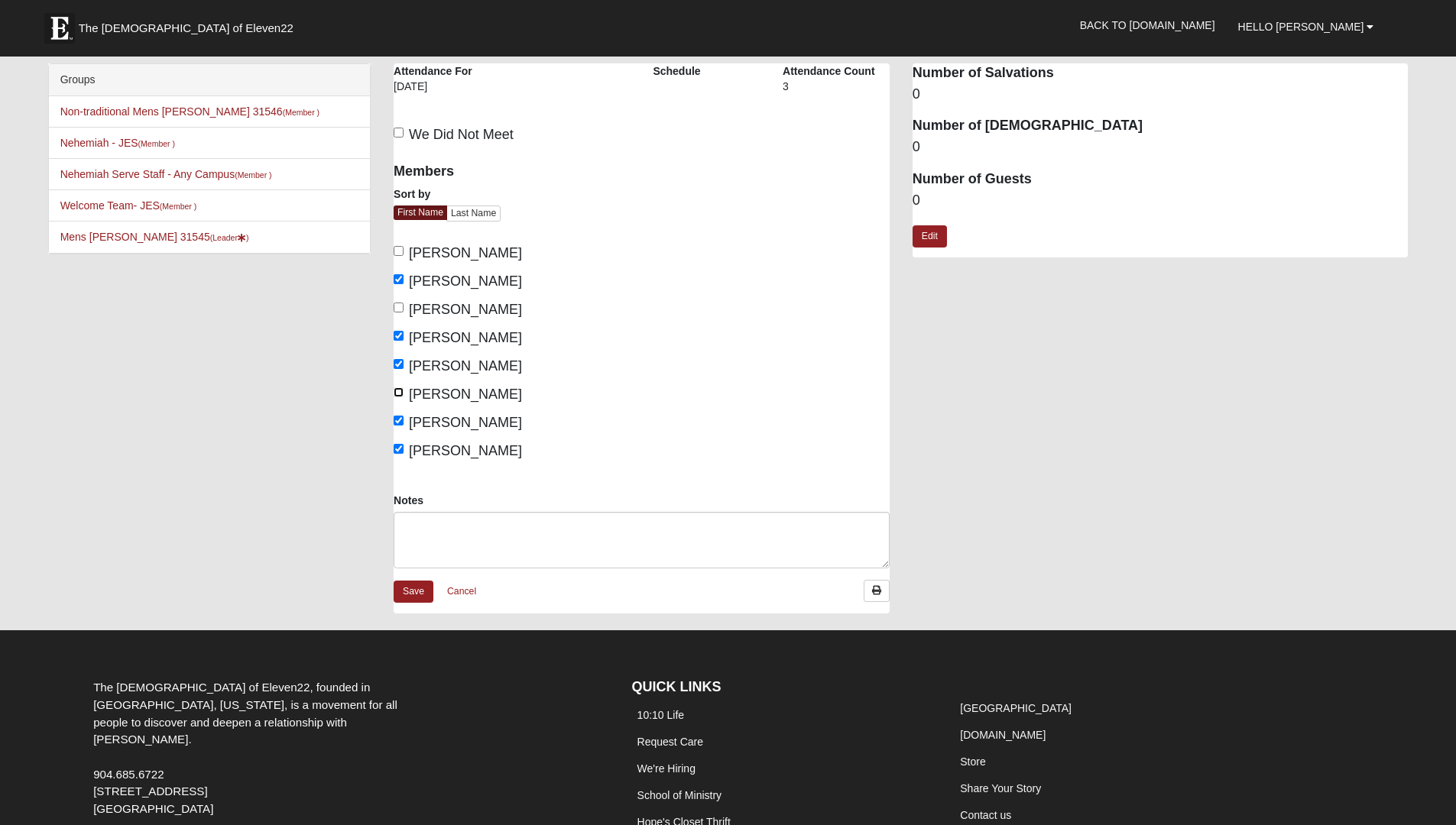
checkbox input "true"
click at [402, 310] on input "[PERSON_NAME]" at bounding box center [399, 307] width 10 height 10
checkbox input "true"
click at [399, 255] on input "Bradley Stossmeister" at bounding box center [399, 251] width 10 height 10
checkbox input "true"
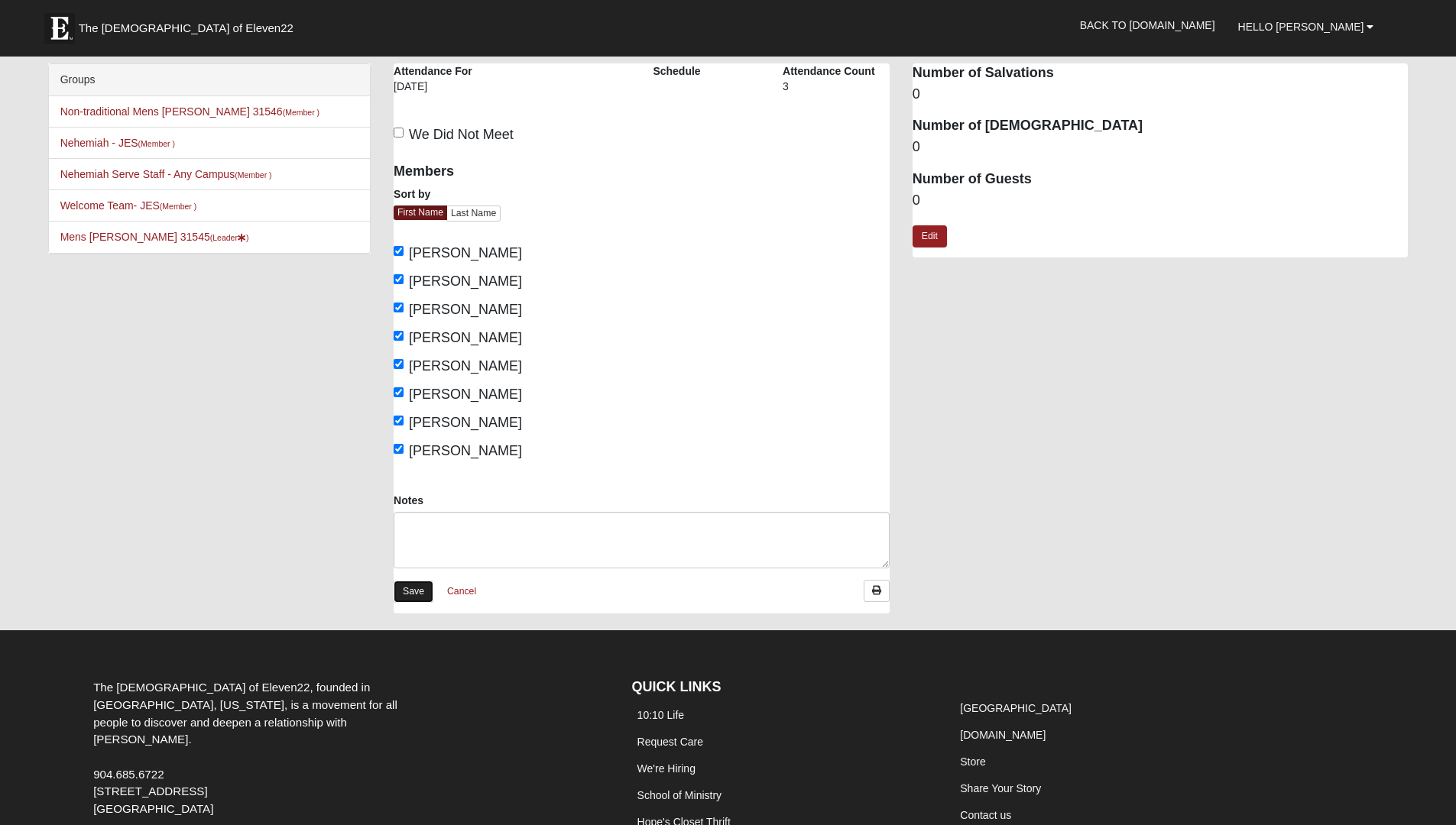
click at [417, 592] on link "Save" at bounding box center [413, 592] width 40 height 22
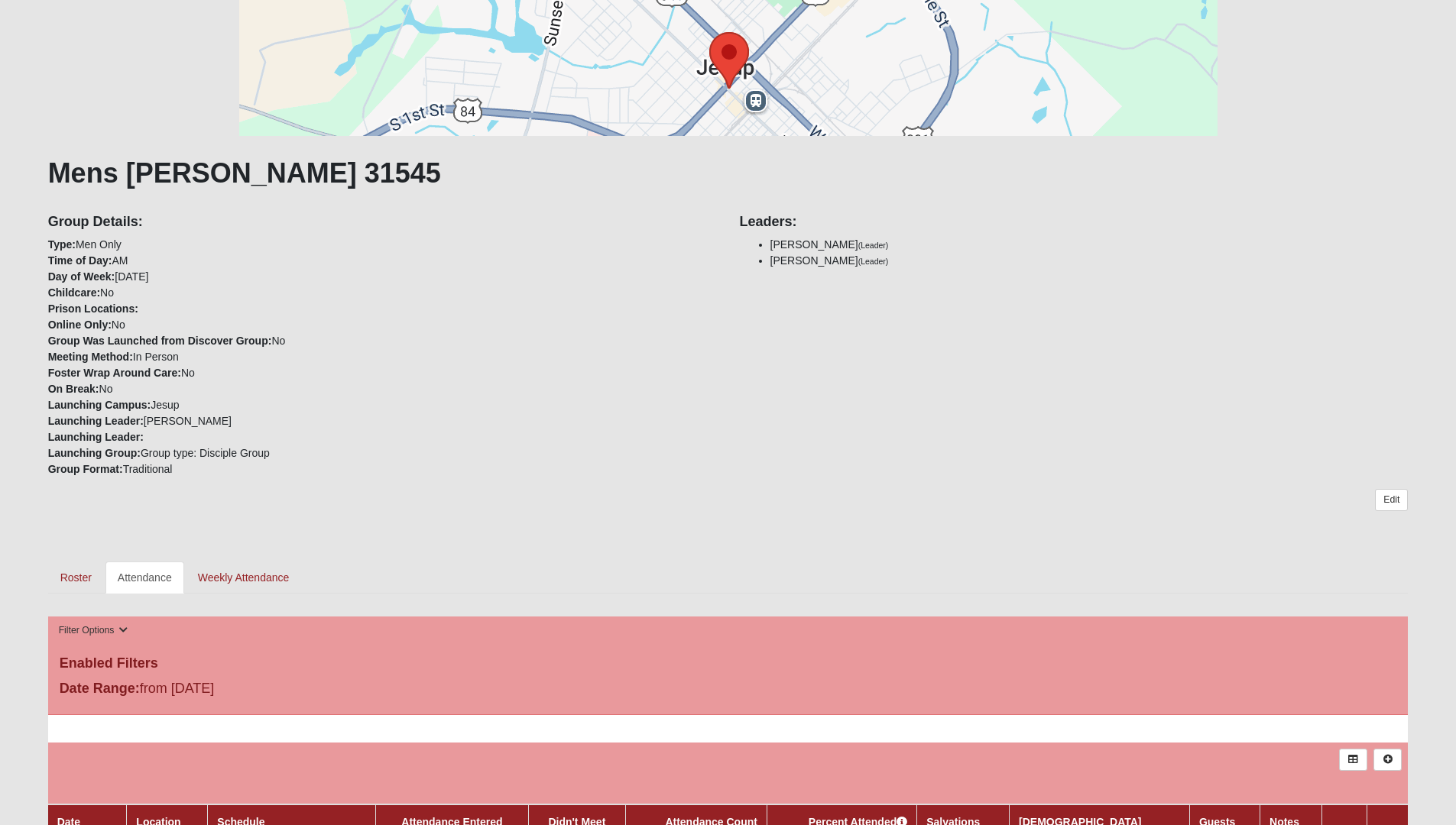
scroll to position [144, 0]
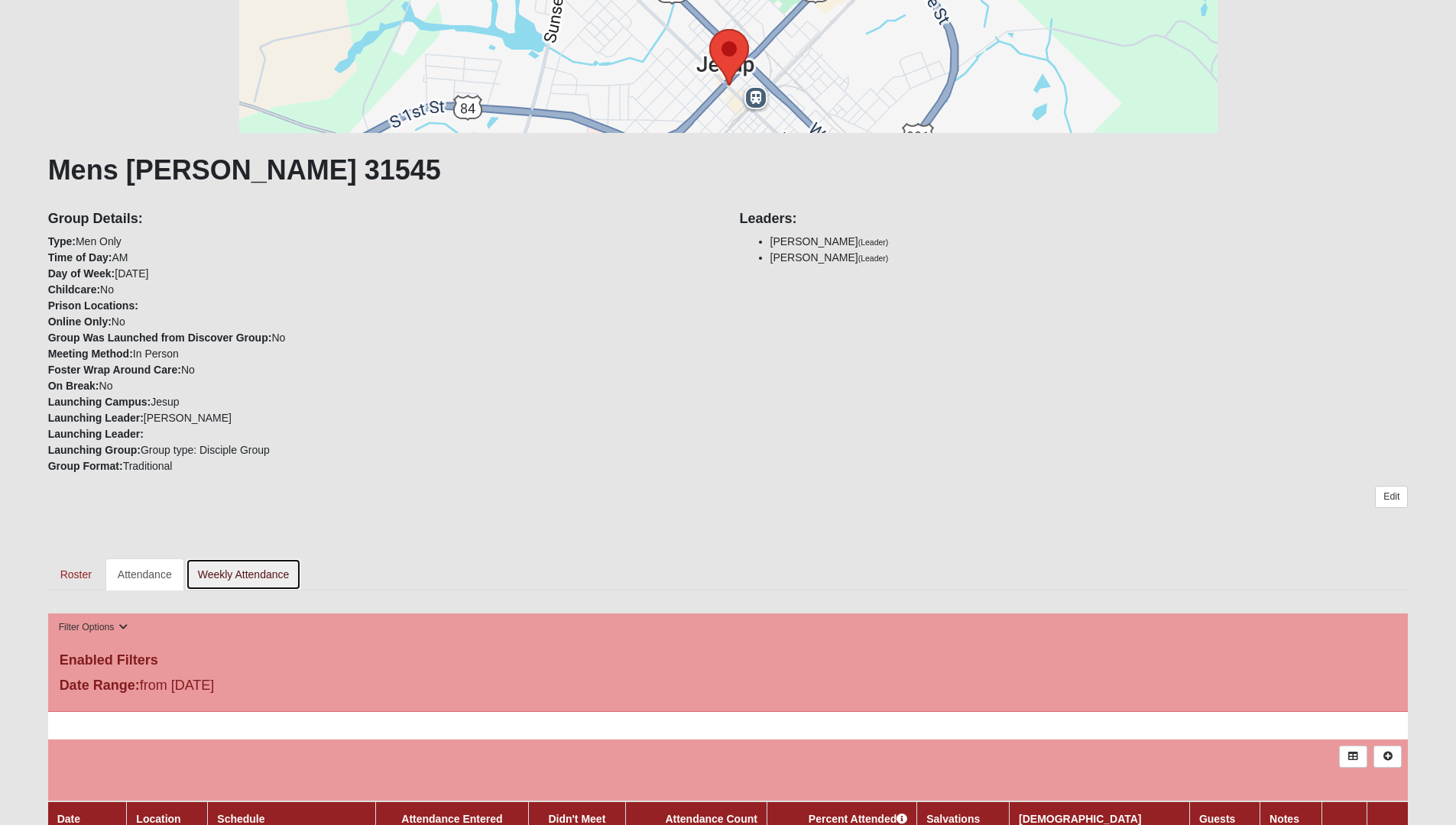
click at [250, 574] on link "Weekly Attendance" at bounding box center [244, 574] width 116 height 32
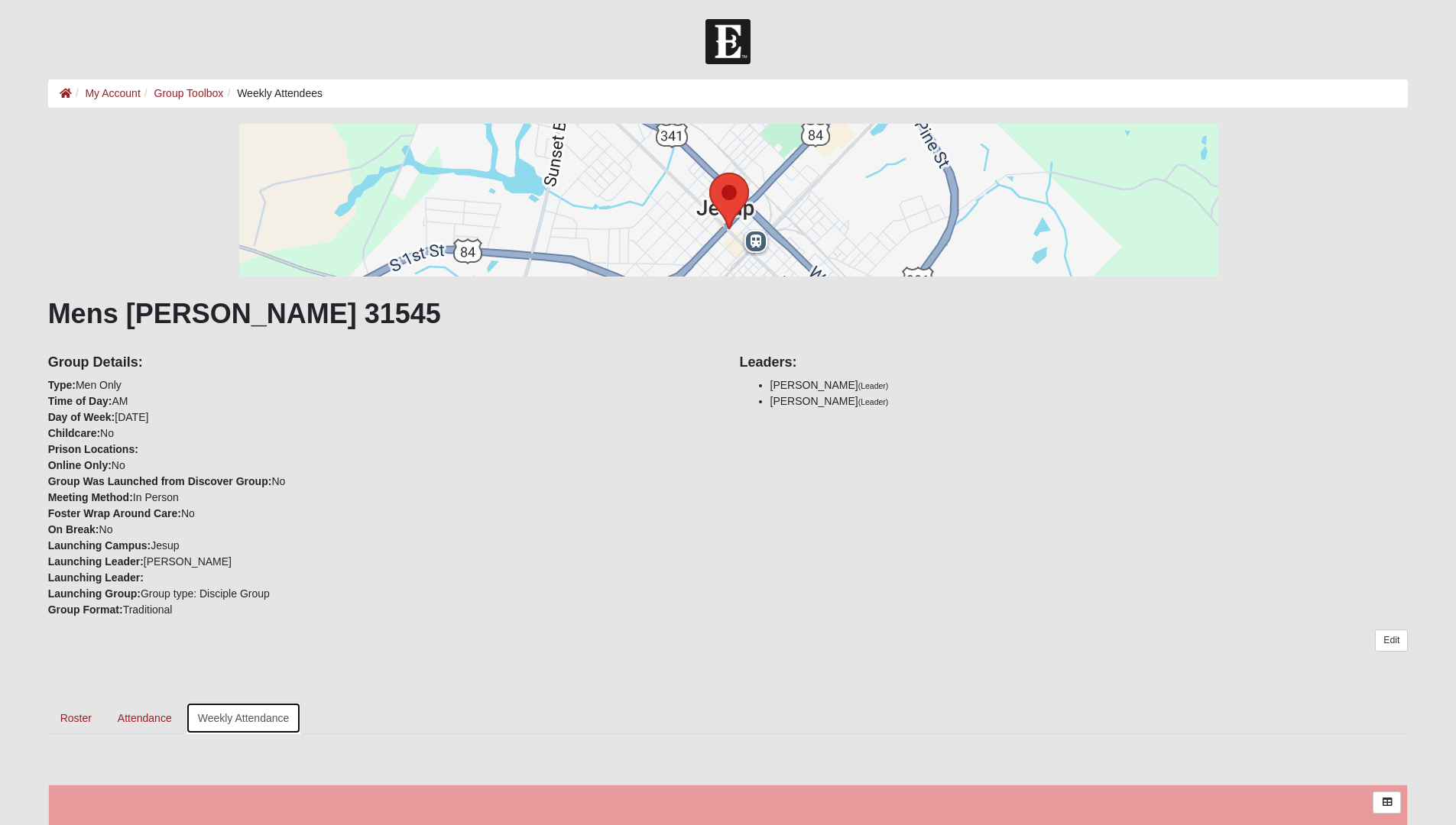
click at [260, 717] on link "Weekly Attendance" at bounding box center [244, 718] width 116 height 32
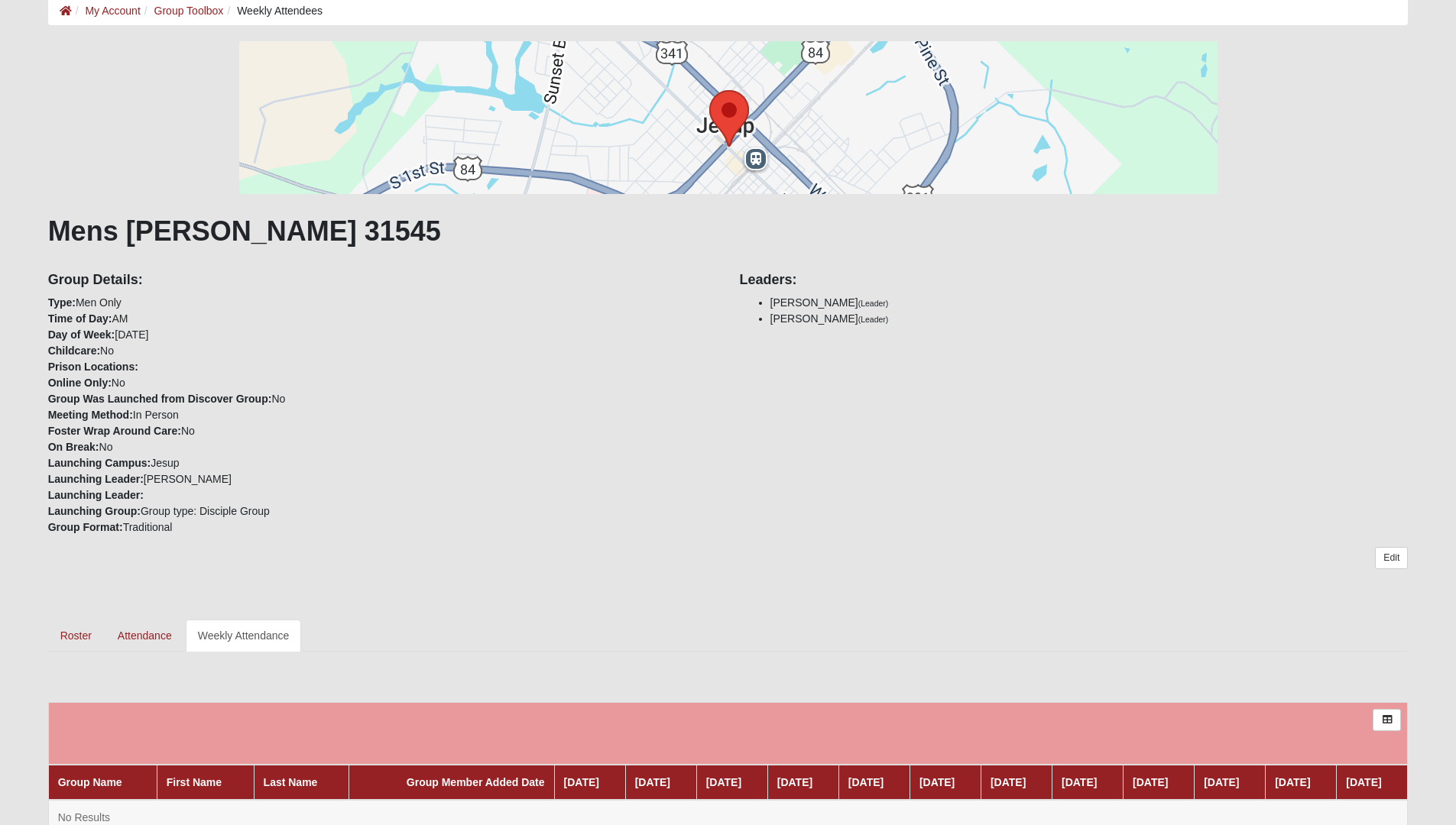
scroll to position [207, 0]
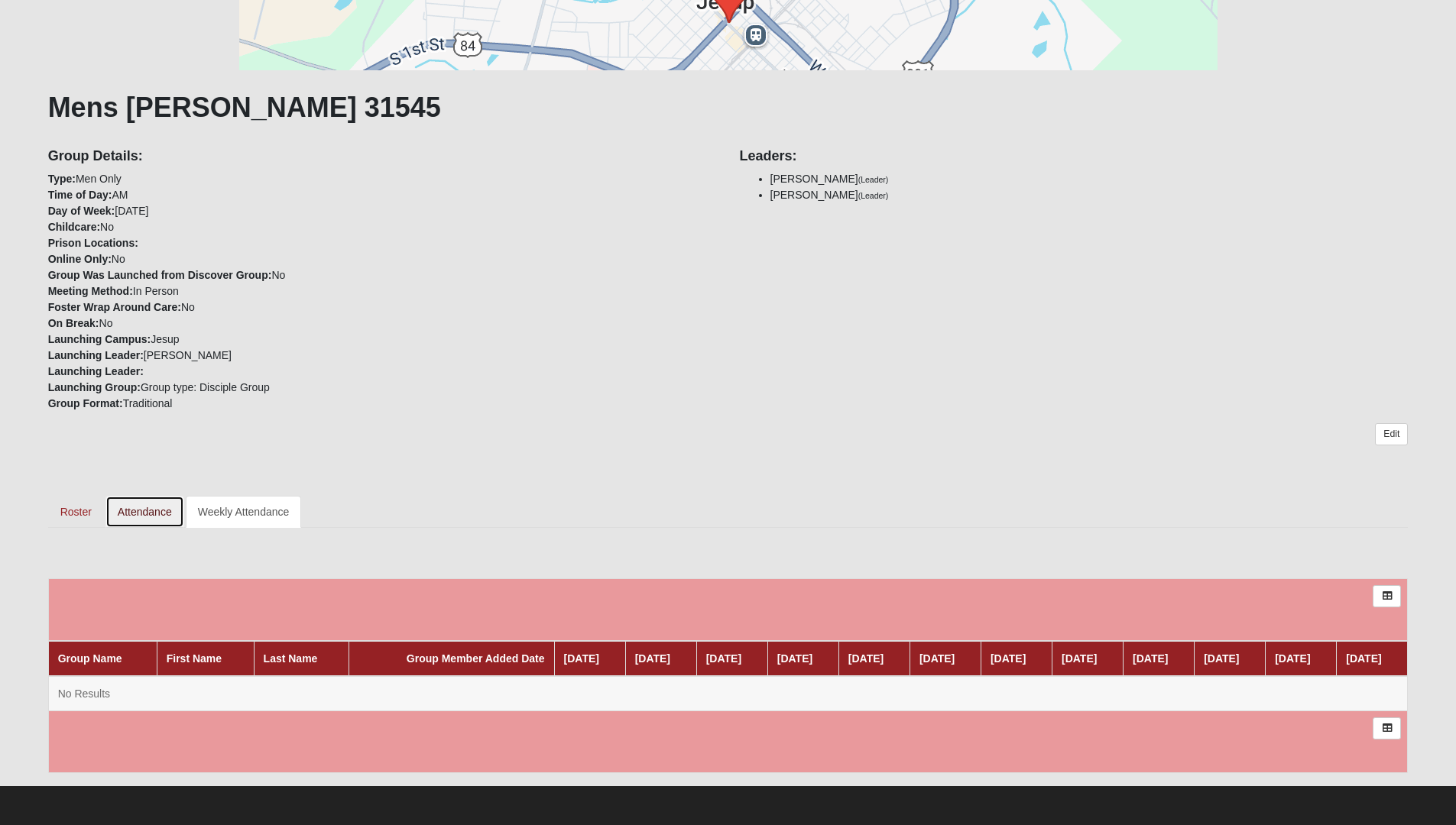
click at [170, 507] on link "Attendance" at bounding box center [144, 512] width 78 height 32
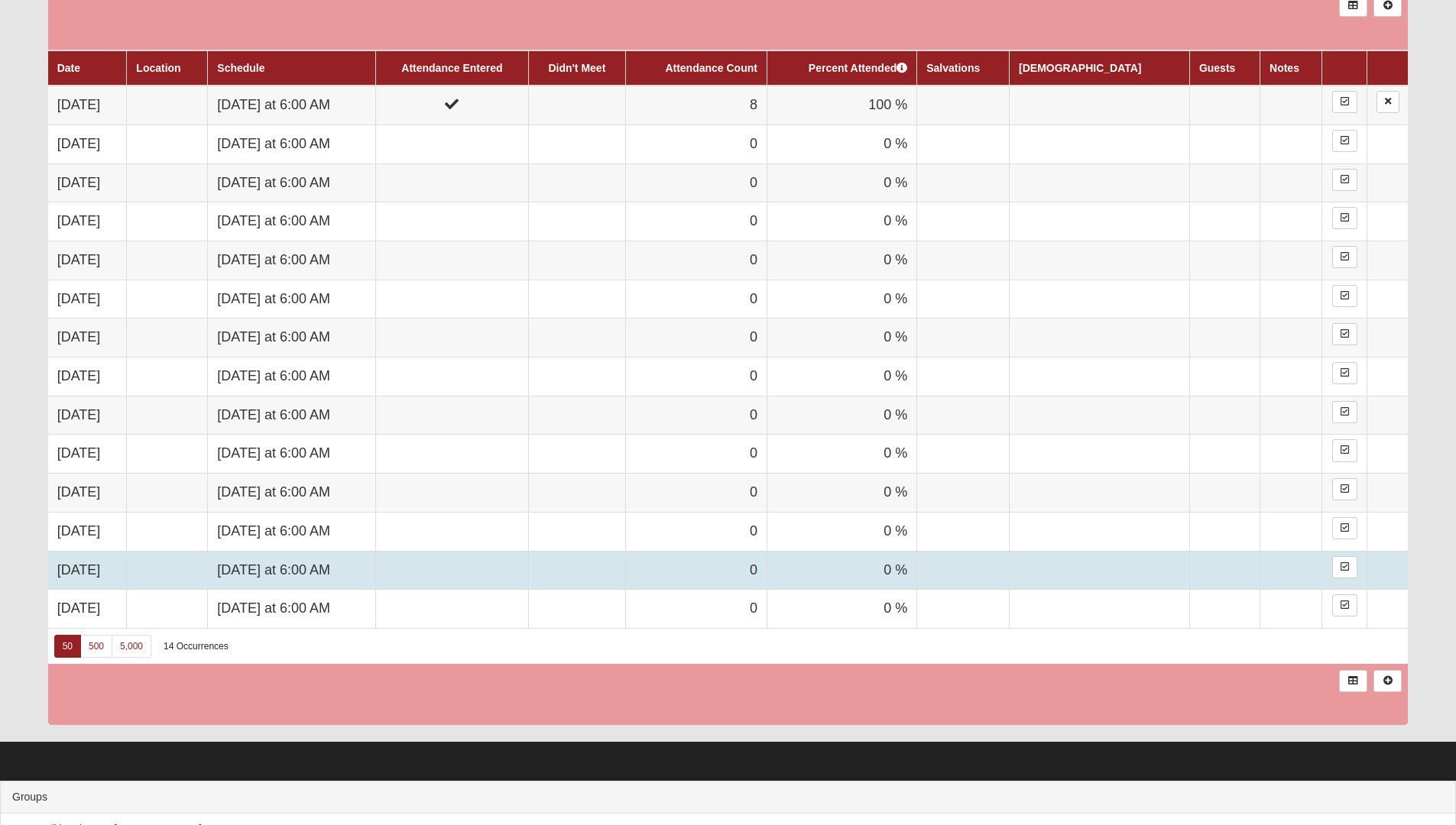
scroll to position [878, 0]
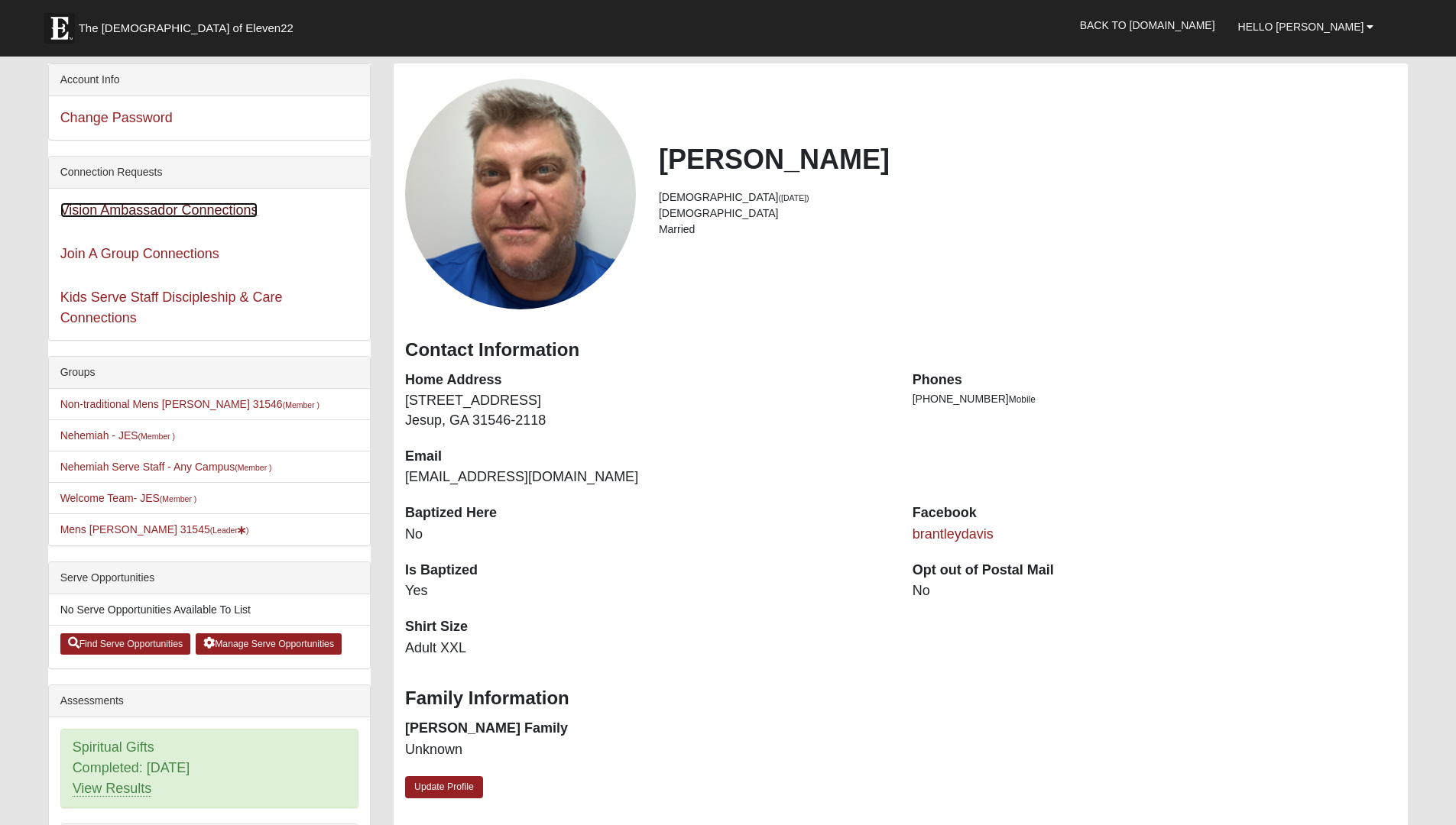
click at [130, 213] on link "Vision Ambassador Connections" at bounding box center [159, 210] width 198 height 16
click at [147, 496] on link "Welcome Team- JES (Member )" at bounding box center [128, 498] width 137 height 12
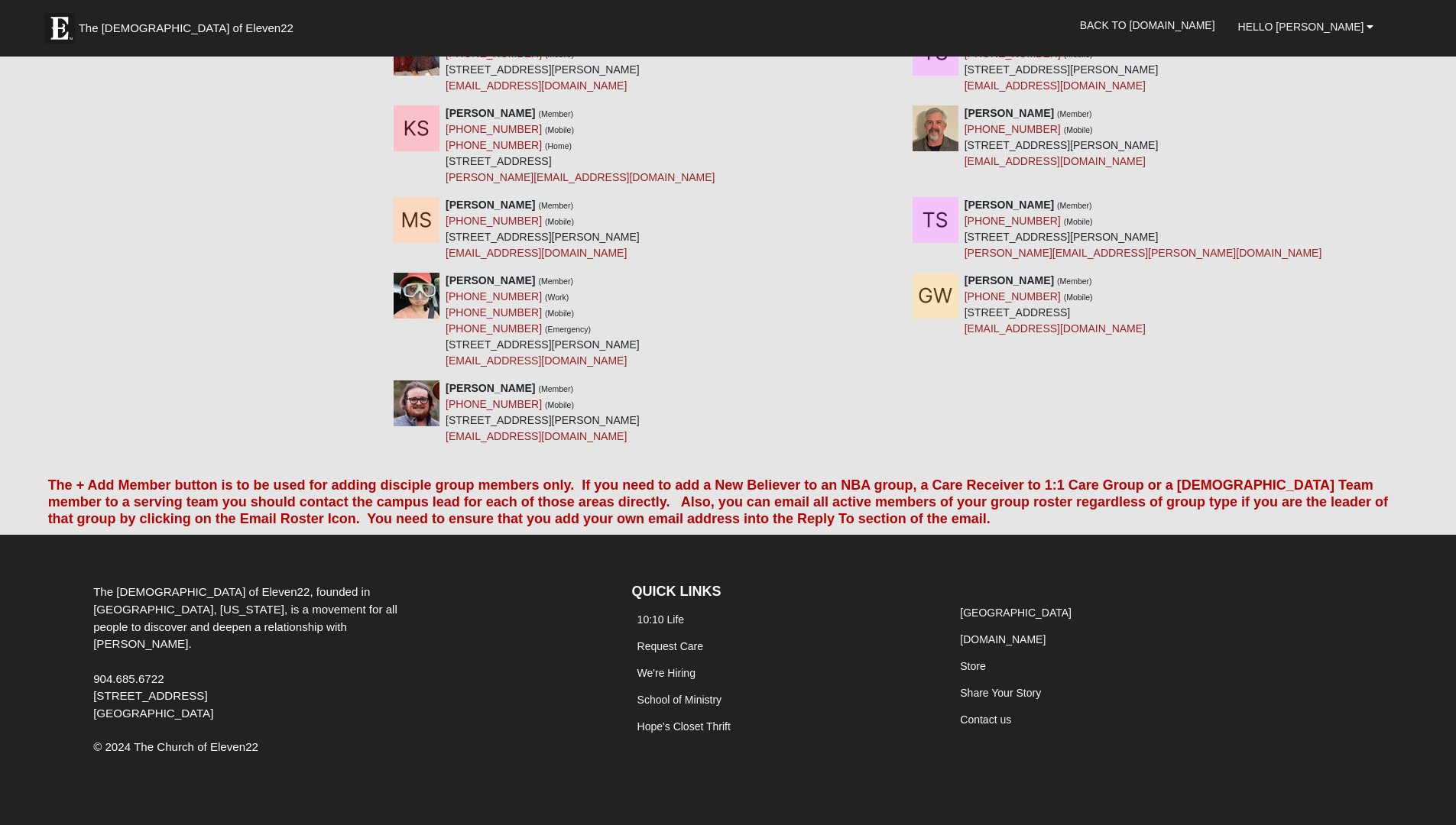
scroll to position [1919, 0]
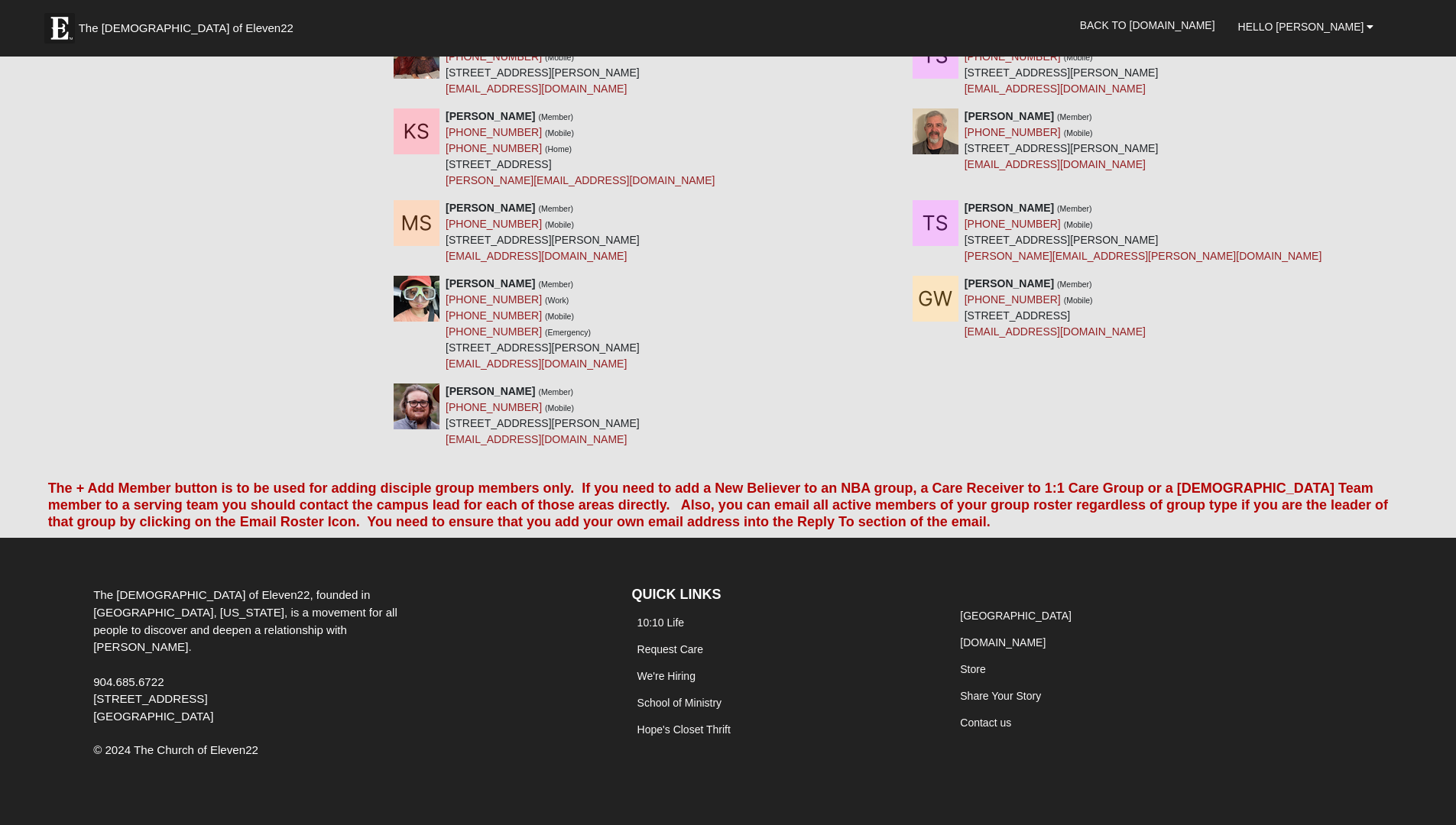
click at [413, 406] on img at bounding box center [416, 406] width 46 height 46
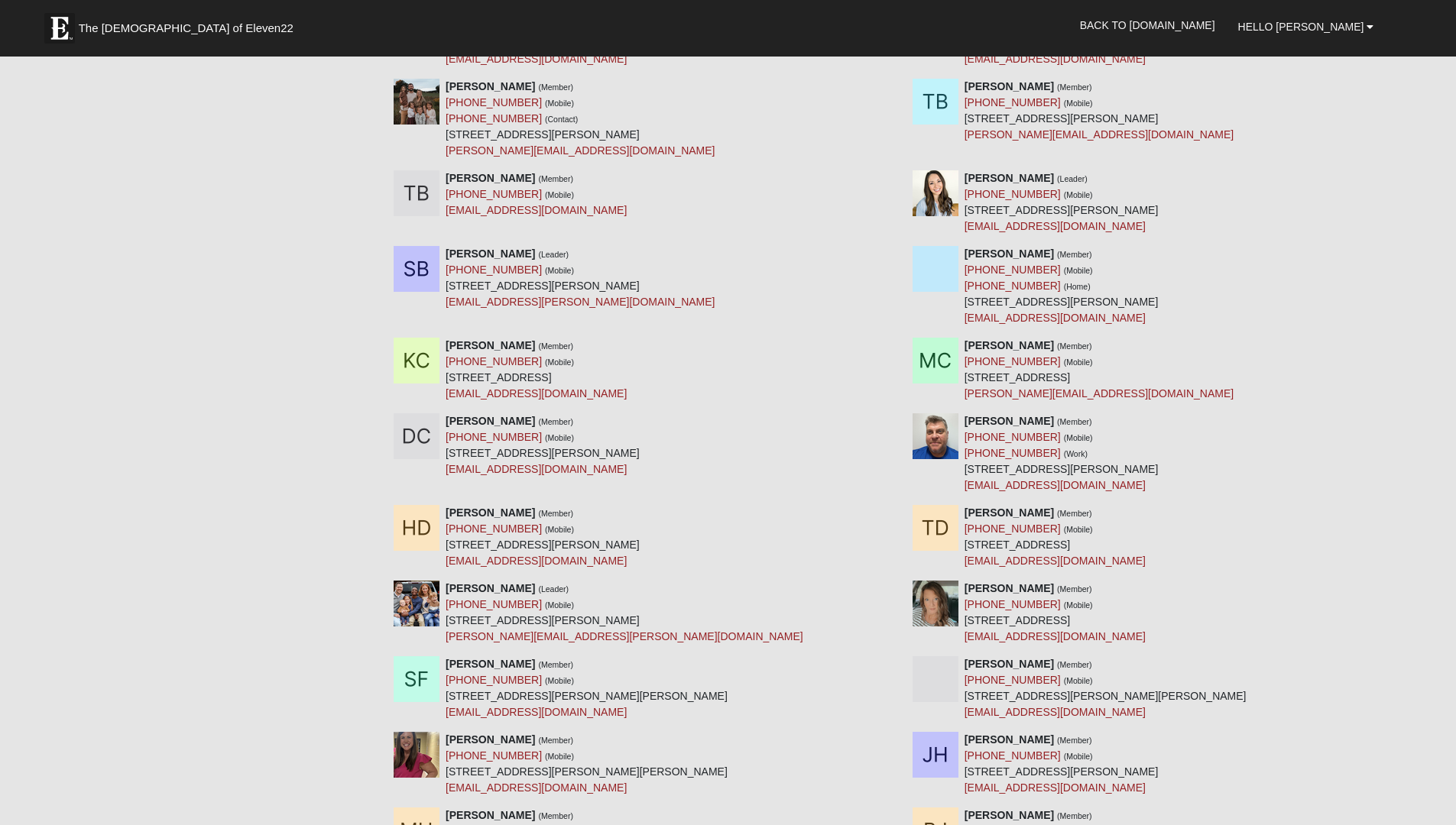
scroll to position [0, 0]
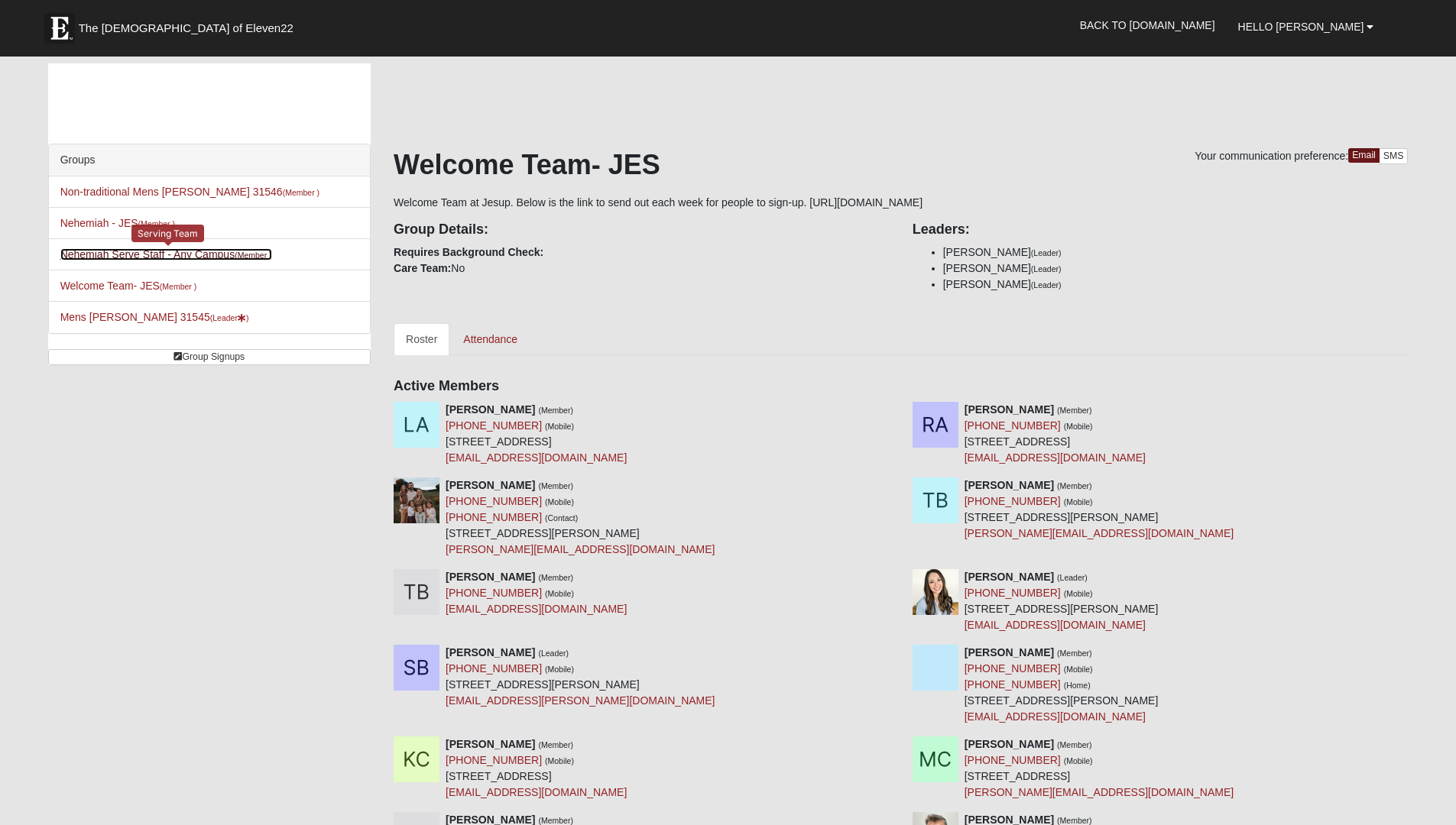
click at [121, 253] on link "Nehemiah Serve Staff - Any Campus (Member )" at bounding box center [166, 254] width 212 height 12
click at [119, 219] on link "Nehemiah - JES (Member )" at bounding box center [117, 223] width 115 height 12
click at [84, 220] on link "Nehemiah - JES (Member )" at bounding box center [117, 223] width 115 height 12
click at [487, 345] on link "Attendance" at bounding box center [490, 338] width 78 height 32
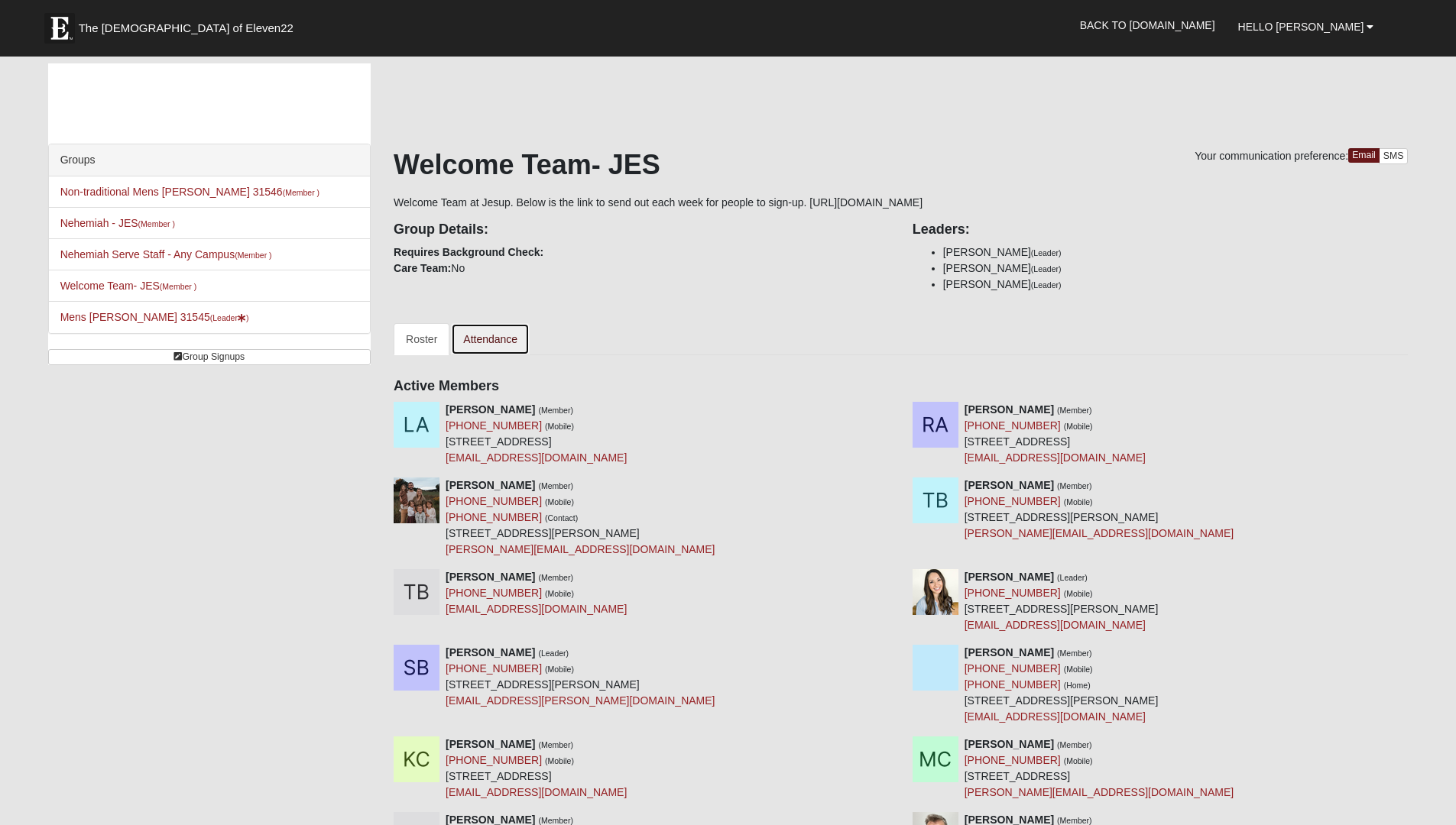
click at [510, 336] on link "Attendance" at bounding box center [490, 338] width 78 height 32
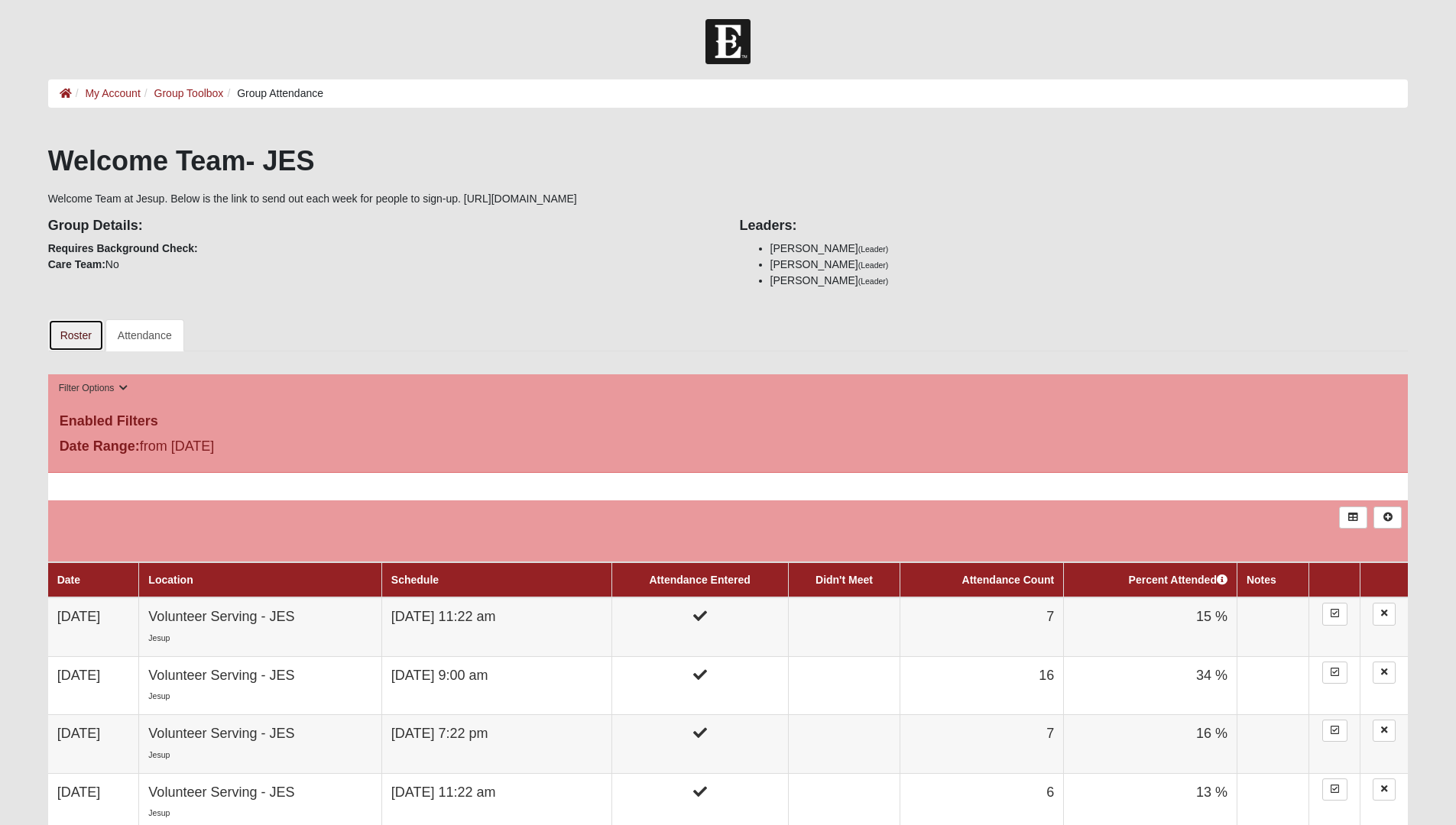
click at [78, 340] on link "Roster" at bounding box center [76, 335] width 56 height 32
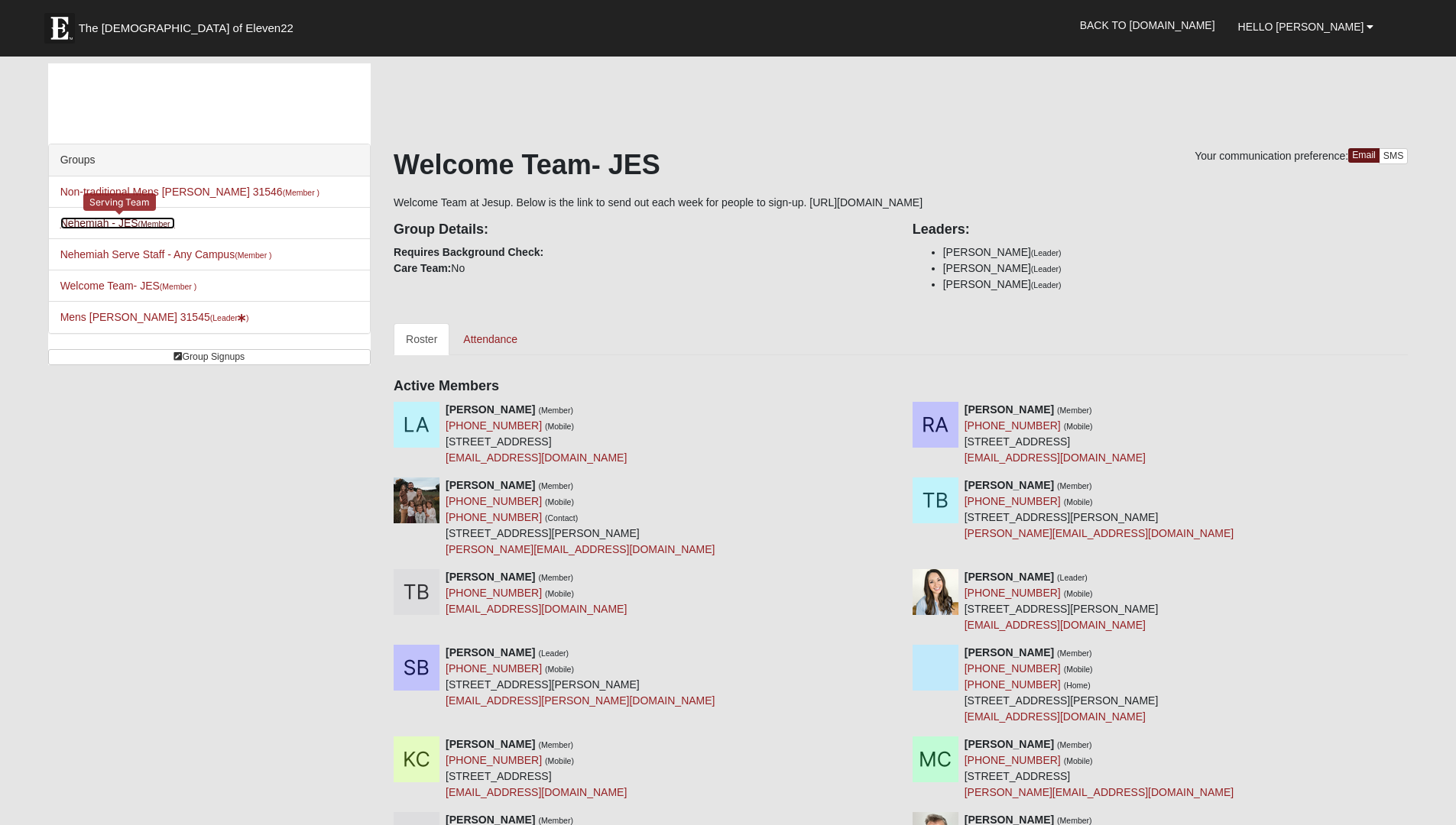
click at [120, 223] on link "Nehemiah - JES (Member )" at bounding box center [117, 223] width 115 height 12
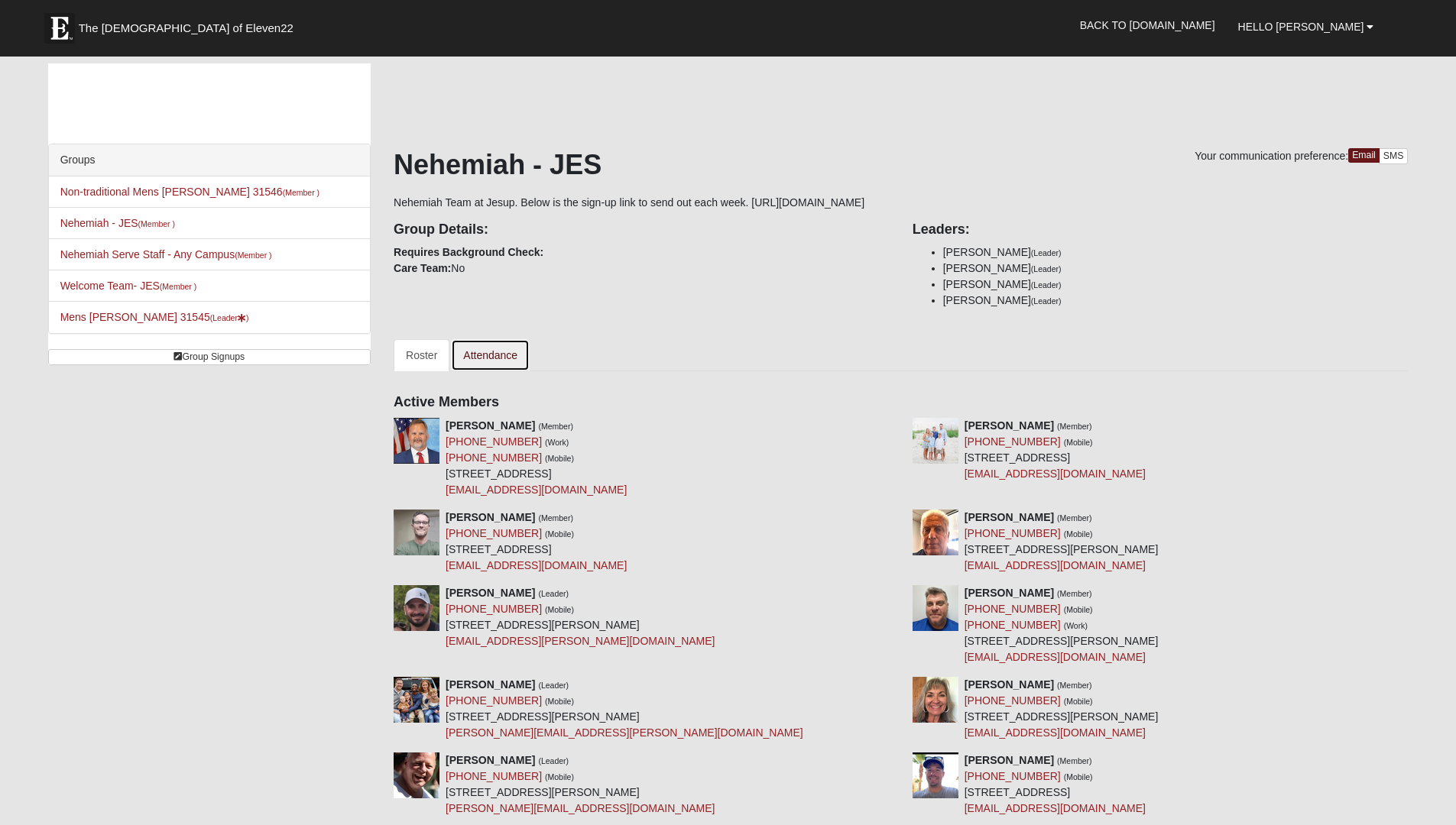
click at [489, 351] on link "Attendance" at bounding box center [490, 355] width 78 height 32
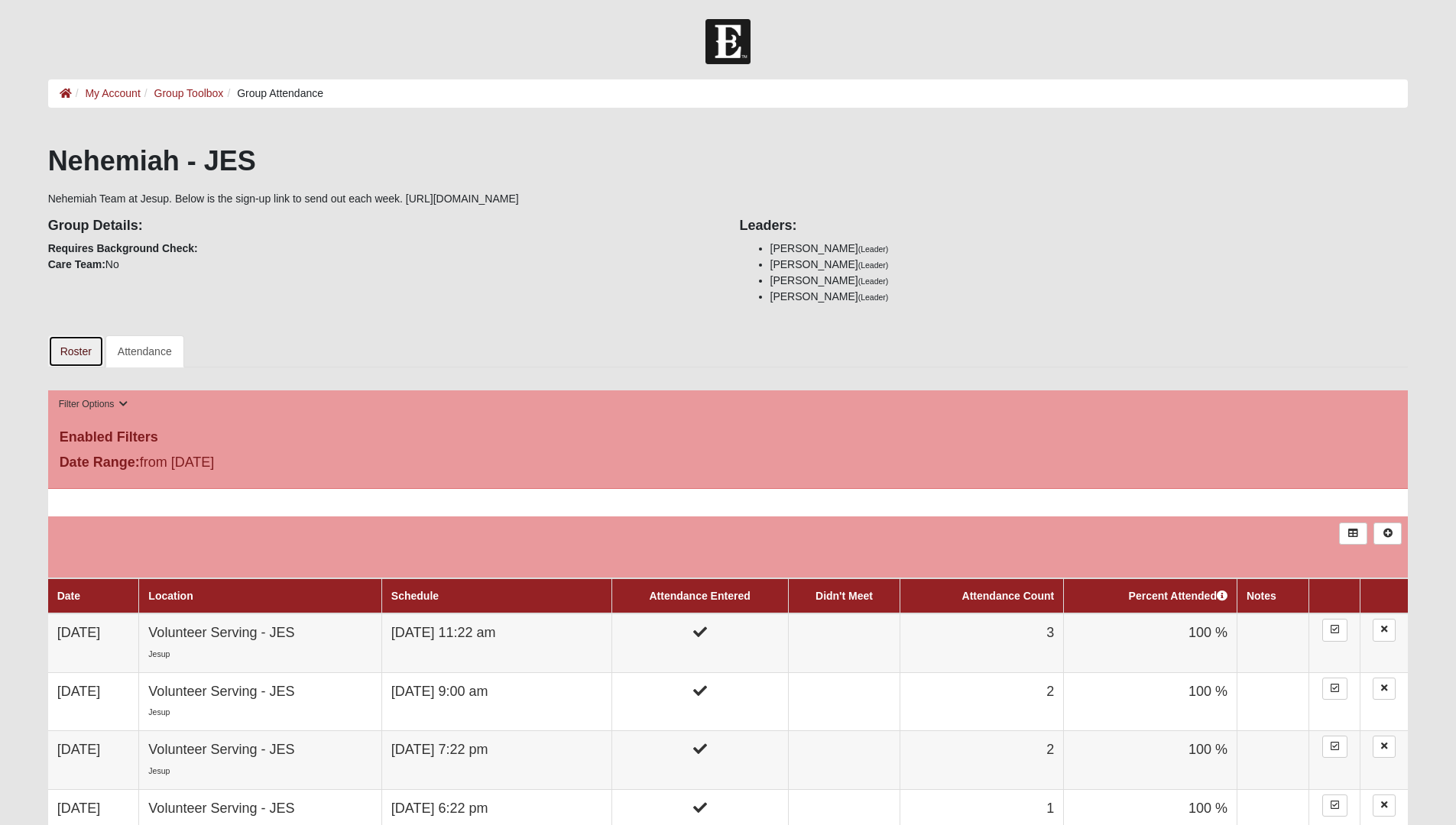
click at [75, 352] on link "Roster" at bounding box center [76, 351] width 56 height 32
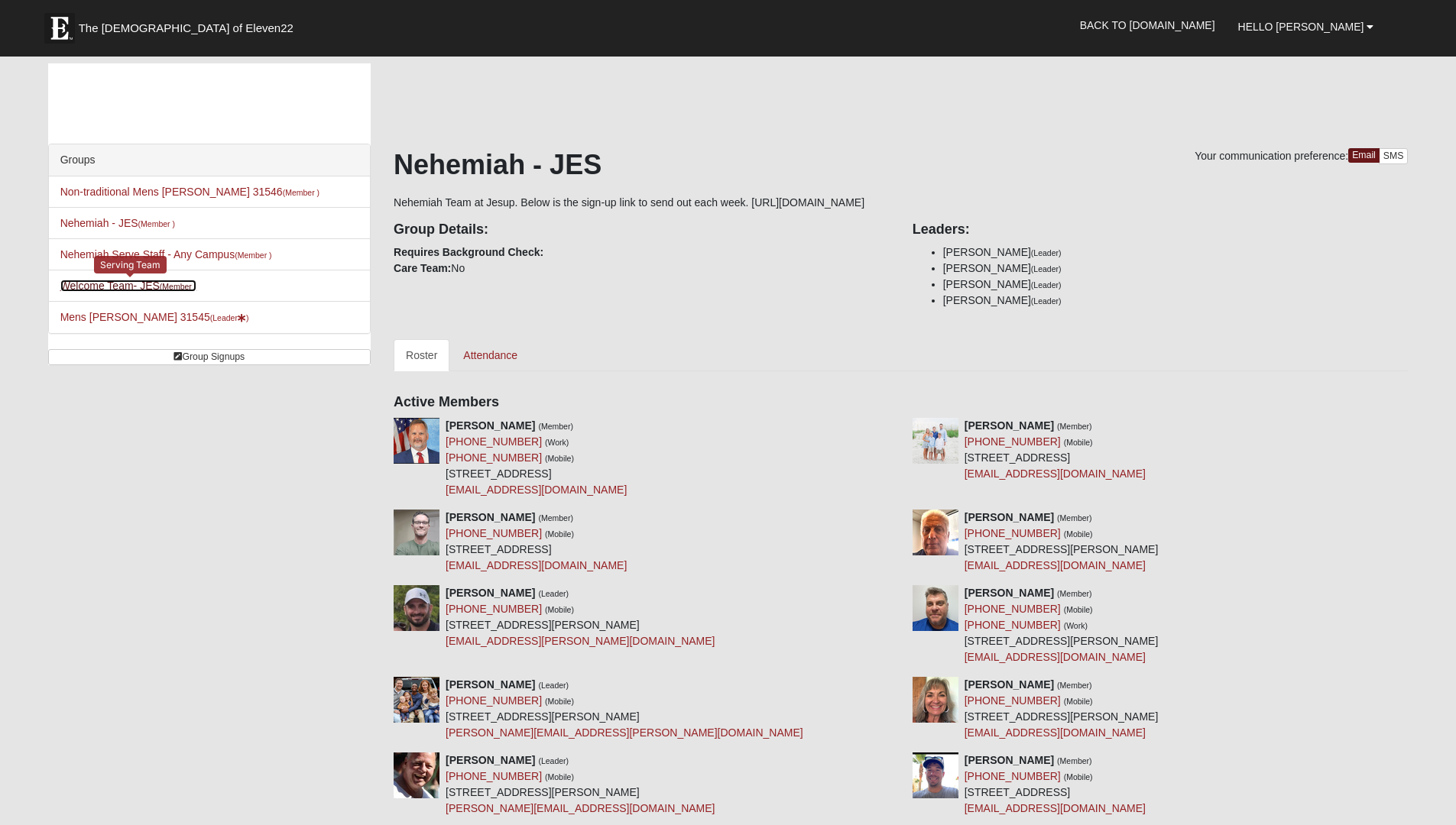
click at [122, 282] on link "Welcome Team- JES (Member )" at bounding box center [128, 286] width 137 height 12
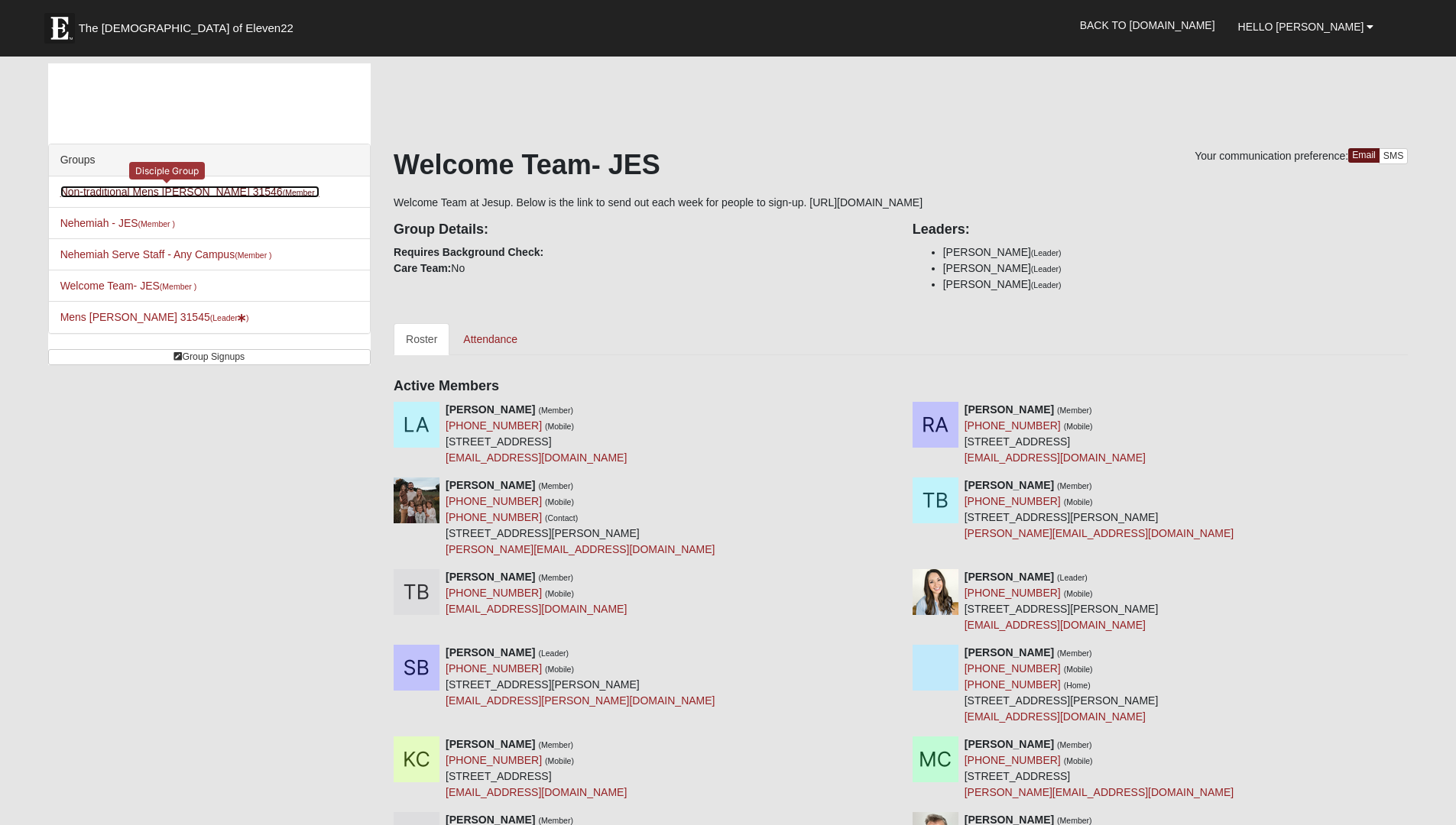
click at [148, 194] on link "Non-traditional Mens Nesmith 31546 (Member )" at bounding box center [189, 192] width 259 height 12
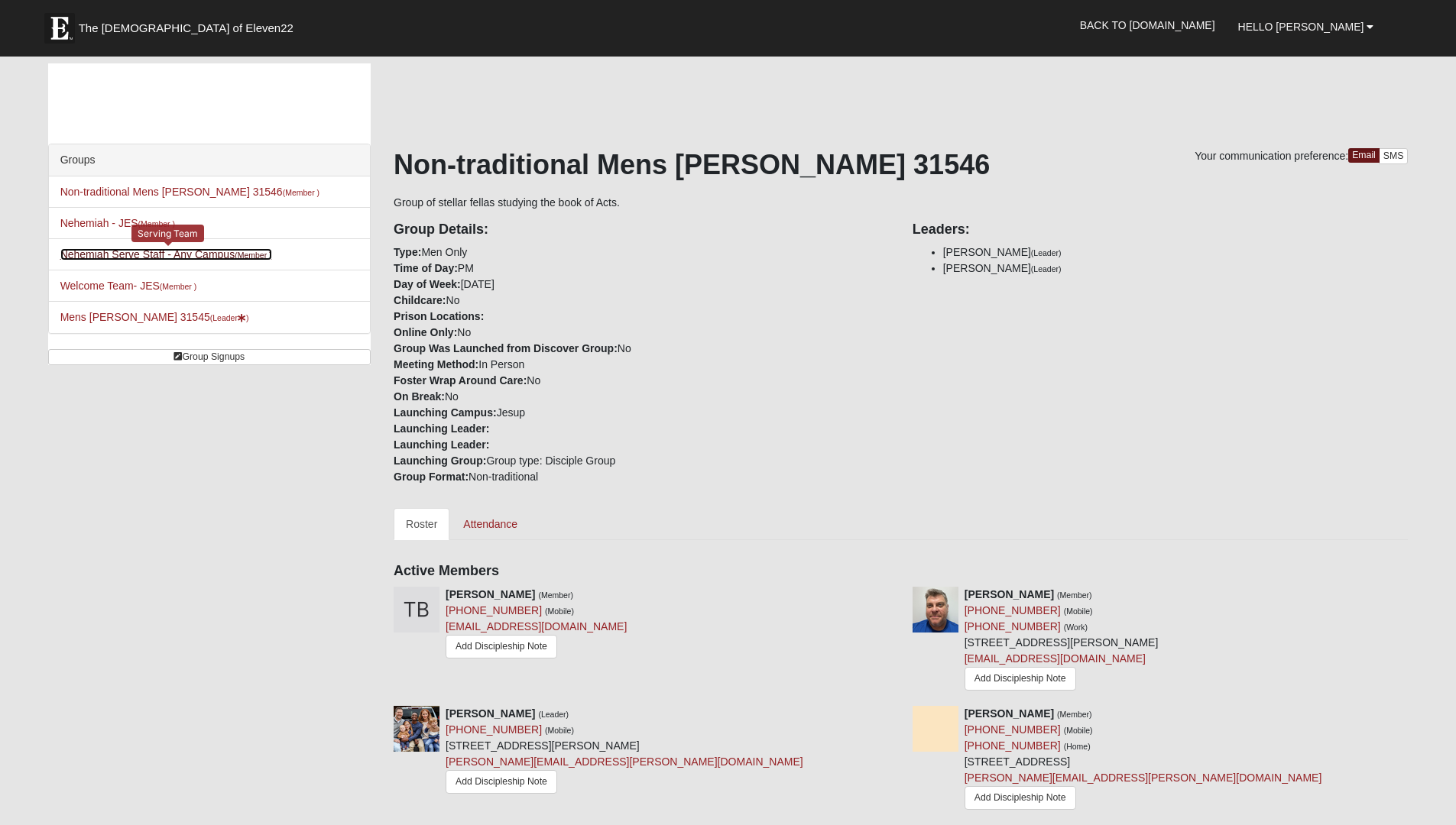
click at [115, 255] on link "Nehemiah Serve Staff - Any Campus (Member )" at bounding box center [166, 254] width 212 height 12
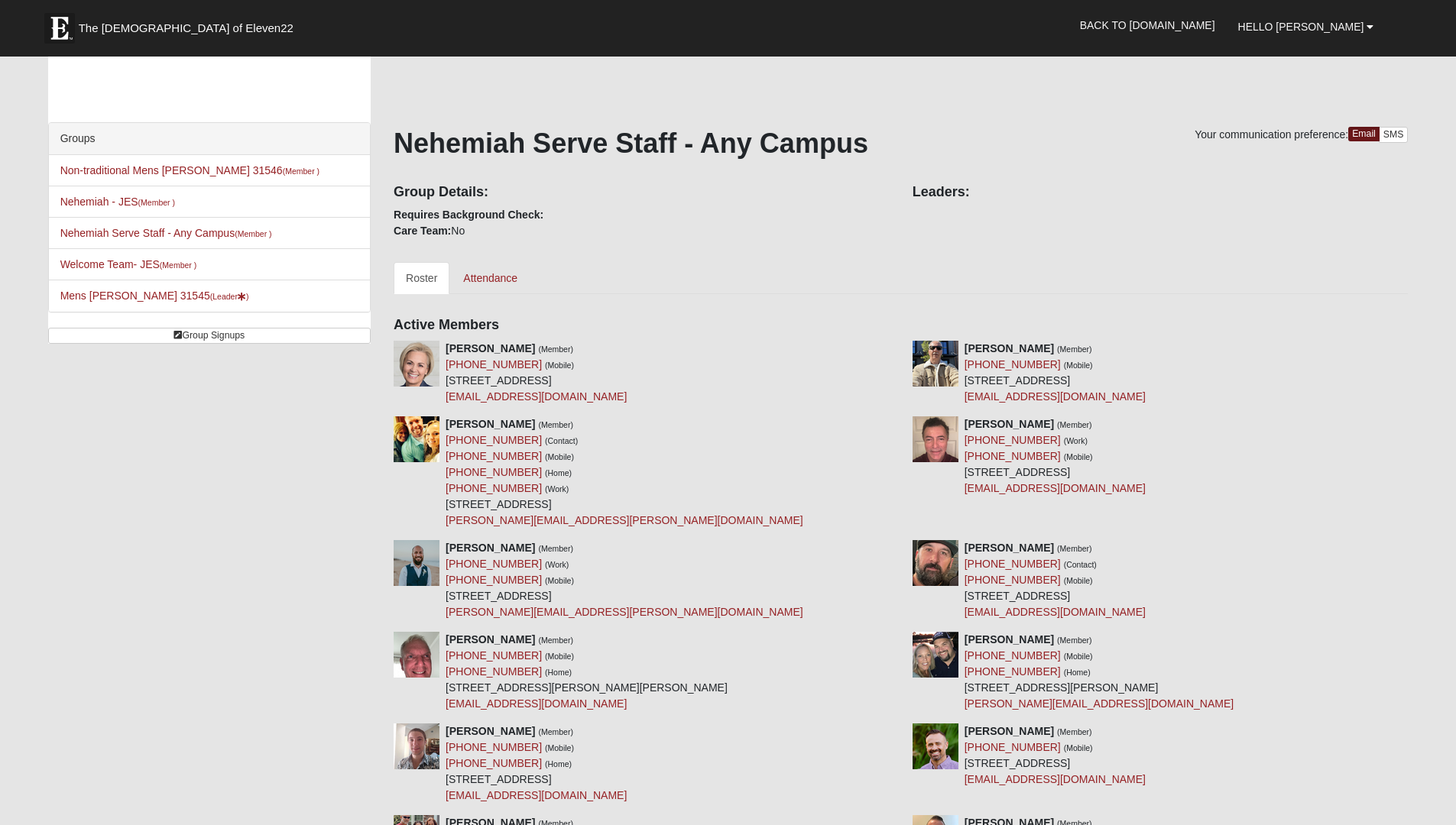
scroll to position [24, 0]
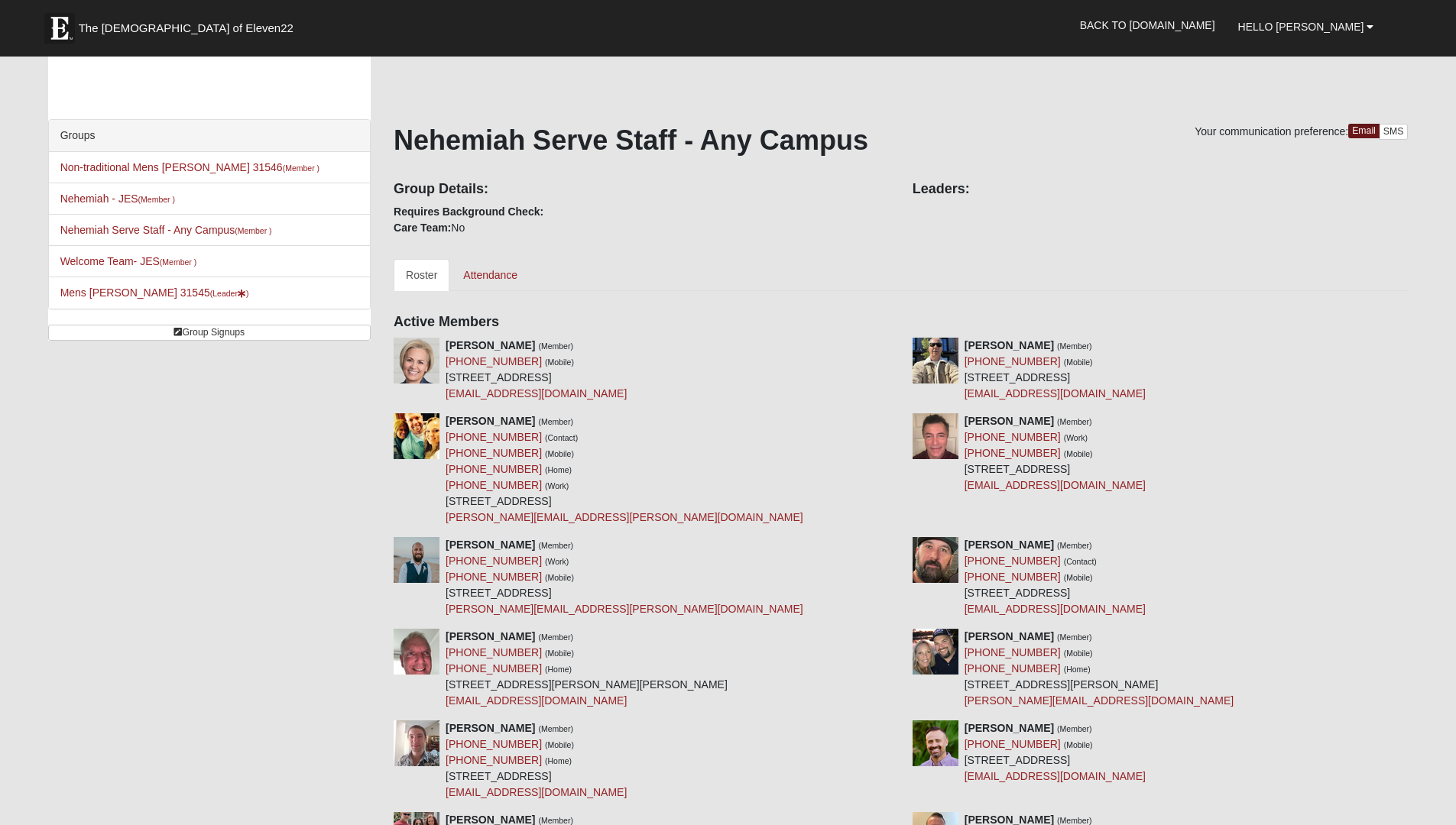
click at [412, 436] on img at bounding box center [416, 436] width 46 height 46
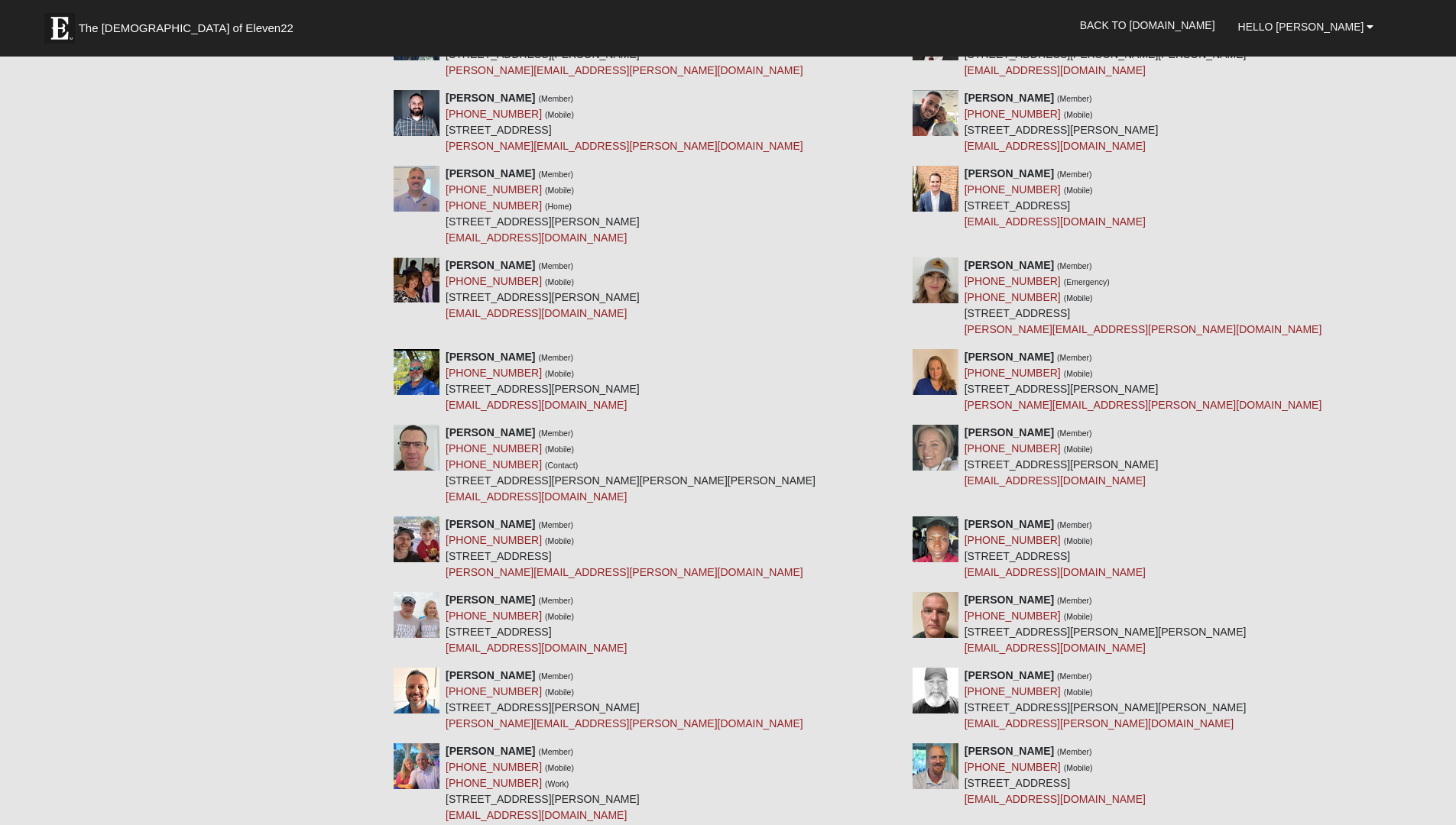
scroll to position [20473, 0]
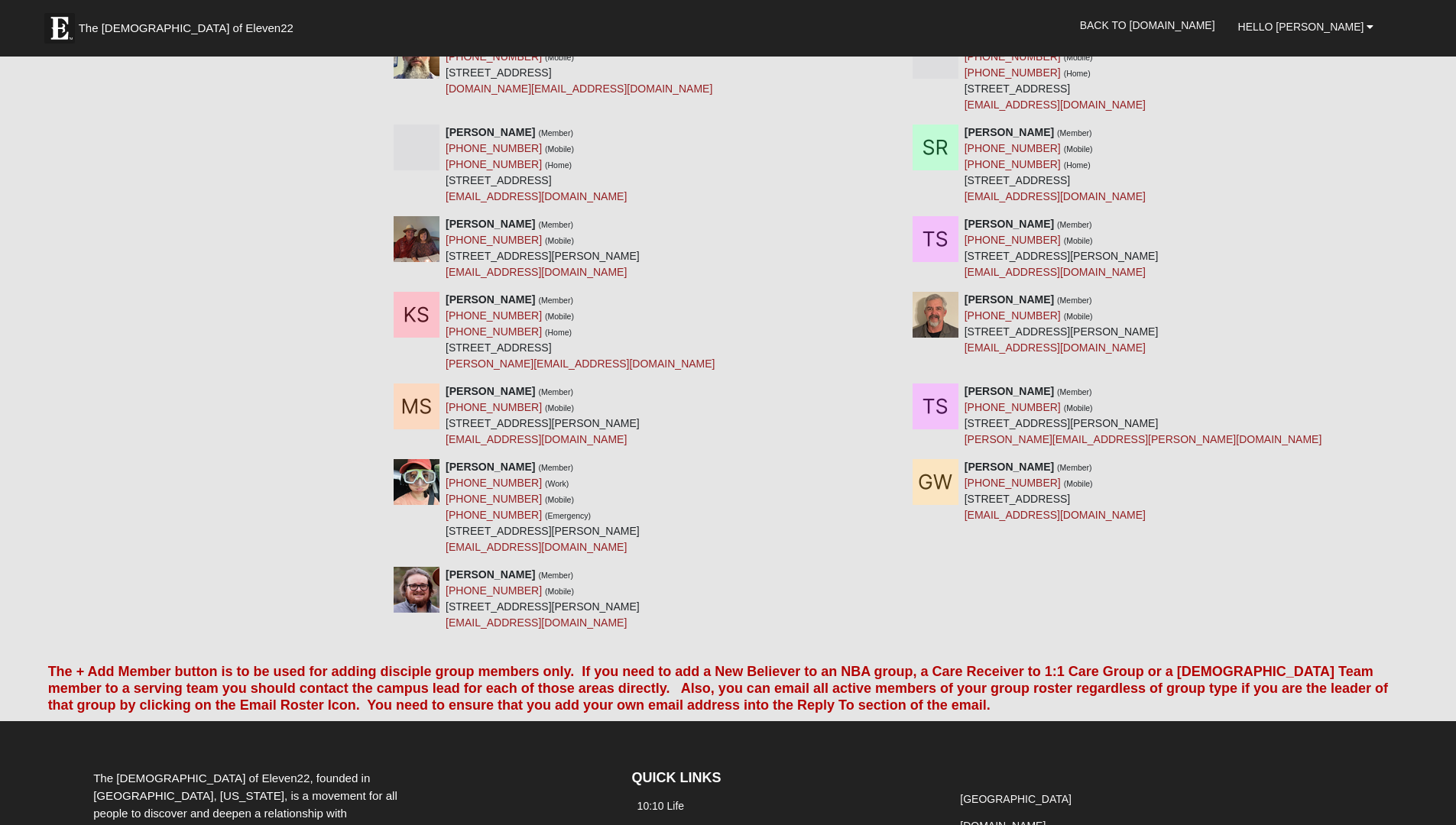
scroll to position [1940, 0]
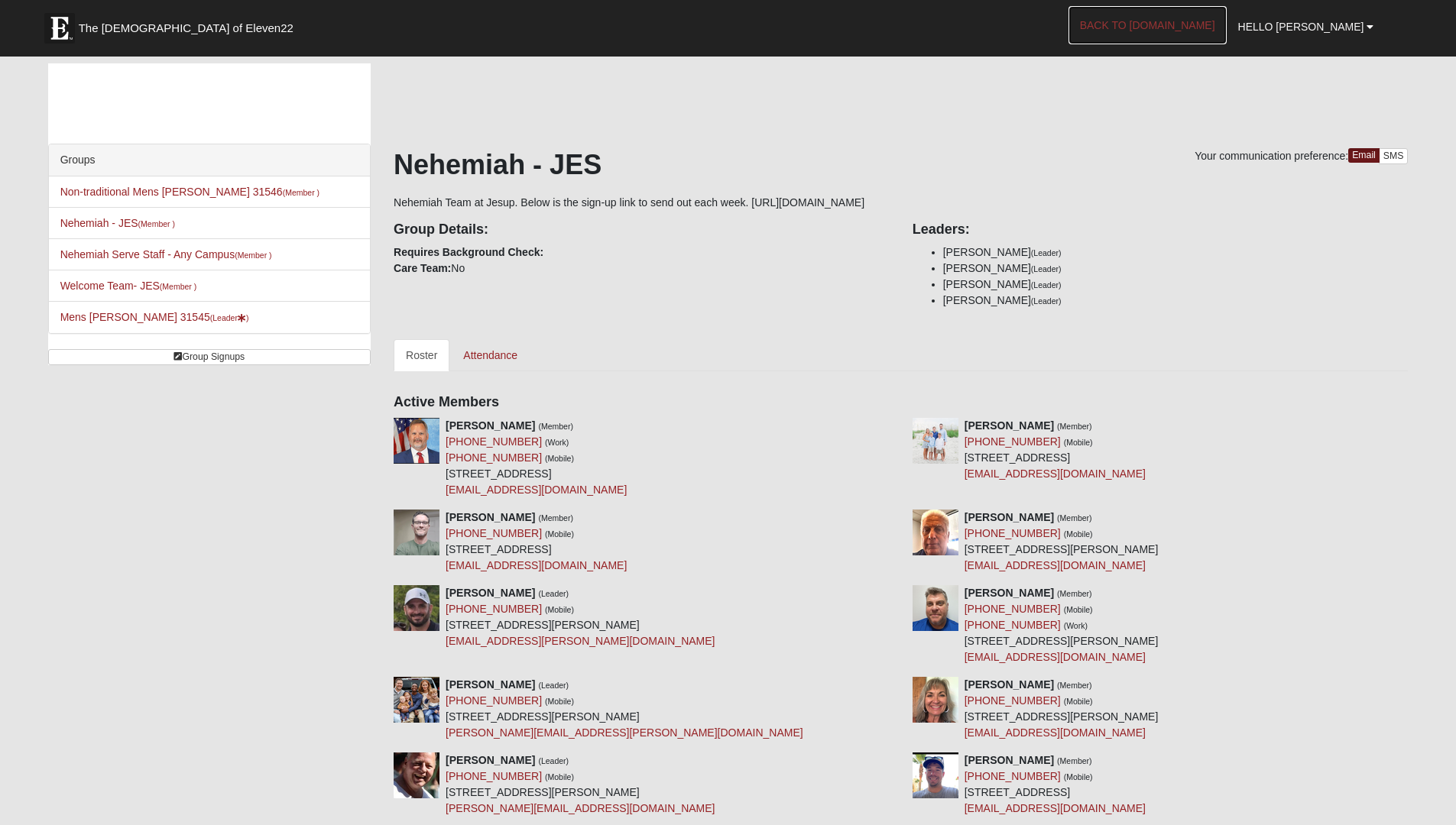
click at [1199, 28] on link "Back to [DOMAIN_NAME]" at bounding box center [1148, 25] width 158 height 38
